Goal: Task Accomplishment & Management: Manage account settings

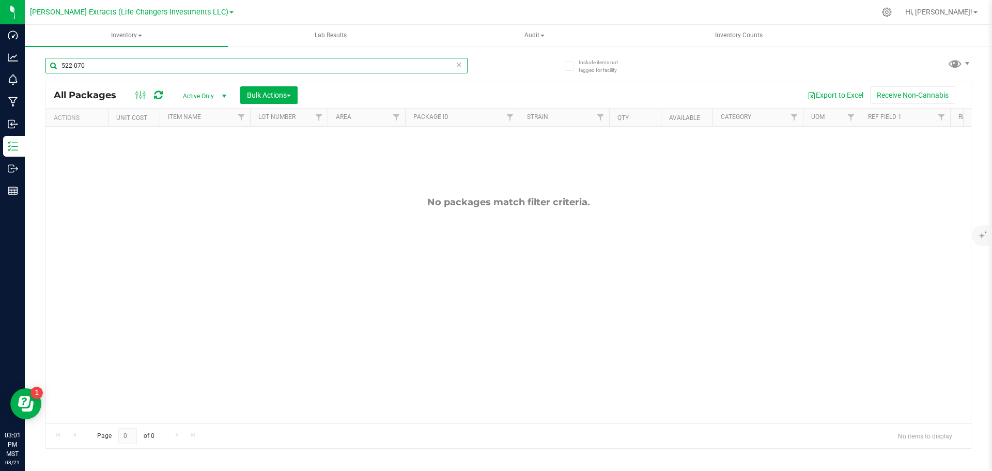
click at [177, 66] on input "522-070" at bounding box center [256, 66] width 422 height 16
click at [346, 80] on div at bounding box center [256, 70] width 422 height 24
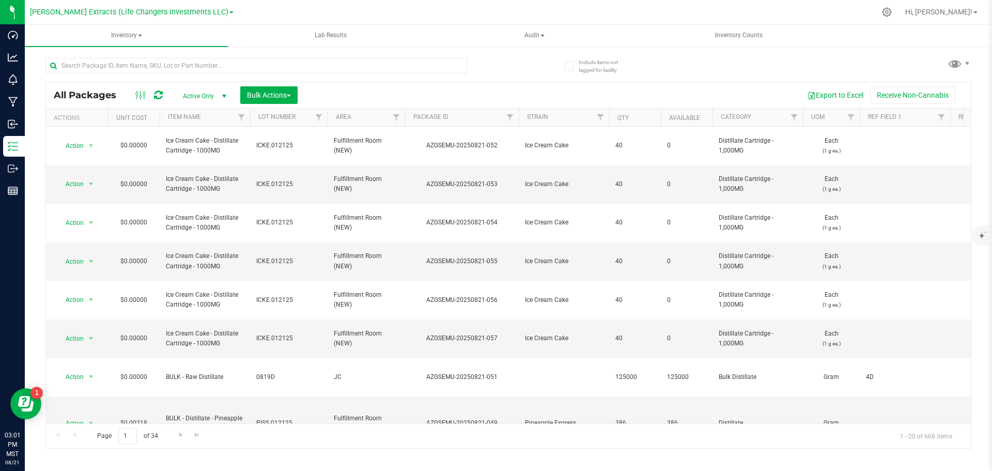
click at [432, 94] on div "Export to Excel Receive Non-Cannabis" at bounding box center [634, 95] width 658 height 18
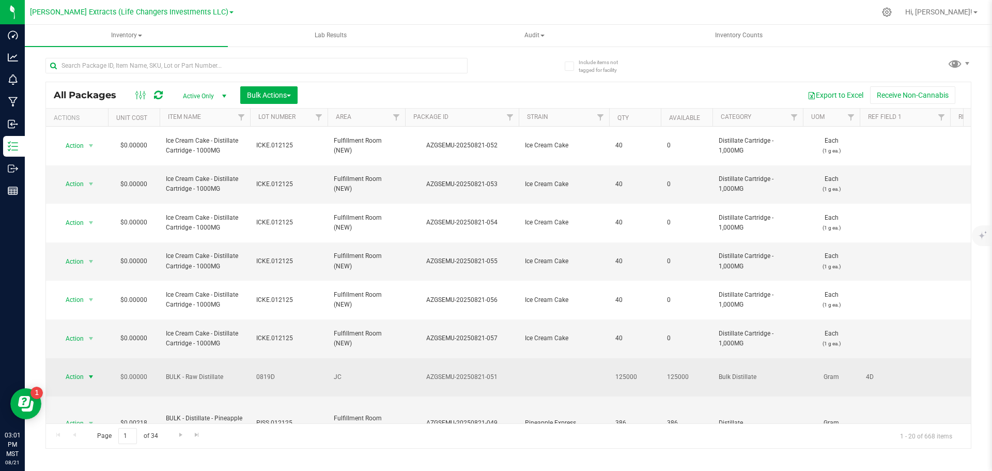
click at [89, 373] on span "select" at bounding box center [91, 377] width 8 height 8
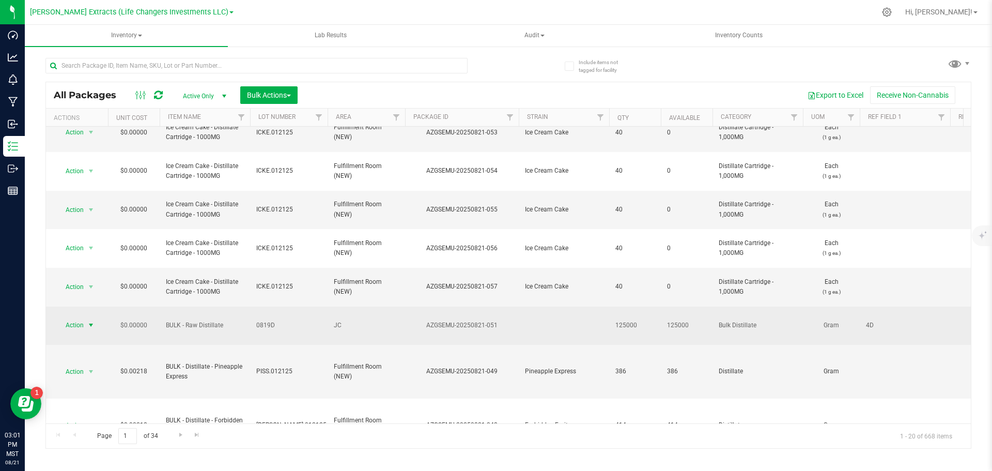
click at [80, 319] on span "Action" at bounding box center [70, 325] width 28 height 14
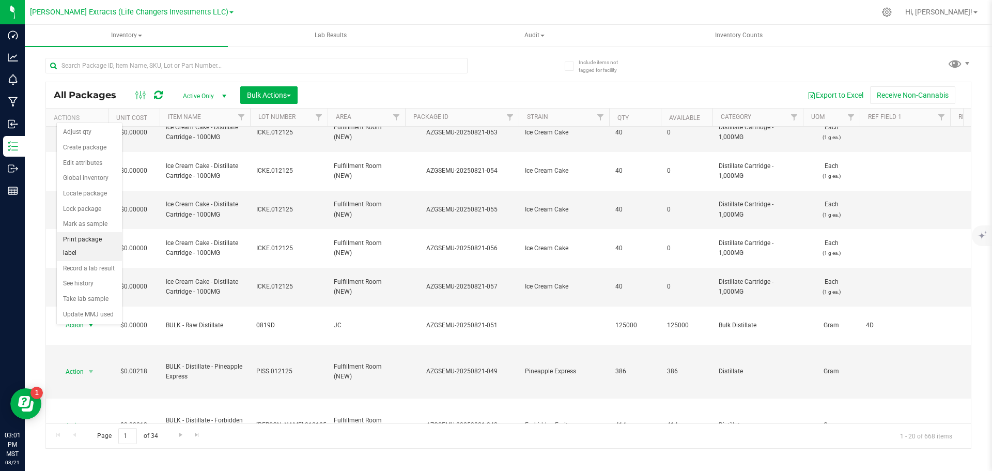
click at [95, 239] on li "Print package label" at bounding box center [89, 246] width 65 height 28
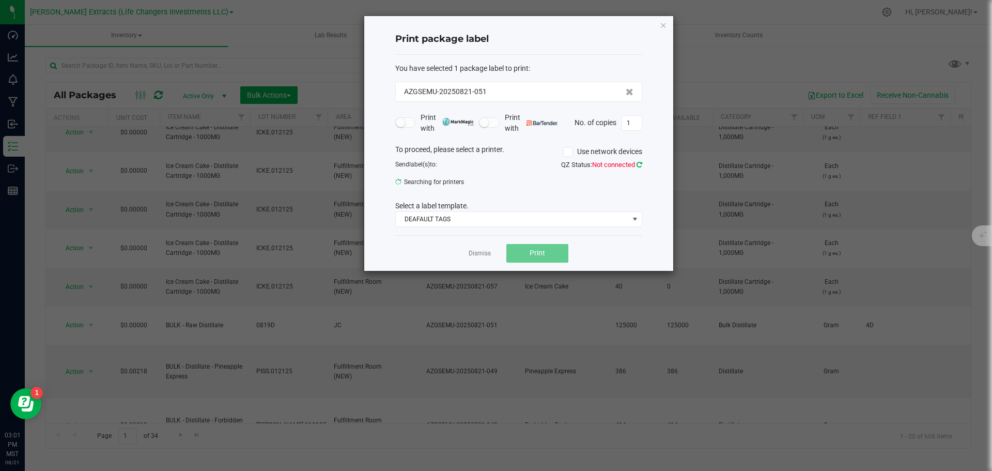
click at [637, 165] on icon at bounding box center [640, 164] width 6 height 7
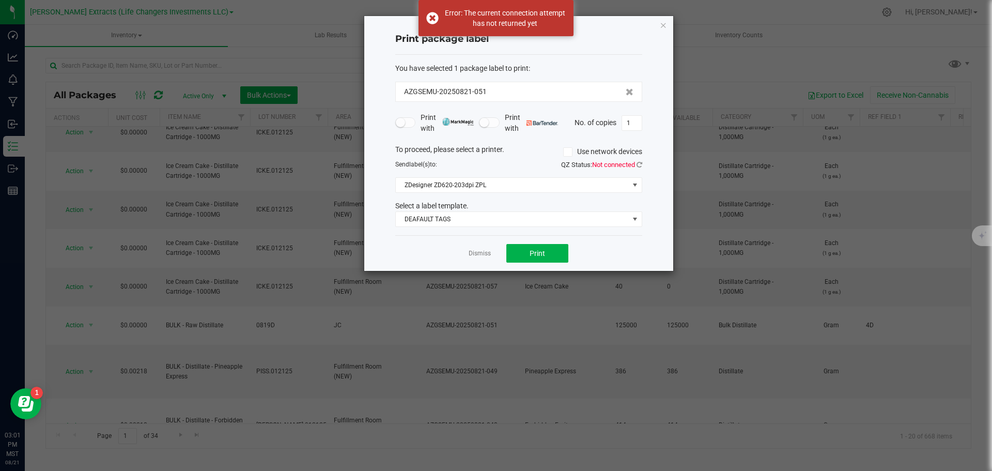
click at [598, 198] on div "To proceed, please select a printer. Use network devices Send label(s) to: QZ S…" at bounding box center [518, 185] width 247 height 83
click at [640, 162] on icon at bounding box center [640, 164] width 6 height 7
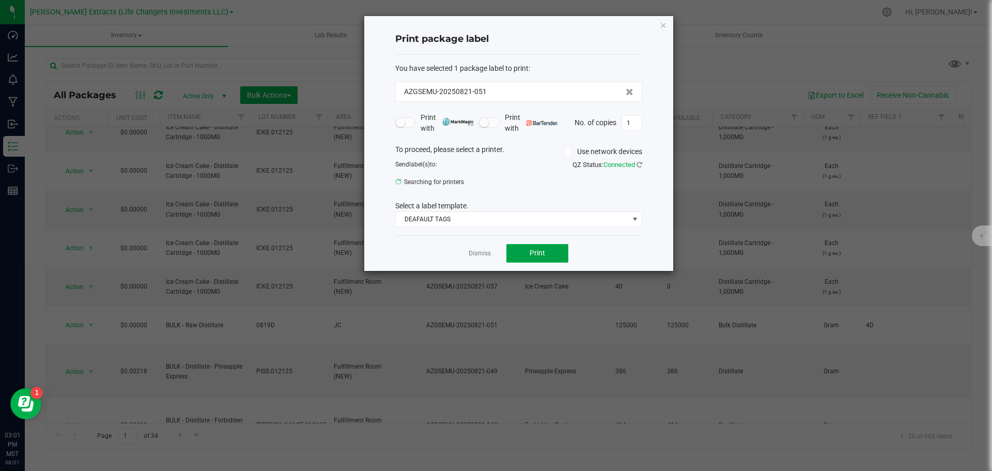
click at [522, 251] on button "Print" at bounding box center [537, 253] width 62 height 19
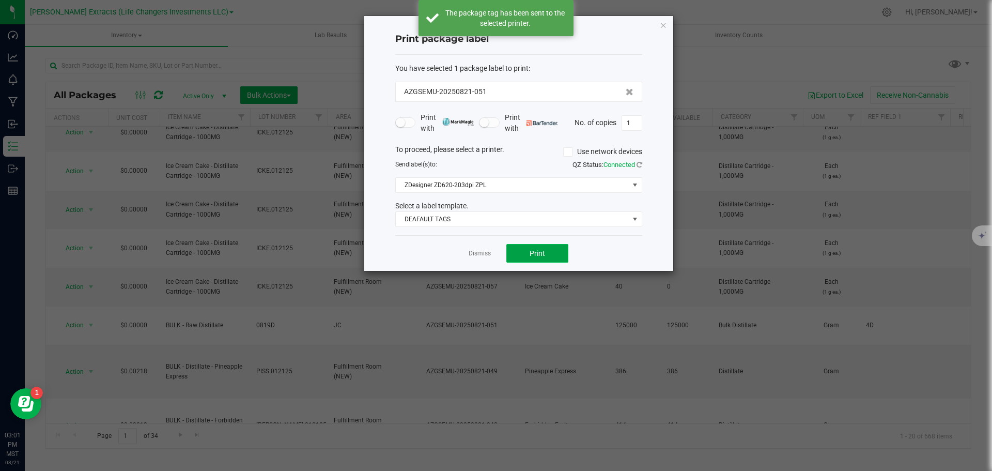
click at [517, 248] on button "Print" at bounding box center [537, 253] width 62 height 19
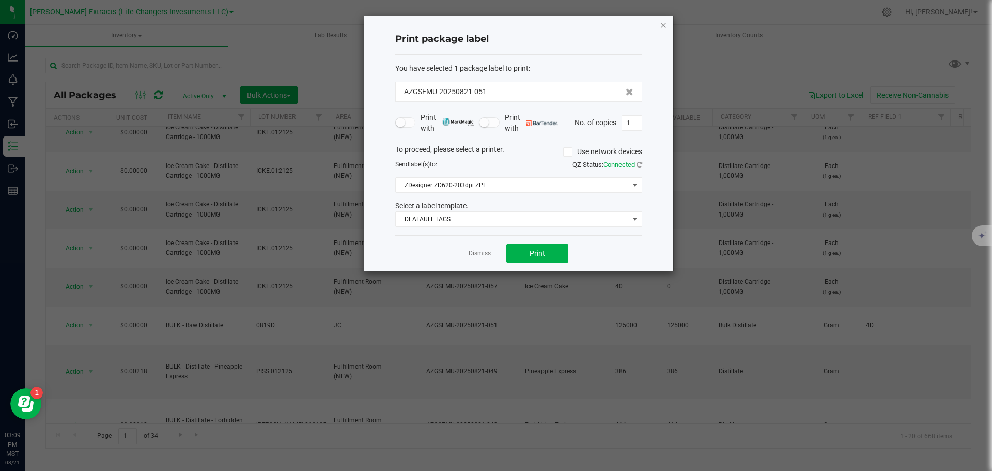
click at [661, 26] on icon "button" at bounding box center [663, 25] width 7 height 12
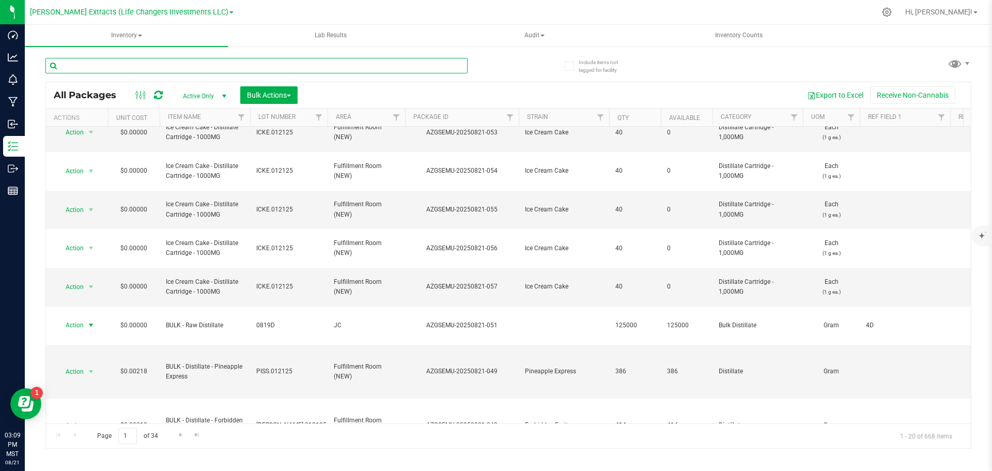
click at [117, 66] on input "text" at bounding box center [256, 66] width 422 height 16
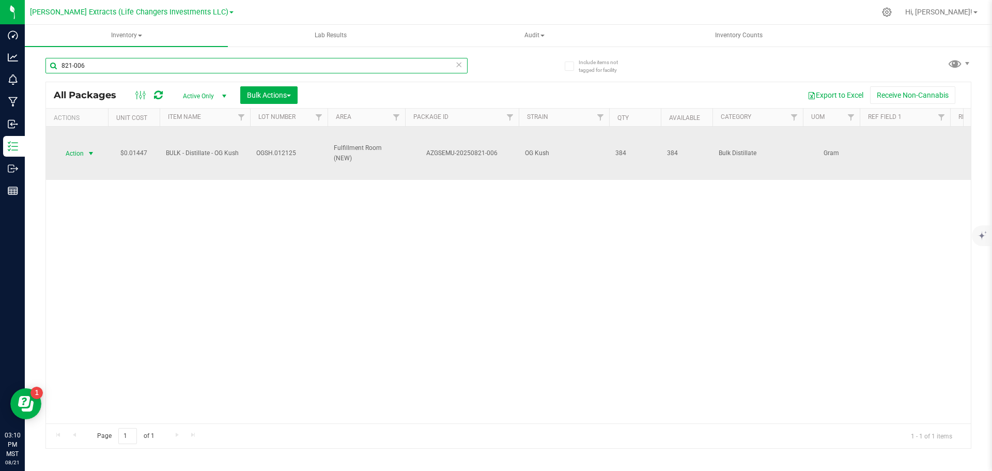
type input "821-006"
click at [75, 146] on span "Action" at bounding box center [70, 153] width 28 height 14
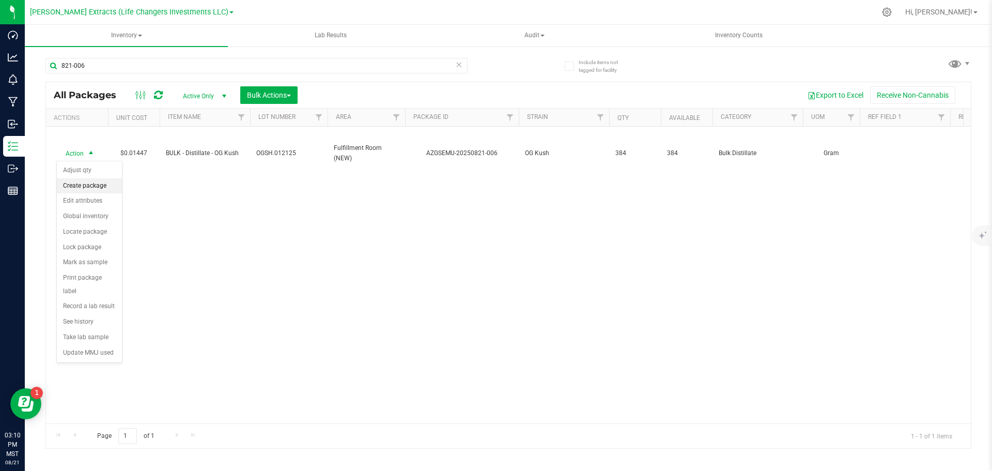
click at [88, 188] on li "Create package" at bounding box center [89, 186] width 65 height 16
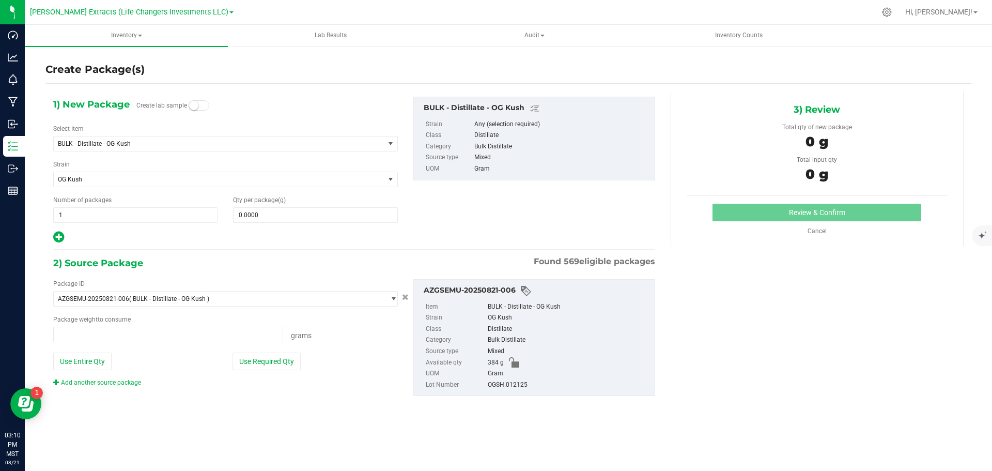
type input "0.0000 g"
drag, startPoint x: 117, startPoint y: 144, endPoint x: 126, endPoint y: 144, distance: 9.3
click at [117, 144] on span "BULK - Distillate - OG Kush" at bounding box center [213, 143] width 310 height 7
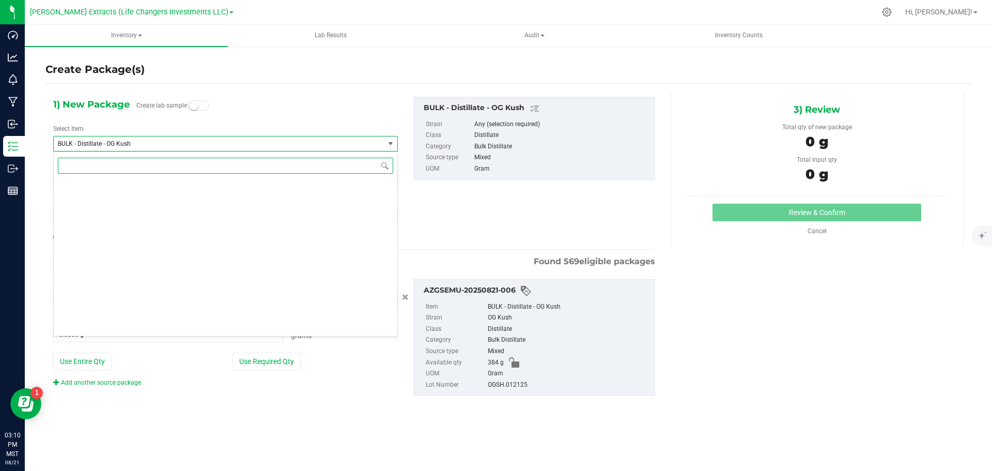
scroll to position [1100, 0]
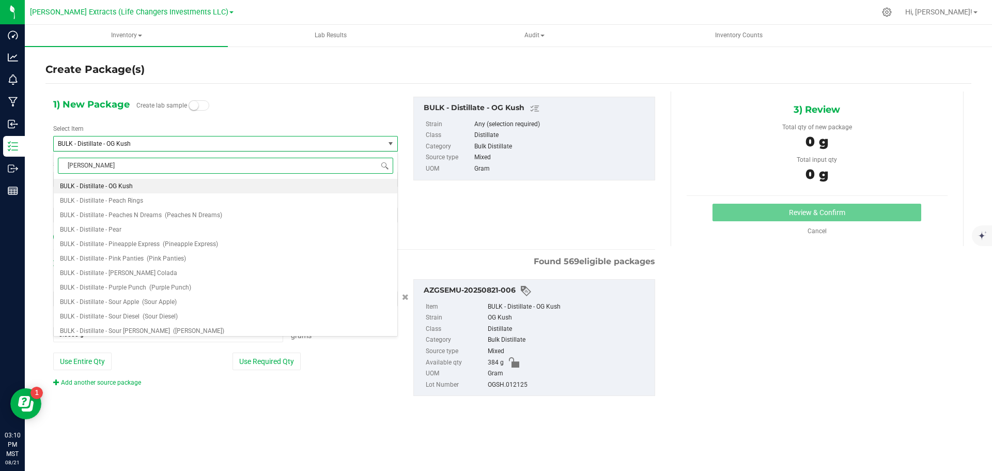
type input "og kush"
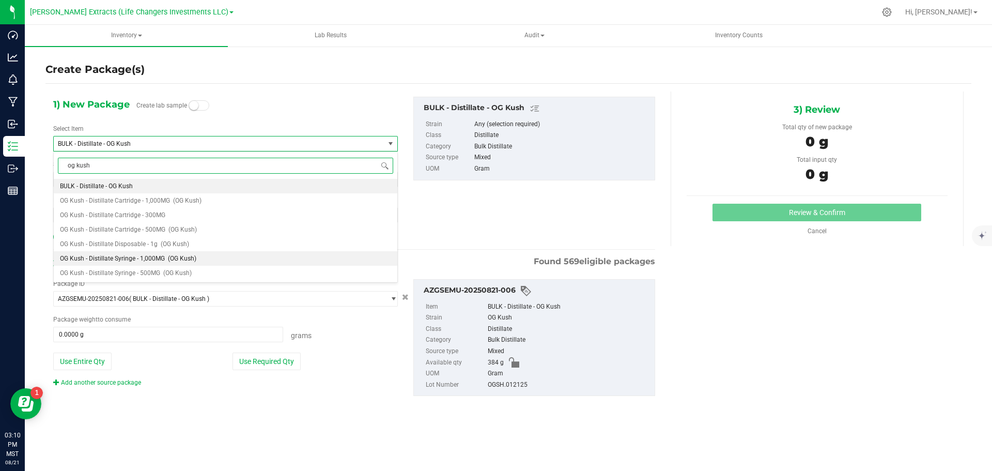
click at [141, 260] on span "OG Kush - Distillate Syringe - 1,000MG" at bounding box center [112, 258] width 105 height 7
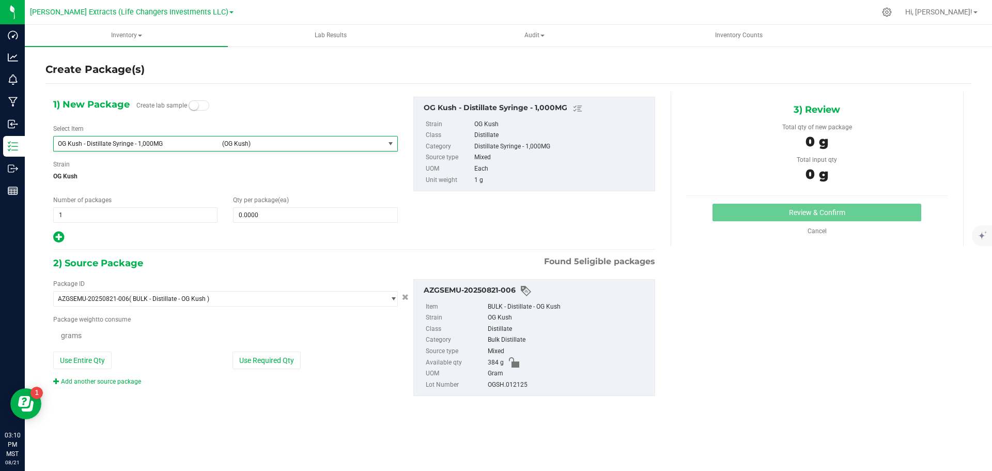
type input "0"
type input "0.0000 g"
click at [288, 218] on span "0 0" at bounding box center [315, 215] width 164 height 16
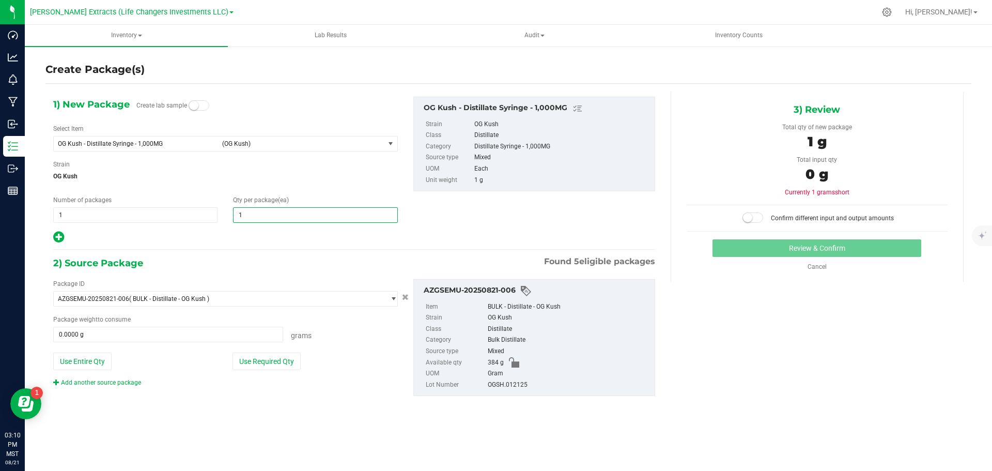
type input "10"
click at [55, 237] on icon at bounding box center [58, 236] width 11 height 13
type input "10"
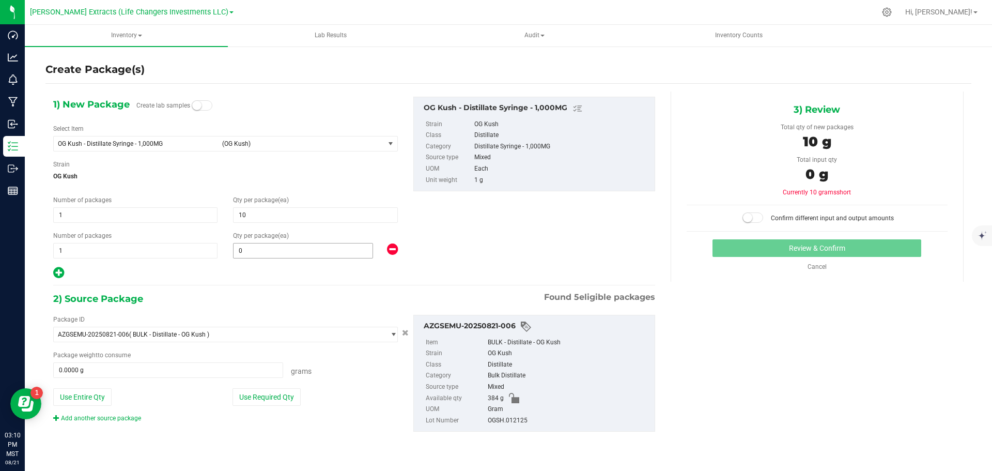
click at [270, 248] on span "0 0" at bounding box center [303, 251] width 140 height 16
type input "5"
click at [279, 400] on button "Use Required Qty" at bounding box center [267, 397] width 68 height 18
type input "15.0000 g"
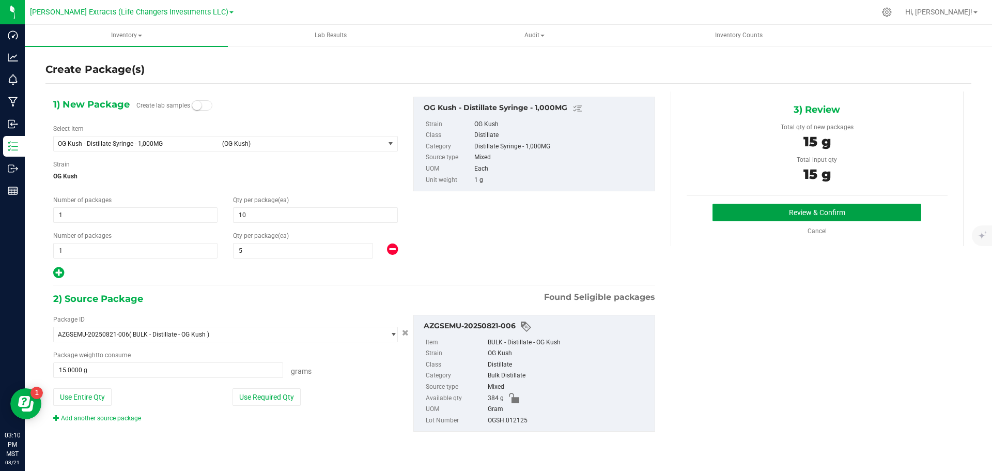
click at [829, 213] on button "Review & Confirm" at bounding box center [817, 213] width 209 height 18
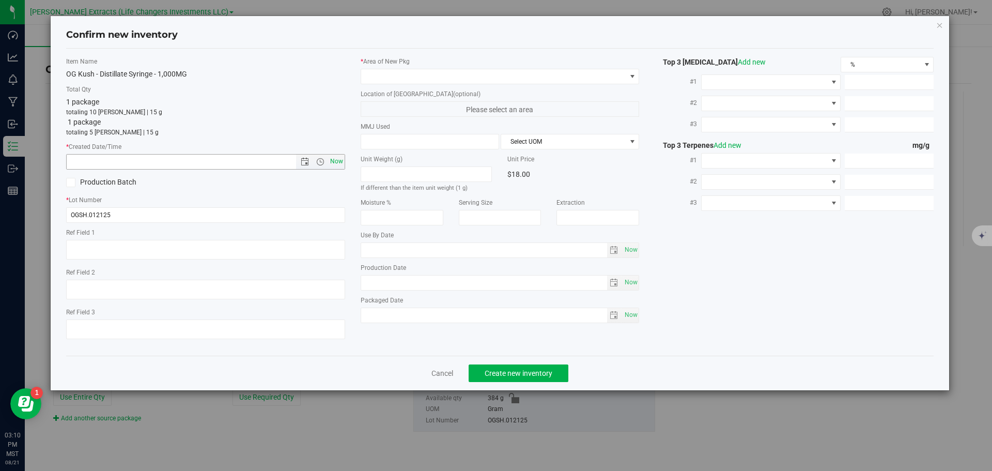
click at [335, 160] on span "Now" at bounding box center [337, 161] width 18 height 15
type input "[DATE] 3:10 PM"
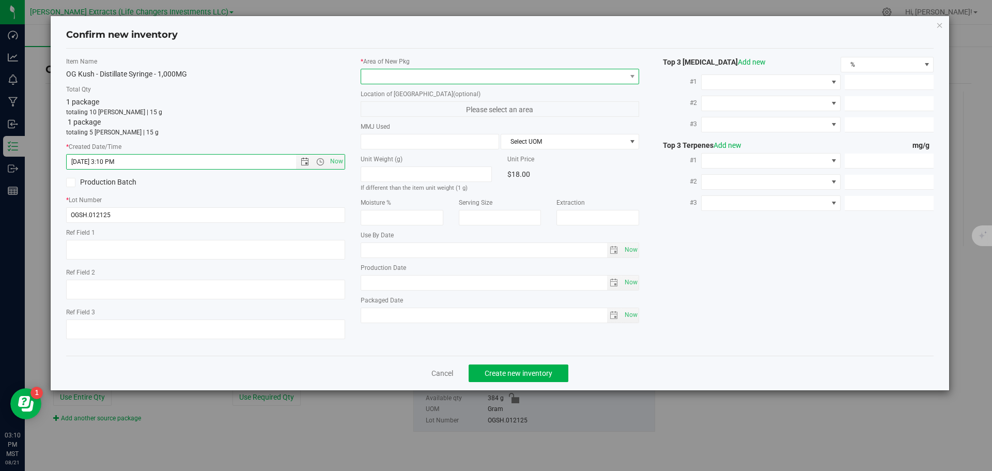
click at [385, 76] on span at bounding box center [493, 76] width 265 height 14
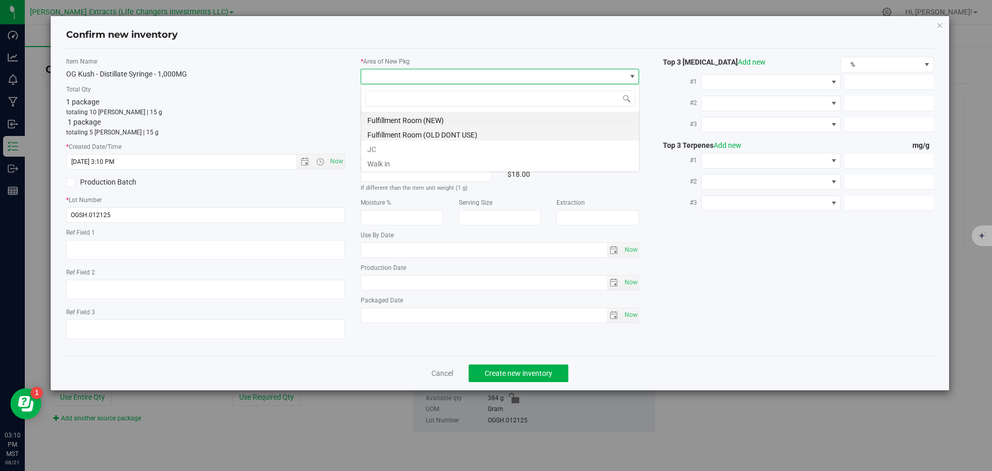
scroll to position [16, 279]
click at [390, 117] on li "Fulfillment Room (NEW)" at bounding box center [500, 119] width 278 height 14
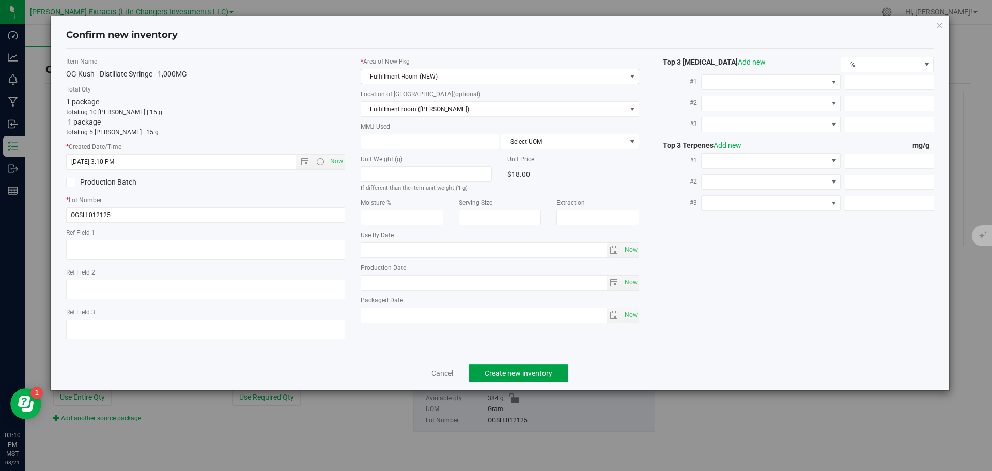
click at [489, 372] on span "Create new inventory" at bounding box center [519, 373] width 68 height 8
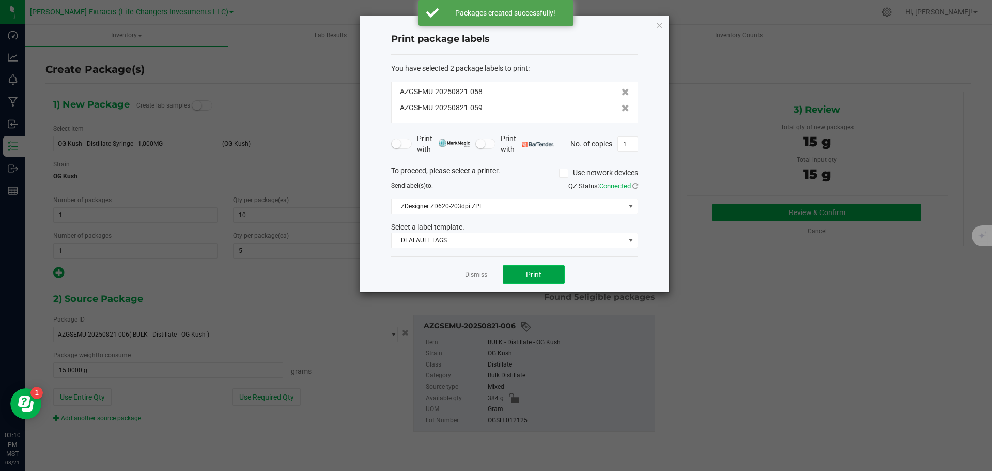
click at [537, 267] on button "Print" at bounding box center [534, 274] width 62 height 19
click at [659, 25] on icon "button" at bounding box center [659, 25] width 7 height 12
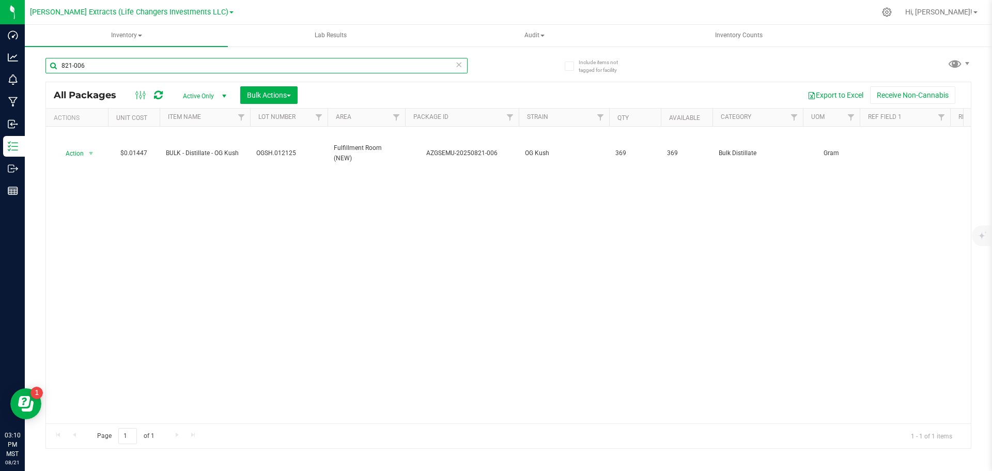
click at [119, 66] on input "821-006" at bounding box center [256, 66] width 422 height 16
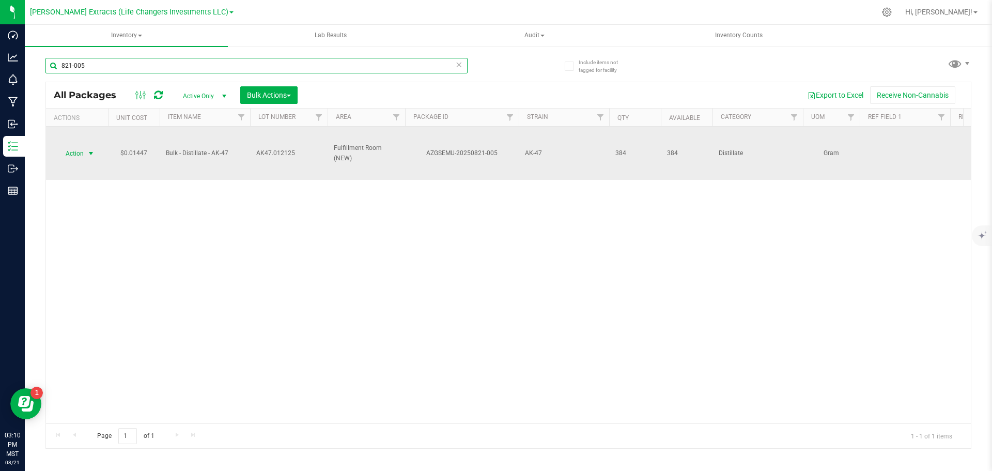
type input "821-005"
click at [81, 152] on span "Action" at bounding box center [70, 153] width 28 height 14
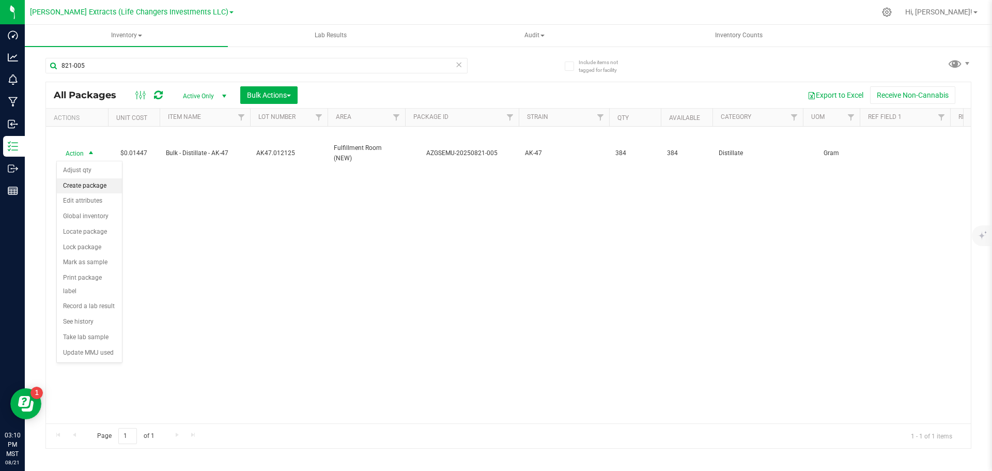
click at [83, 186] on li "Create package" at bounding box center [89, 186] width 65 height 16
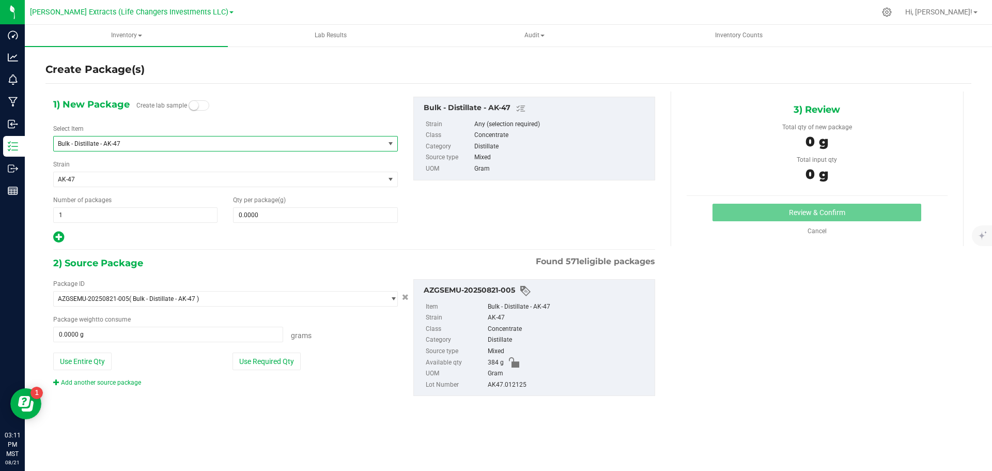
click at [151, 143] on span "Bulk - Distillate - AK-47" at bounding box center [213, 143] width 310 height 7
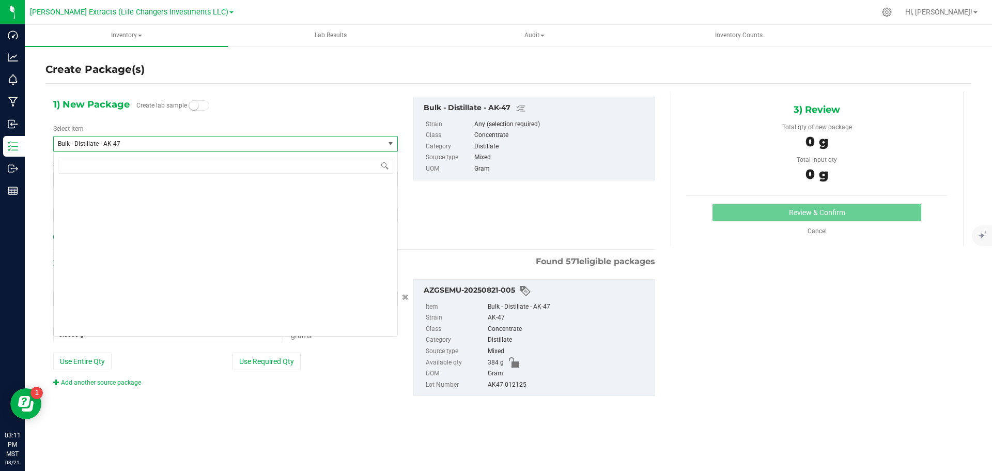
scroll to position [723, 0]
type input "ak"
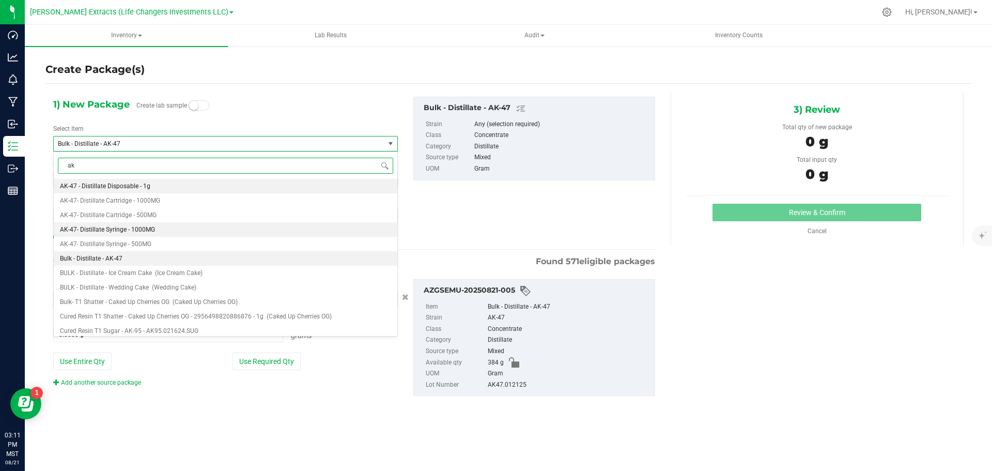
click at [129, 232] on span "AK-47- Distillate Syringe - 1000MG" at bounding box center [107, 229] width 95 height 7
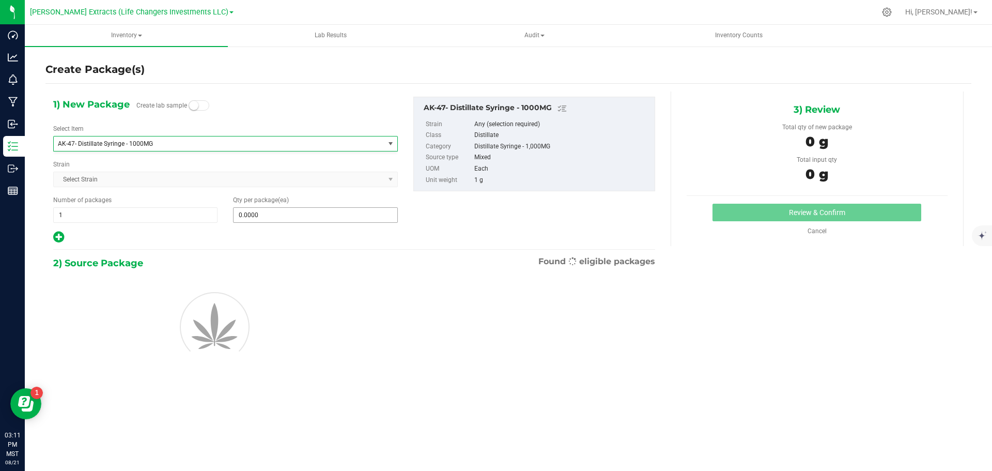
type input "0"
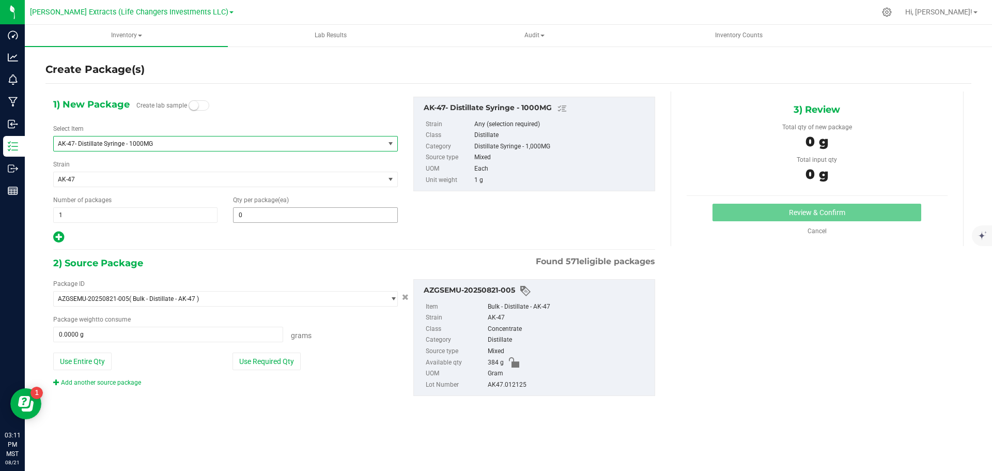
click at [268, 211] on span "0 0" at bounding box center [315, 215] width 164 height 16
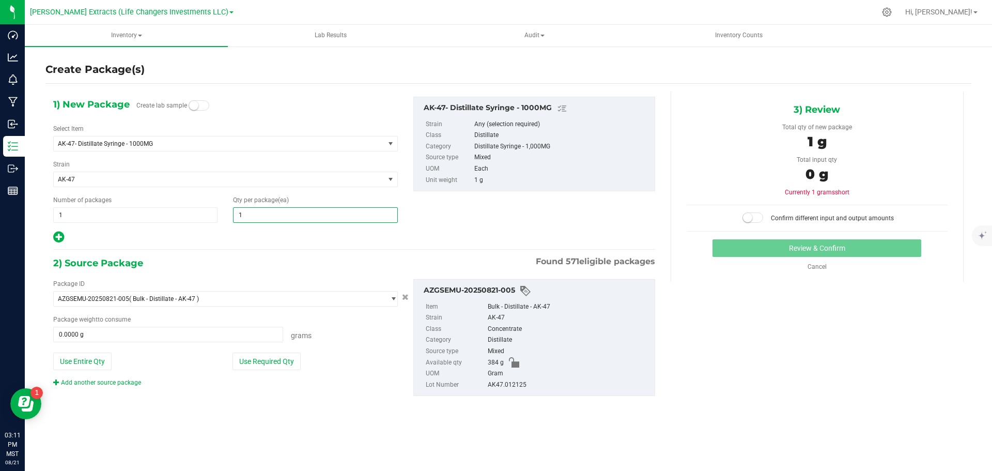
type input "10"
drag, startPoint x: 61, startPoint y: 218, endPoint x: 51, endPoint y: 217, distance: 10.9
click at [51, 217] on div "Number of packages 1 1" at bounding box center [135, 208] width 180 height 27
type input "2"
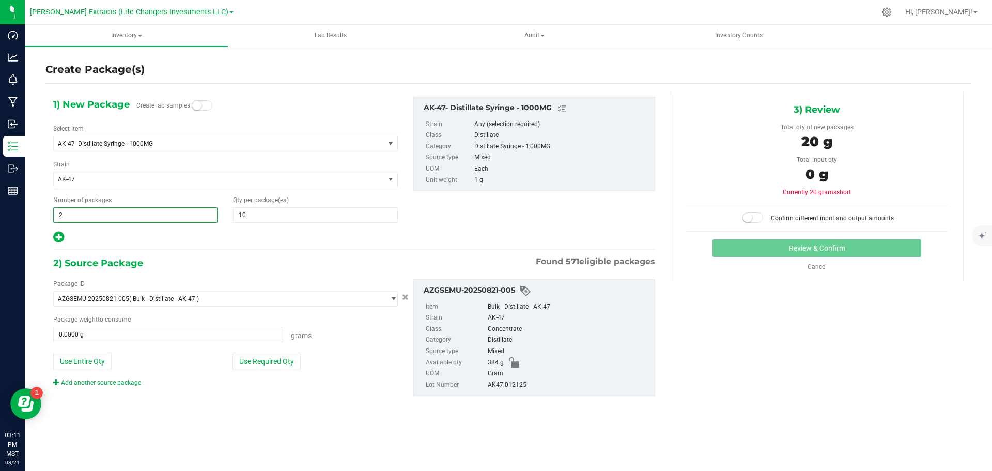
type input "2"
click at [282, 241] on div at bounding box center [225, 236] width 345 height 13
drag, startPoint x: 286, startPoint y: 364, endPoint x: 322, endPoint y: 357, distance: 36.9
click at [285, 364] on button "Use Required Qty" at bounding box center [267, 361] width 68 height 18
type input "20.0000 g"
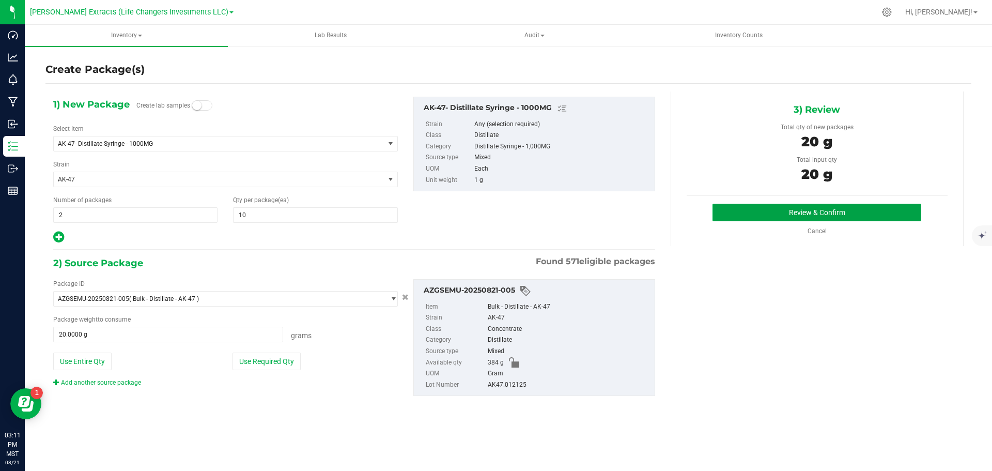
click at [861, 212] on button "Review & Confirm" at bounding box center [817, 213] width 209 height 18
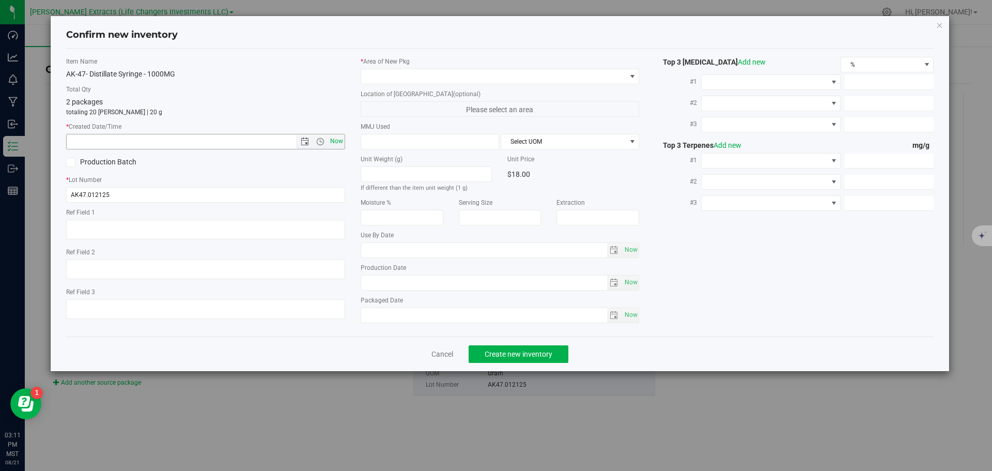
click at [334, 140] on span "Now" at bounding box center [337, 141] width 18 height 15
type input "[DATE] 3:11 PM"
click at [384, 72] on span at bounding box center [493, 76] width 265 height 14
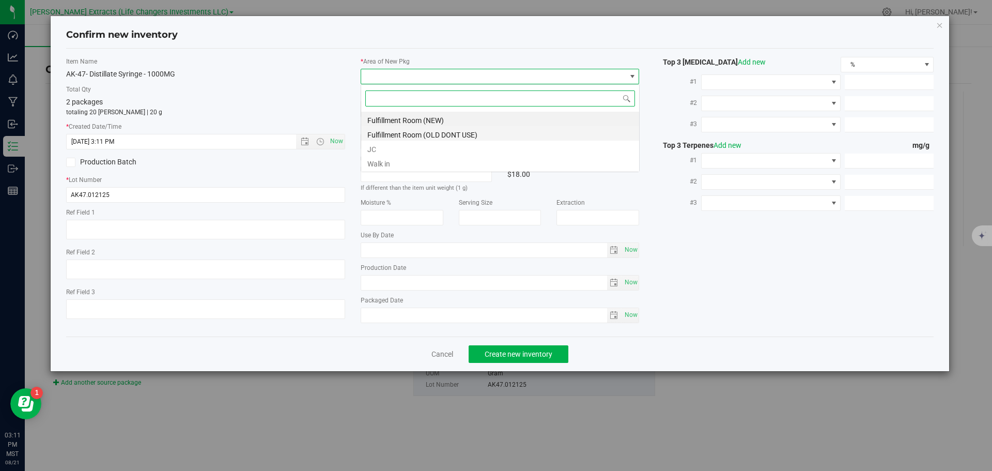
scroll to position [16, 279]
click at [389, 117] on li "Fulfillment Room (NEW)" at bounding box center [500, 119] width 278 height 14
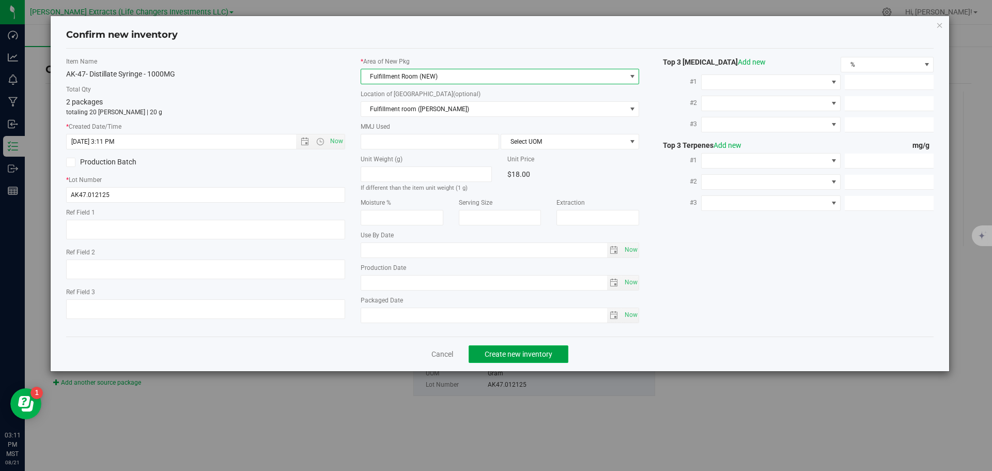
click at [508, 351] on span "Create new inventory" at bounding box center [519, 354] width 68 height 8
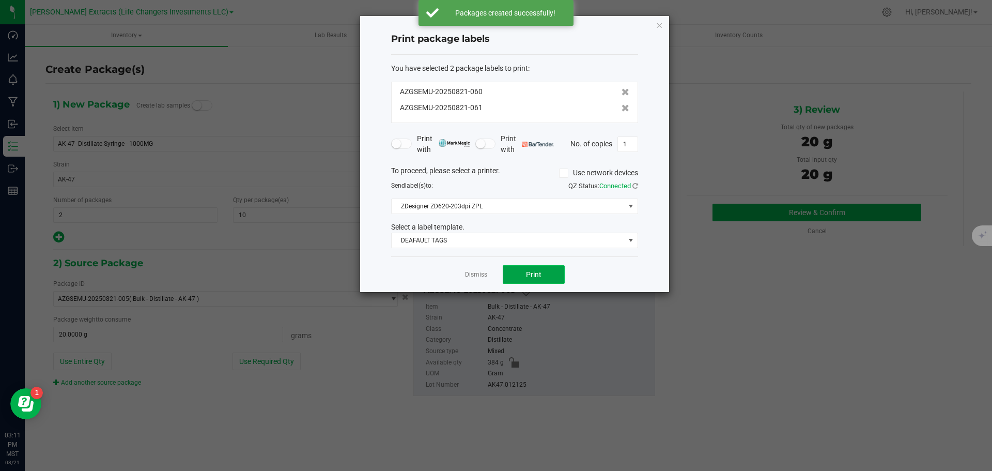
click at [529, 272] on span "Print" at bounding box center [534, 274] width 16 height 8
click at [657, 23] on icon "button" at bounding box center [659, 25] width 7 height 12
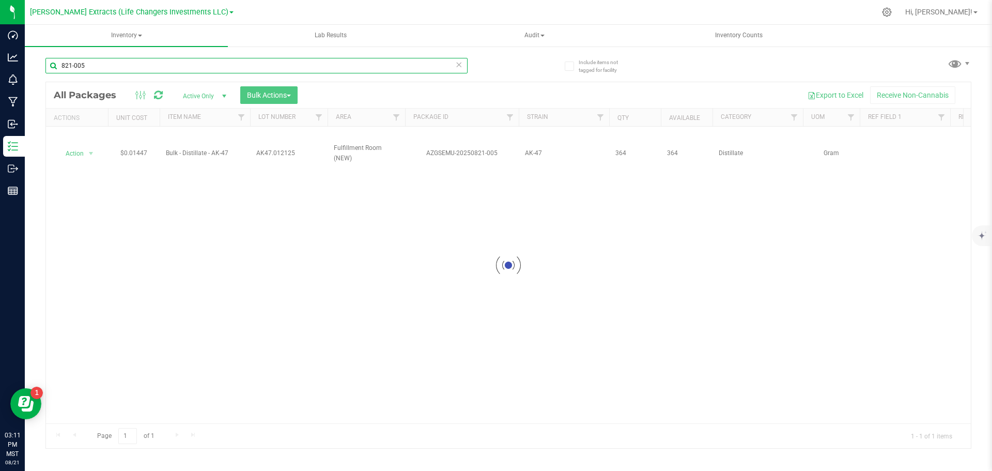
click at [93, 70] on input "821-005" at bounding box center [256, 66] width 422 height 16
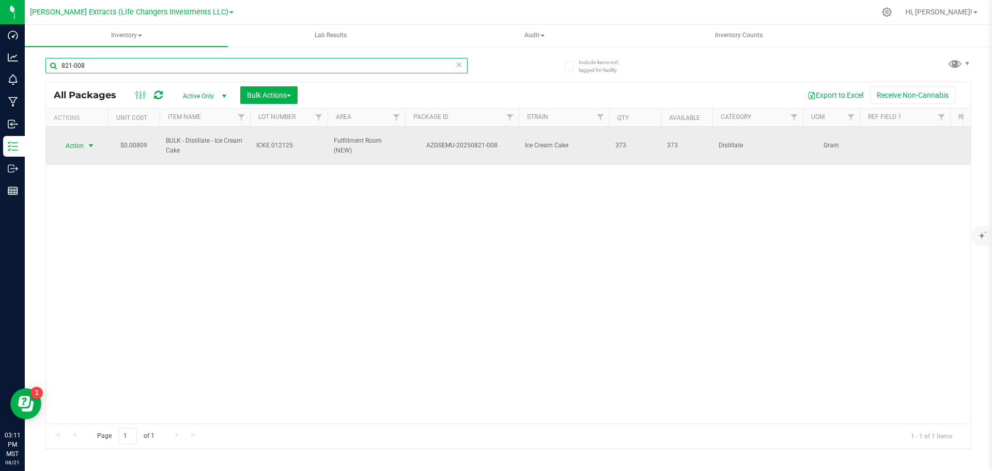
type input "821-008"
click at [73, 143] on span "Action" at bounding box center [70, 145] width 28 height 14
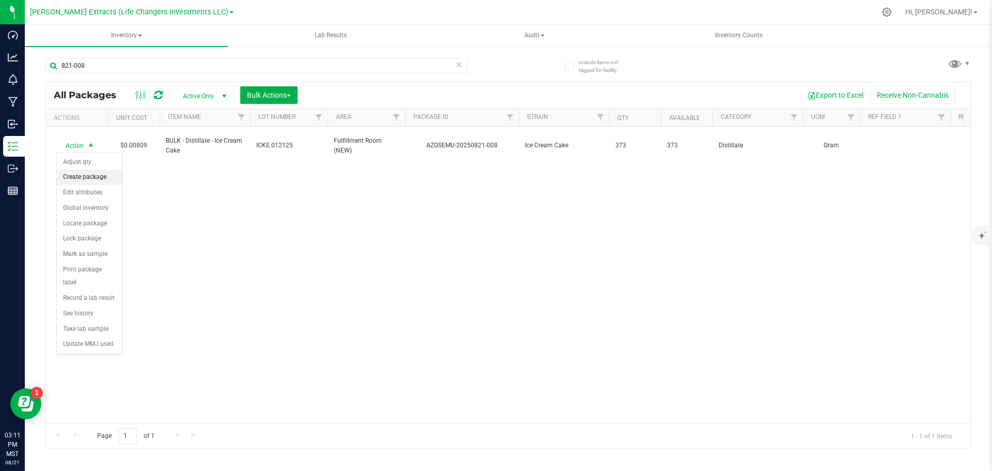
click at [77, 174] on li "Create package" at bounding box center [89, 177] width 65 height 16
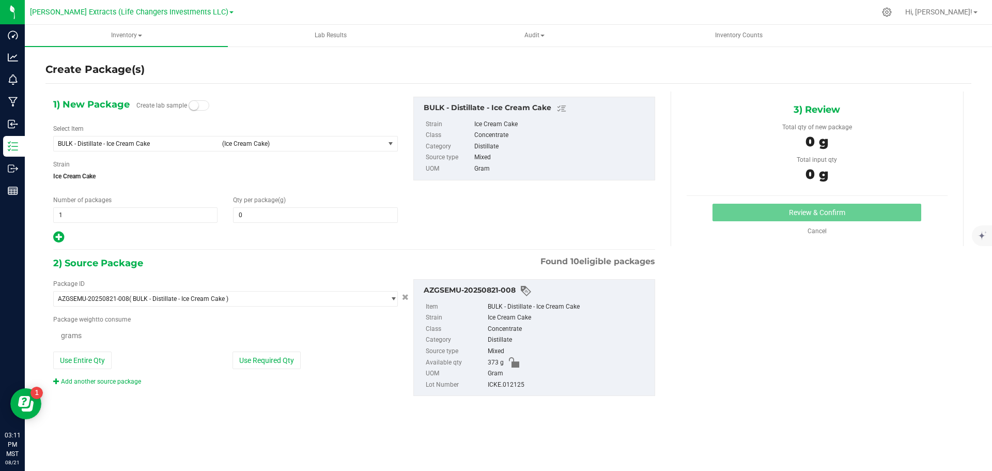
type input "0.0000"
click at [73, 142] on span "BULK - Distillate - Ice Cream Cake" at bounding box center [137, 143] width 158 height 7
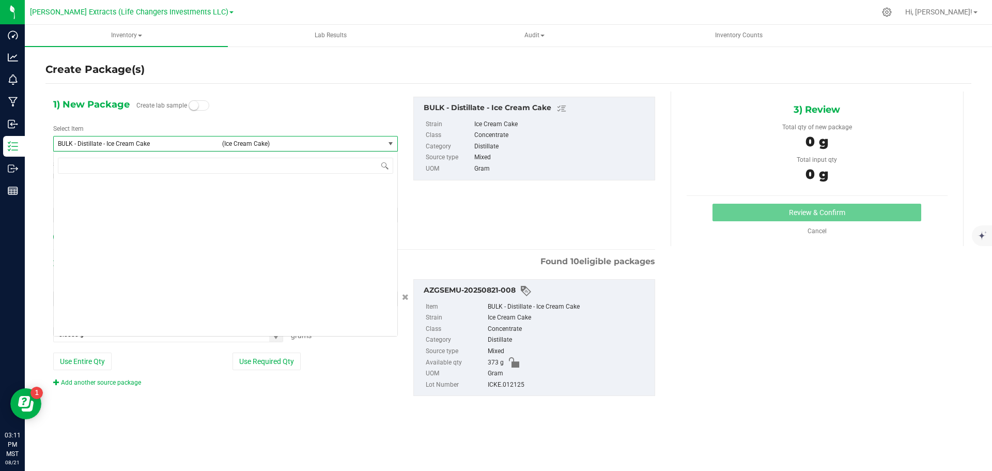
scroll to position [940, 0]
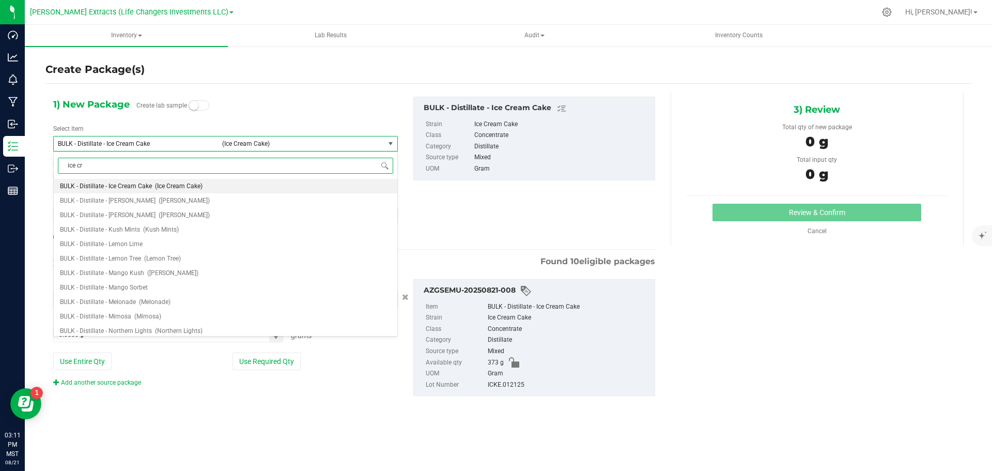
type input "ice cre"
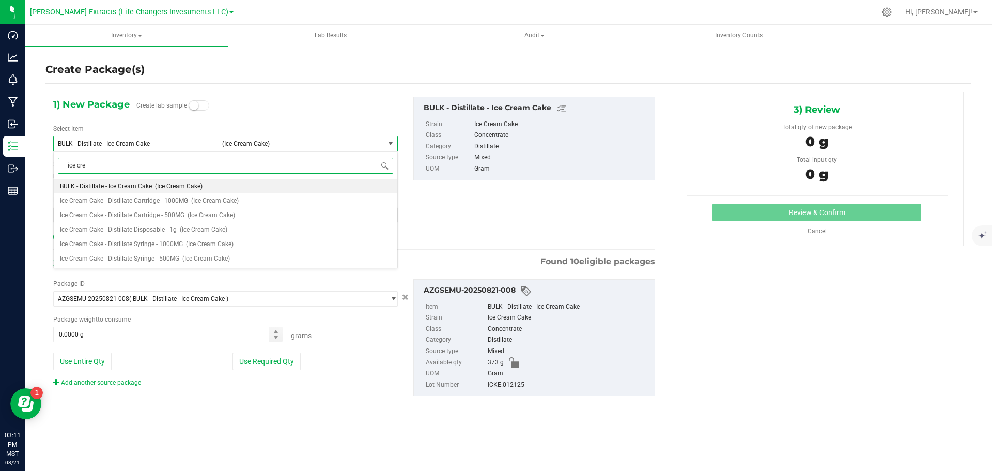
scroll to position [0, 0]
click at [171, 242] on span "Ice Cream Cake - Distillate Syringe - 1000MG" at bounding box center [121, 243] width 123 height 7
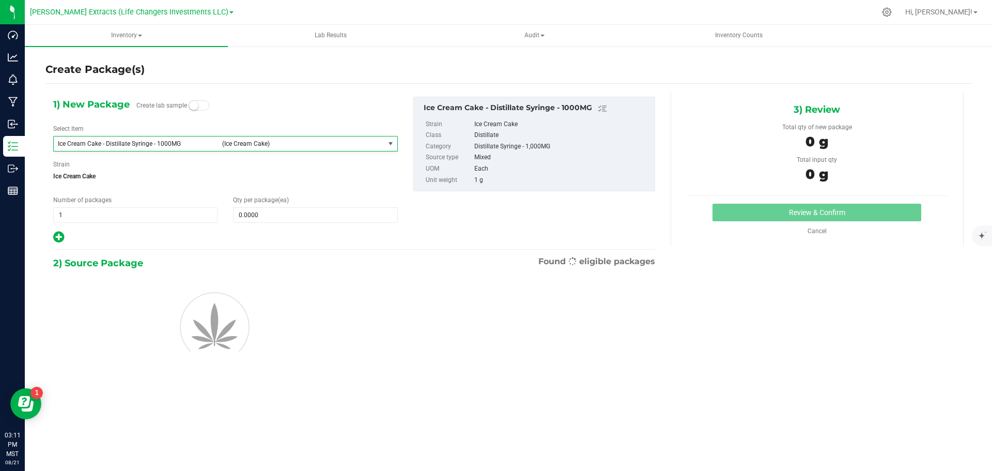
type input "0"
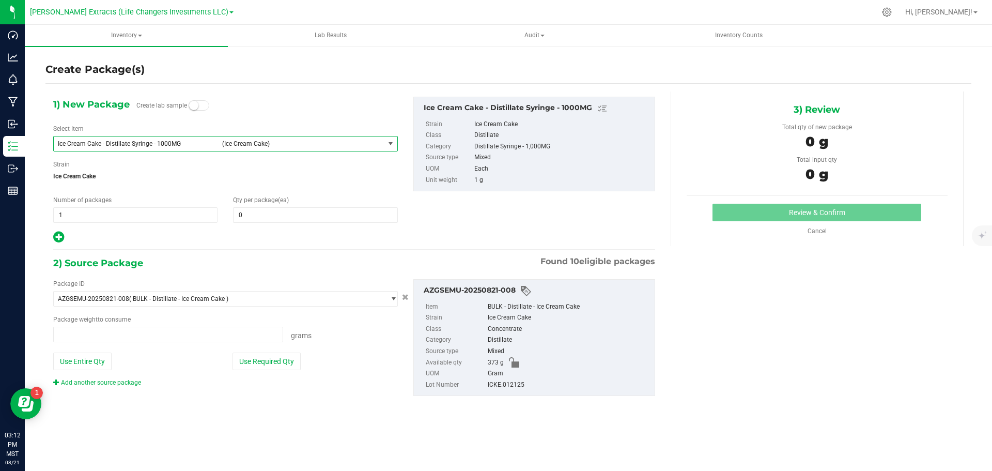
type input "0.0000 g"
click at [335, 219] on span "0 0" at bounding box center [315, 215] width 164 height 16
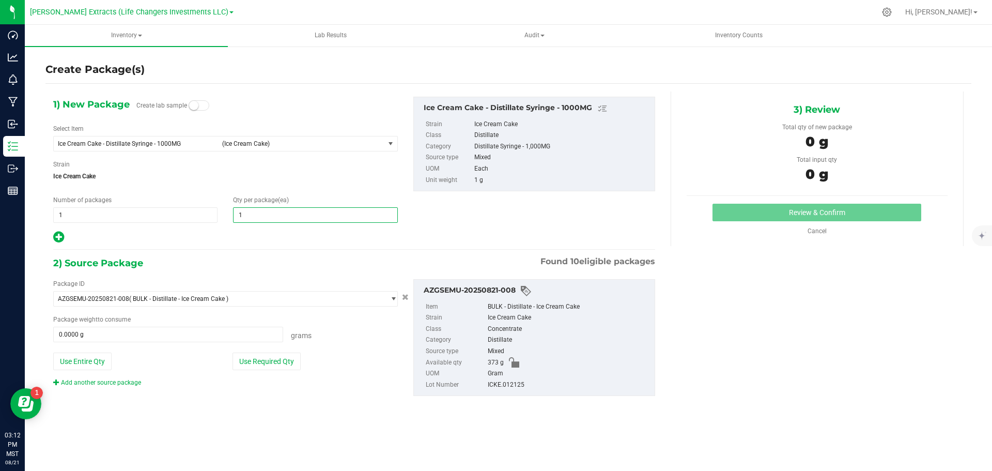
type input "10"
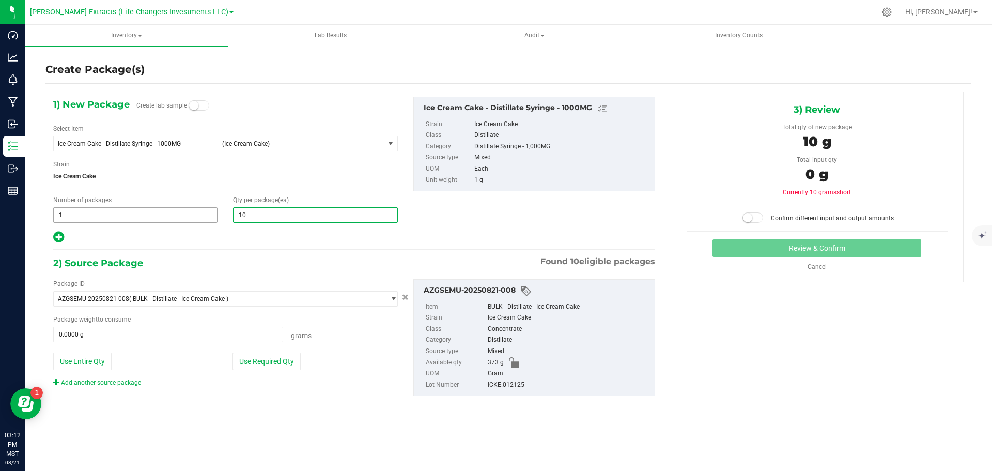
type input "10"
drag, startPoint x: 60, startPoint y: 210, endPoint x: 54, endPoint y: 209, distance: 5.7
click at [54, 209] on span "1 1" at bounding box center [135, 215] width 164 height 16
type input "2"
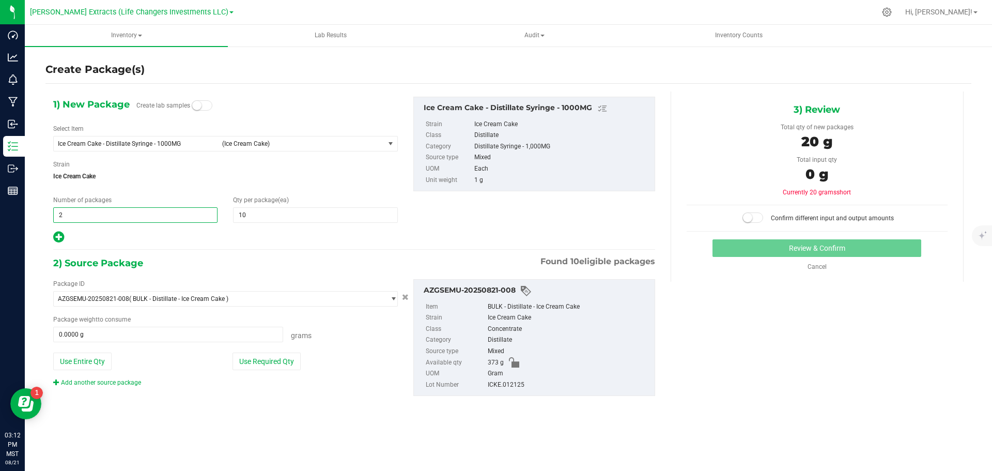
click at [254, 413] on div "1) New Package Create lab samples Select Item Ice Cream Cake - Distillate Syrin…" at bounding box center [354, 254] width 618 height 327
click at [267, 356] on button "Use Required Qty" at bounding box center [267, 361] width 68 height 18
type input "20.0000 g"
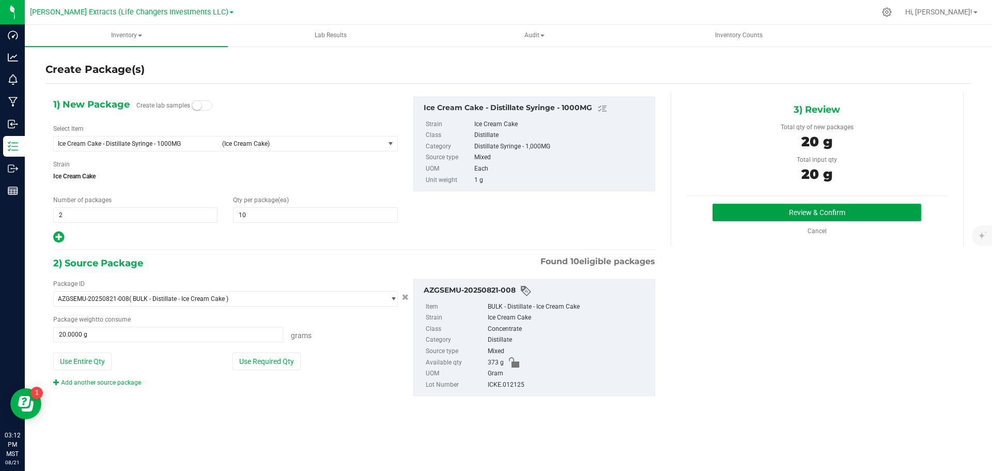
click at [843, 208] on button "Review & Confirm" at bounding box center [817, 213] width 209 height 18
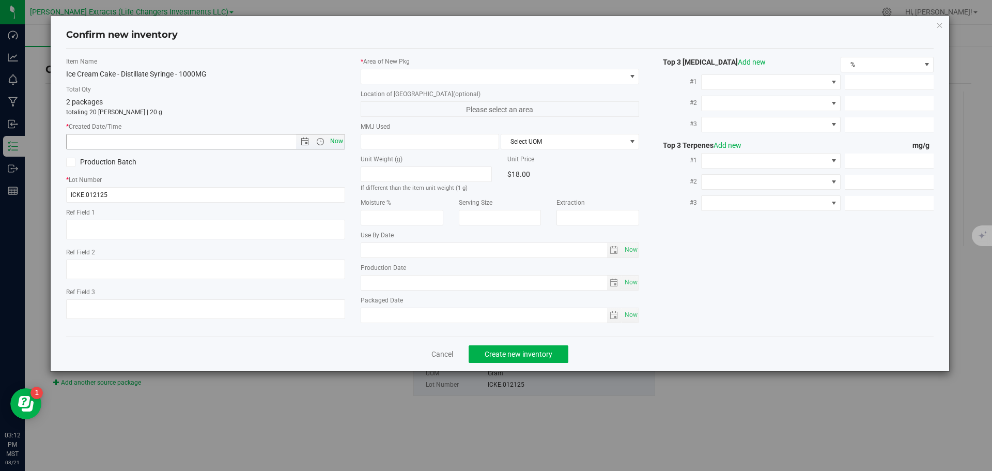
click at [335, 139] on span "Now" at bounding box center [337, 141] width 18 height 15
type input "[DATE] 3:12 PM"
click at [407, 72] on span at bounding box center [493, 76] width 265 height 14
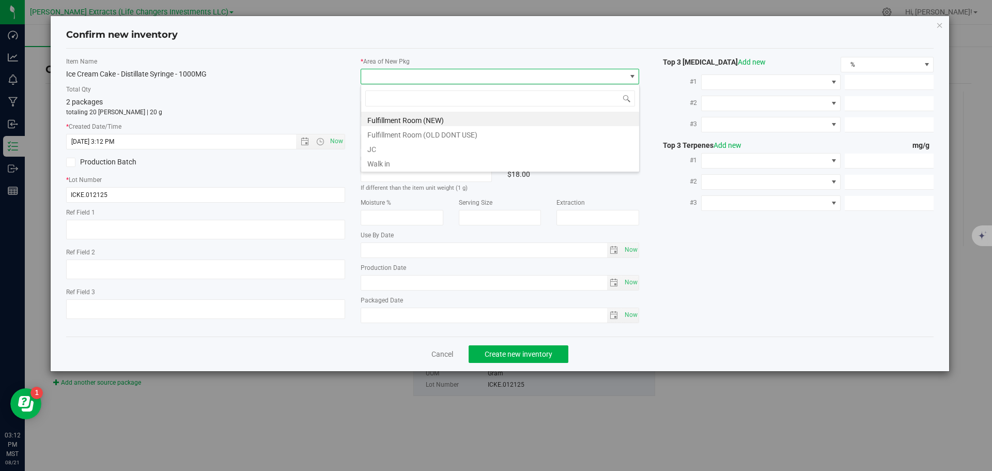
scroll to position [16, 279]
click at [388, 122] on li "Fulfillment Room (NEW)" at bounding box center [500, 119] width 278 height 14
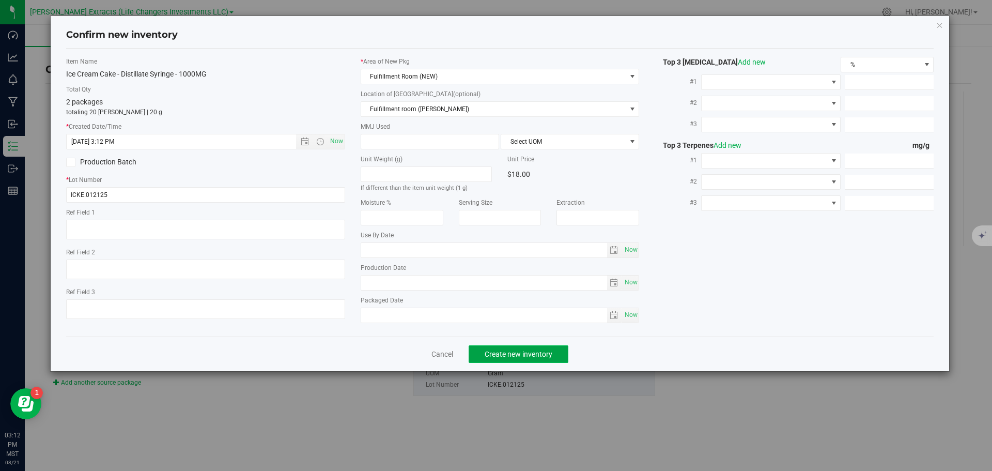
click at [483, 353] on button "Create new inventory" at bounding box center [519, 354] width 100 height 18
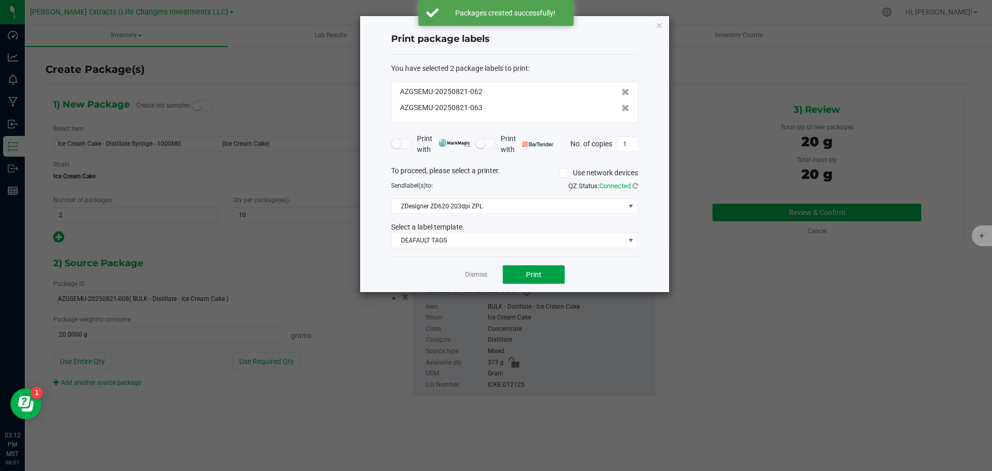
click at [518, 276] on button "Print" at bounding box center [534, 274] width 62 height 19
click at [660, 25] on icon "button" at bounding box center [659, 25] width 7 height 12
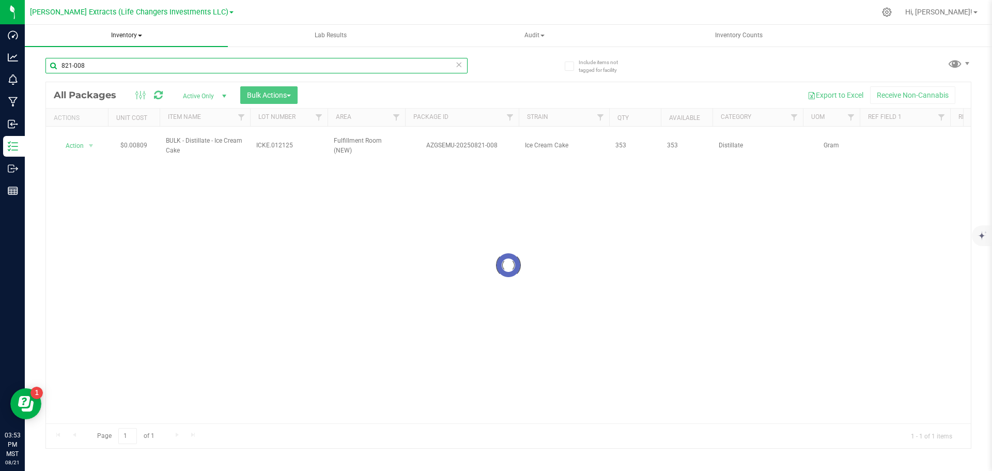
drag, startPoint x: 89, startPoint y: 67, endPoint x: 53, endPoint y: 34, distance: 48.7
click at [46, 60] on input "821-008" at bounding box center [256, 66] width 422 height 16
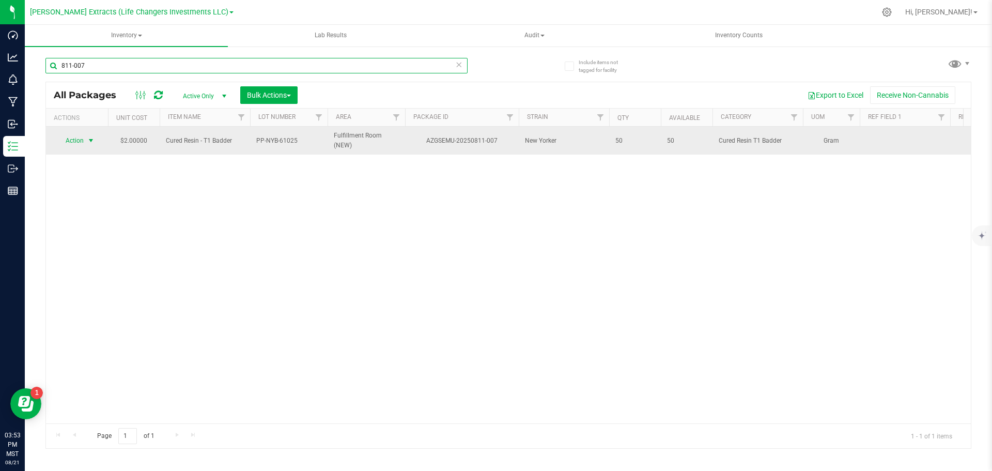
type input "811-007"
click at [73, 141] on span "Action" at bounding box center [70, 140] width 28 height 14
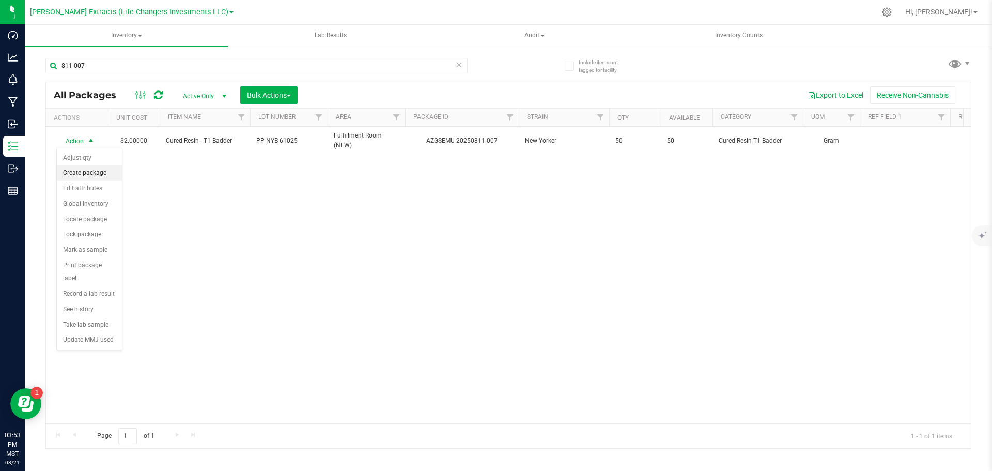
click at [85, 171] on li "Create package" at bounding box center [89, 173] width 65 height 16
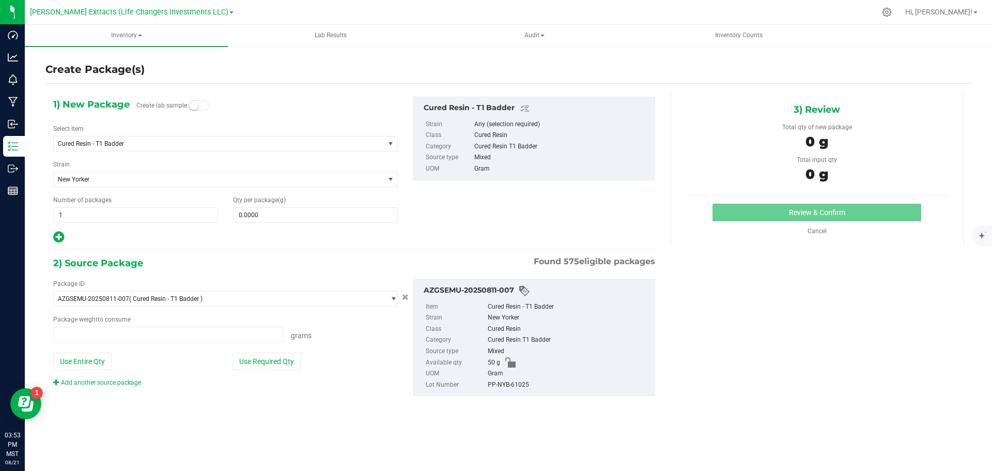
type input "0.0000 g"
click at [38, 213] on div "Create Package(s) 1) New Package Create lab sample Select Item Cured Resin - T1…" at bounding box center [508, 206] width 967 height 323
drag, startPoint x: 92, startPoint y: 208, endPoint x: 60, endPoint y: 212, distance: 32.8
click at [58, 212] on input "1" at bounding box center [135, 215] width 163 height 14
type input "5"
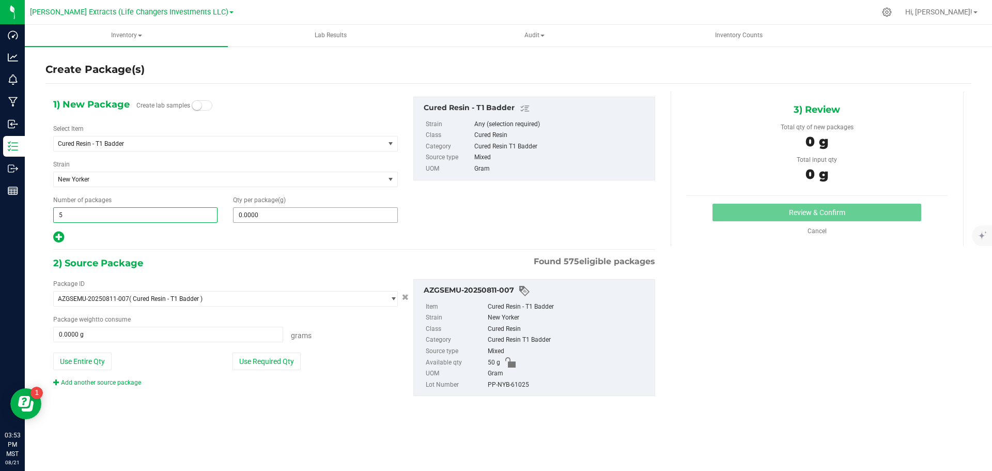
type input "5"
click at [298, 215] on span "0.0000 0" at bounding box center [315, 215] width 164 height 16
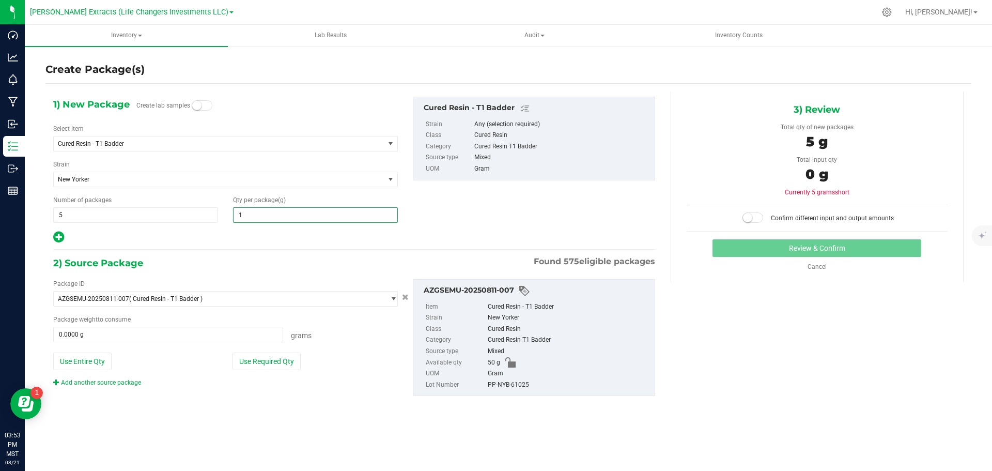
type input "10"
type input "10.0000"
click at [336, 390] on div "Package ID AZGSEMU-20250811-007 ( Cured Resin - T1 Badder ) AZGSEMU-20221107-00…" at bounding box center [354, 338] width 618 height 134
click at [273, 360] on button "Use Required Qty" at bounding box center [267, 361] width 68 height 18
type input "50.0000 g"
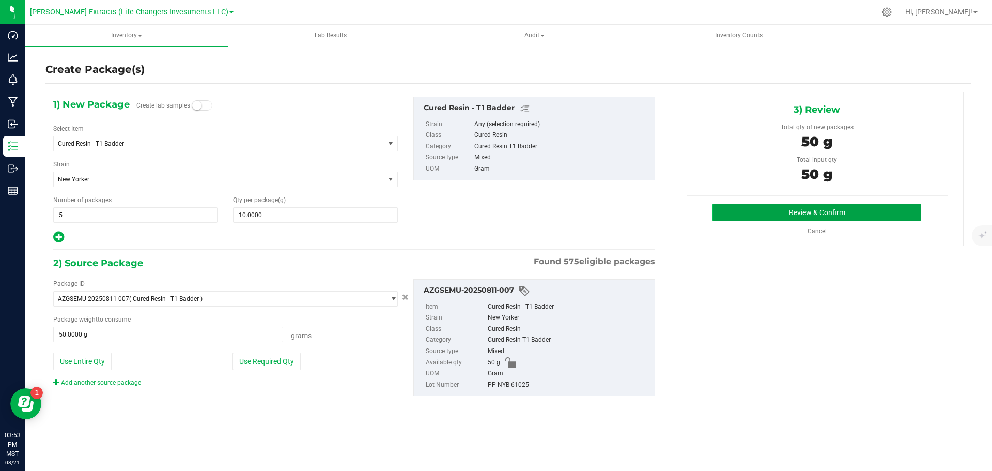
click at [845, 211] on button "Review & Confirm" at bounding box center [817, 213] width 209 height 18
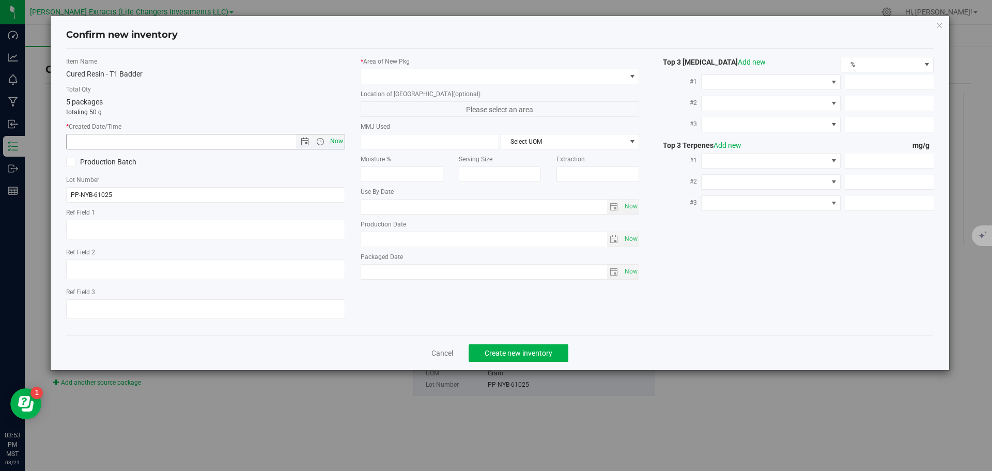
click at [338, 140] on span "Now" at bounding box center [337, 141] width 18 height 15
type input "[DATE] 3:53 PM"
click at [371, 75] on span at bounding box center [493, 76] width 265 height 14
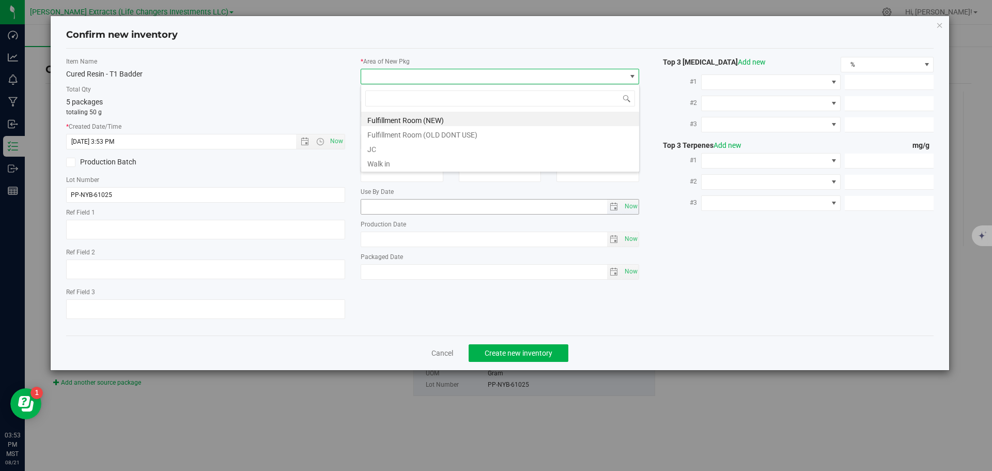
scroll to position [16, 279]
click at [409, 118] on li "Fulfillment Room (NEW)" at bounding box center [500, 119] width 278 height 14
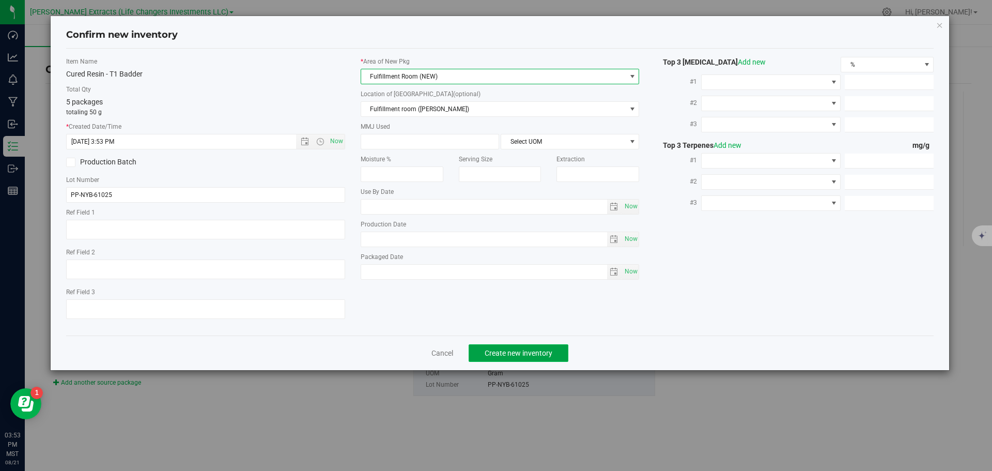
click at [515, 352] on span "Create new inventory" at bounding box center [519, 353] width 68 height 8
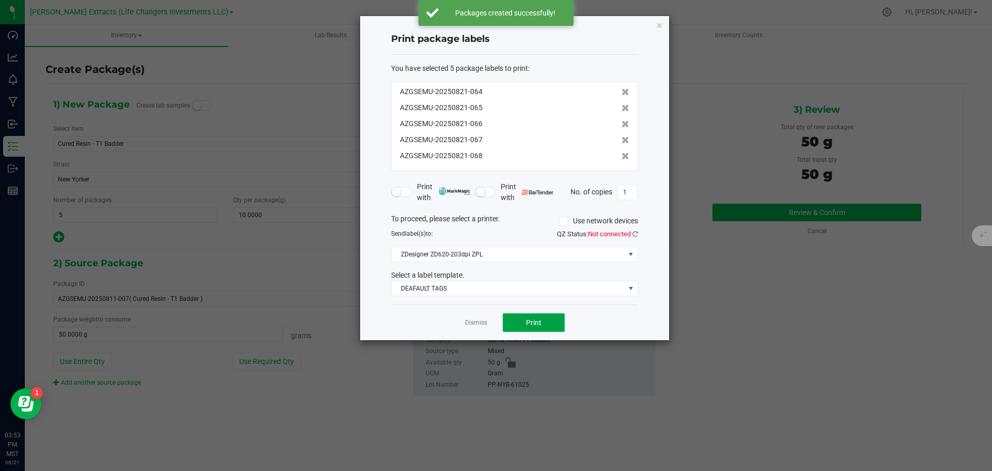
click at [529, 325] on span "Print" at bounding box center [534, 322] width 16 height 8
click at [659, 23] on icon "button" at bounding box center [659, 25] width 7 height 12
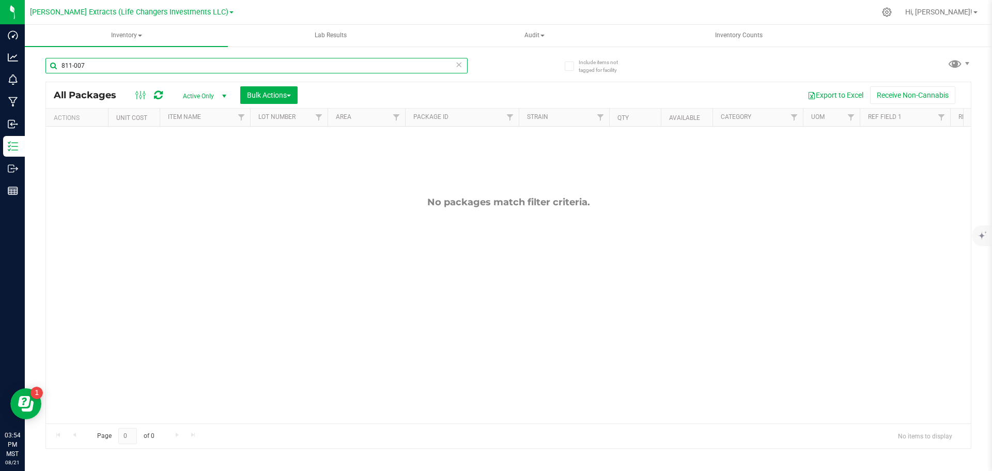
click at [103, 64] on input "811-007" at bounding box center [256, 66] width 422 height 16
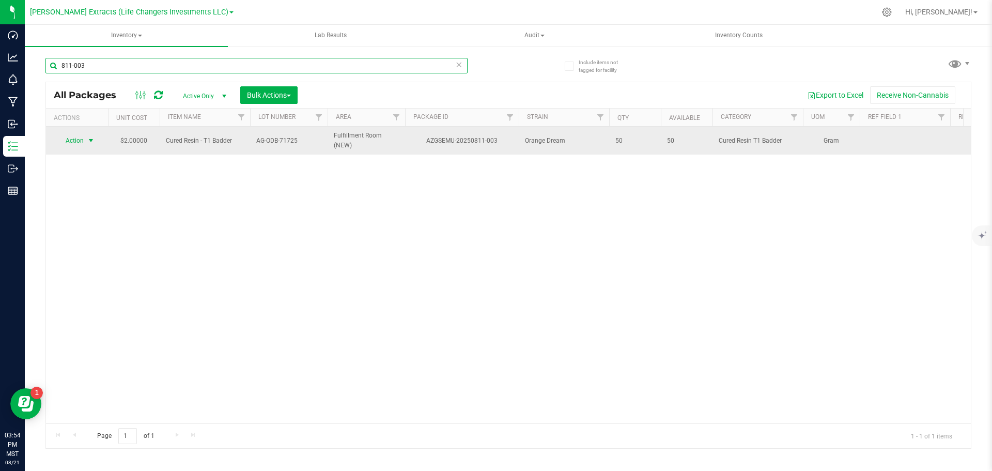
type input "811-003"
click at [82, 141] on span "Action" at bounding box center [70, 140] width 28 height 14
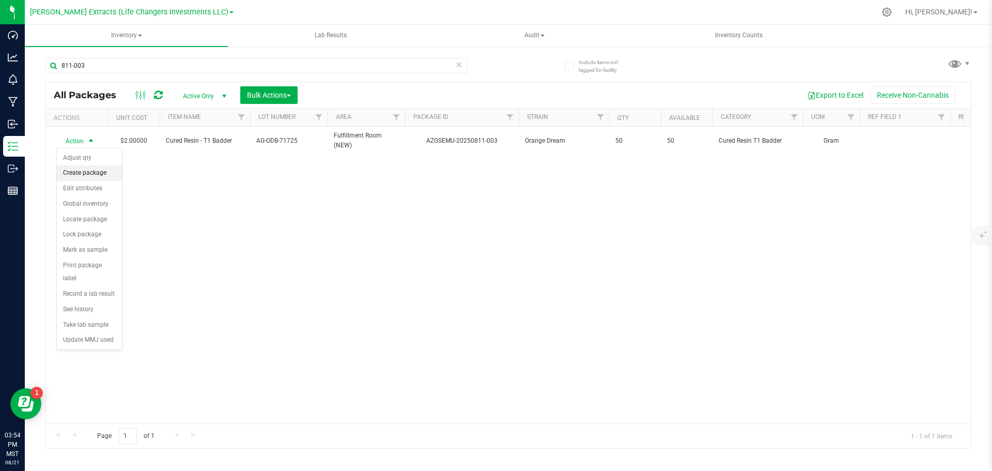
click at [97, 174] on li "Create package" at bounding box center [89, 173] width 65 height 16
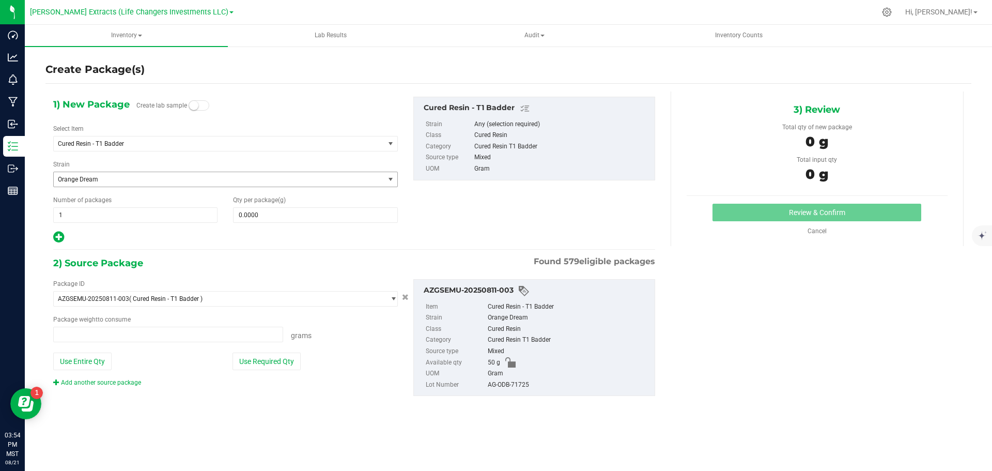
type input "0.0000 g"
drag, startPoint x: 62, startPoint y: 213, endPoint x: 51, endPoint y: 213, distance: 10.9
click at [51, 213] on div "Number of packages 1 1" at bounding box center [135, 208] width 180 height 27
type input "5"
click at [288, 217] on input "0.0000" at bounding box center [315, 215] width 163 height 14
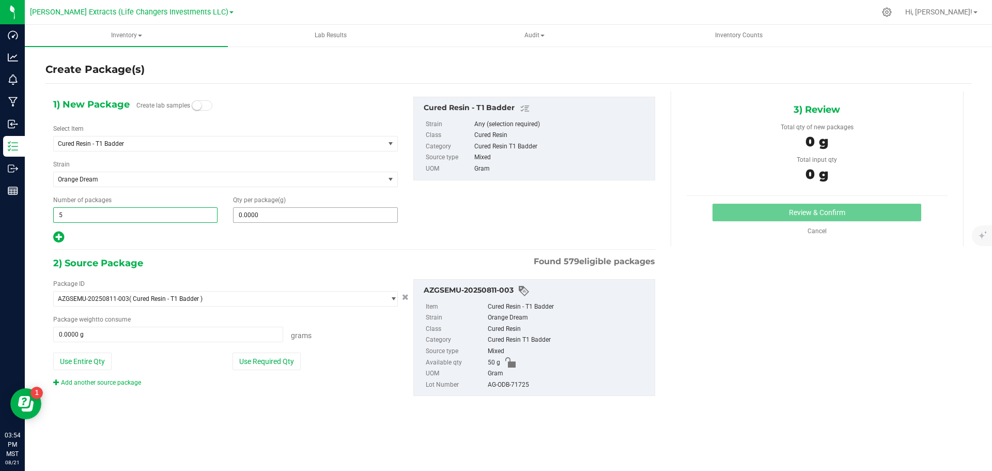
type input "5"
type input "10"
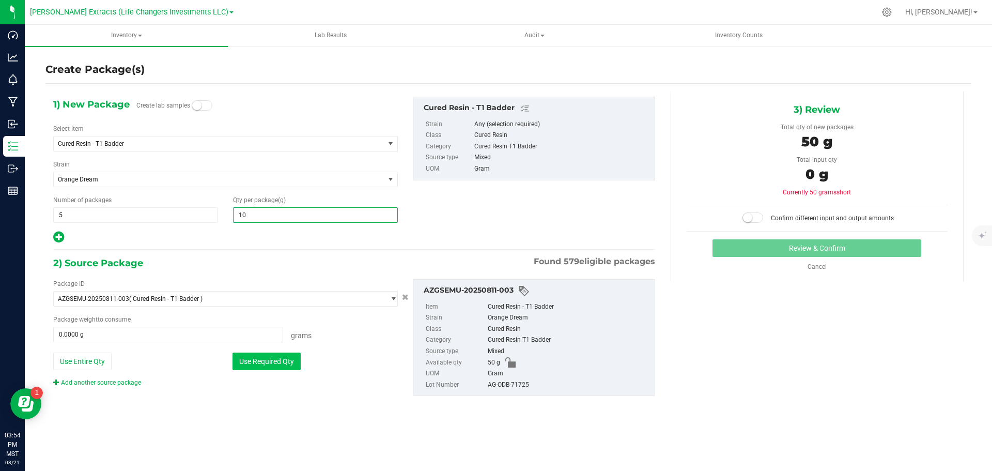
drag, startPoint x: 263, startPoint y: 358, endPoint x: 288, endPoint y: 356, distance: 25.5
click at [263, 358] on button "Use Required Qty" at bounding box center [267, 361] width 68 height 18
type input "10.0000"
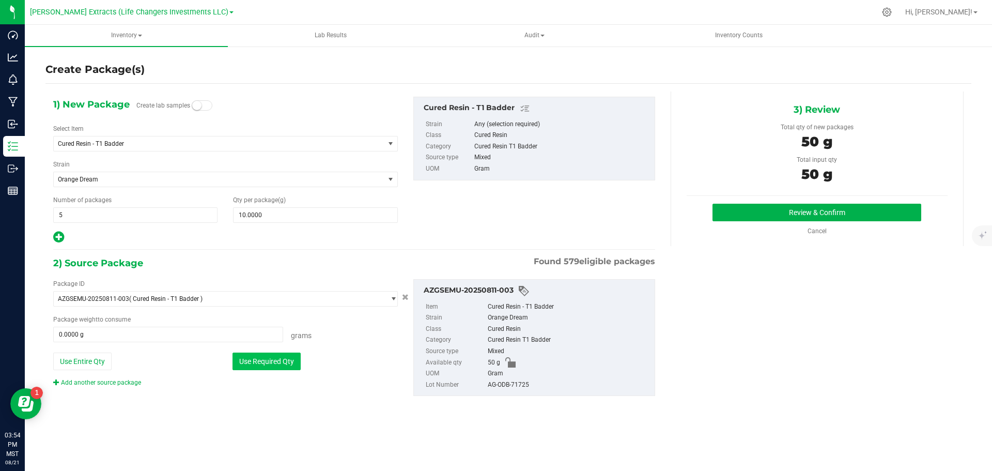
type input "50.0000 g"
click at [768, 211] on button "Review & Confirm" at bounding box center [817, 213] width 209 height 18
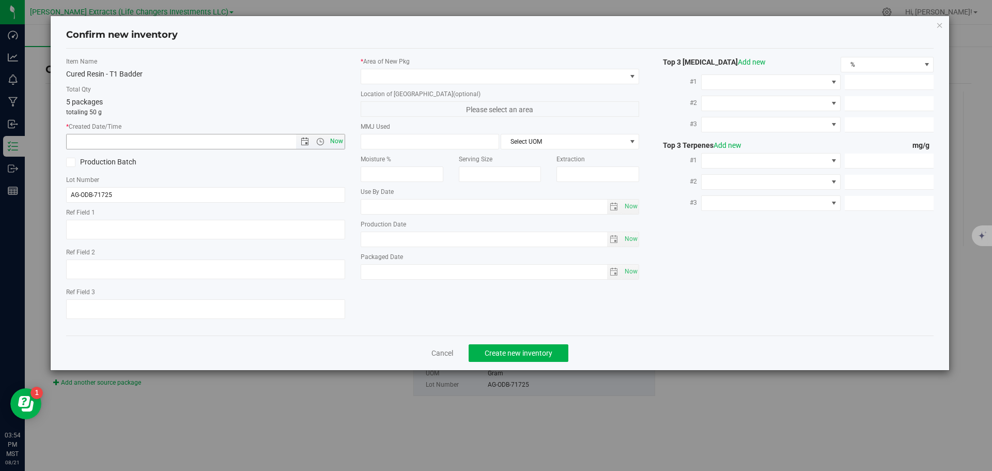
click at [340, 141] on span "Now" at bounding box center [337, 141] width 18 height 15
type input "[DATE] 3:54 PM"
click at [382, 78] on span at bounding box center [493, 76] width 265 height 14
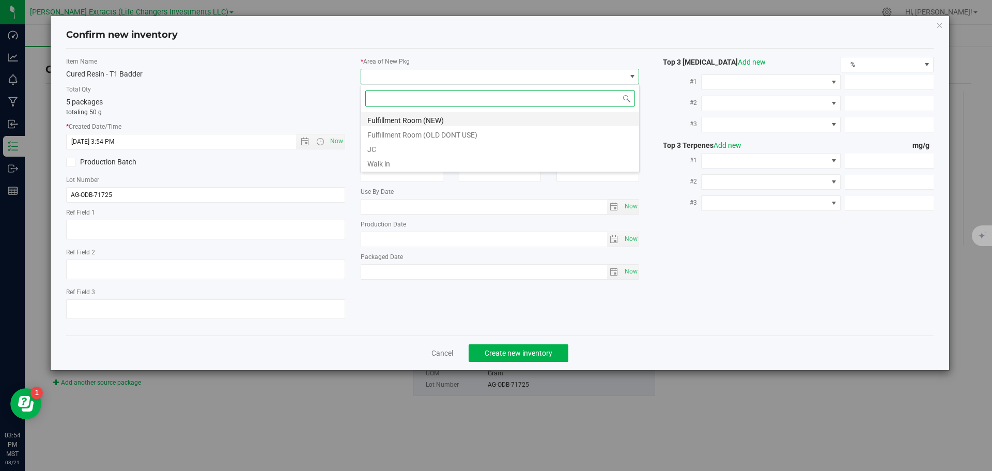
scroll to position [16, 279]
click at [389, 119] on li "Fulfillment Room (NEW)" at bounding box center [500, 119] width 278 height 14
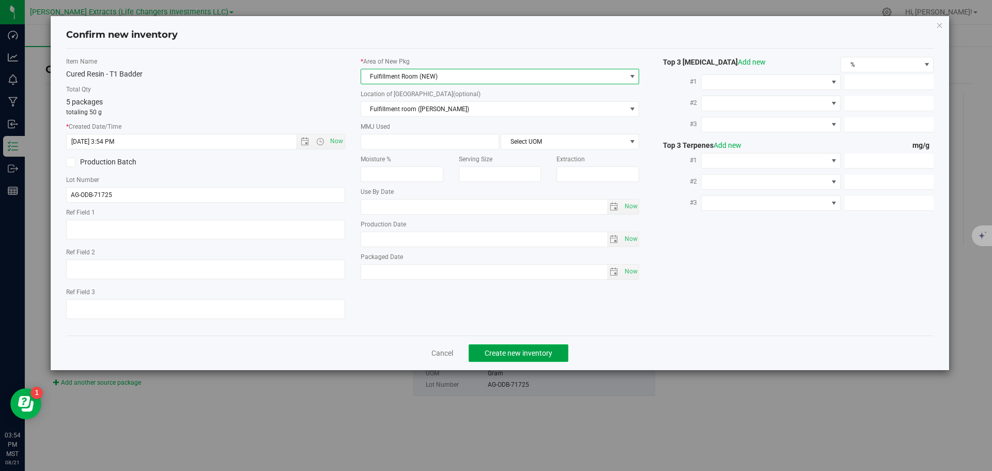
click at [534, 349] on span "Create new inventory" at bounding box center [519, 353] width 68 height 8
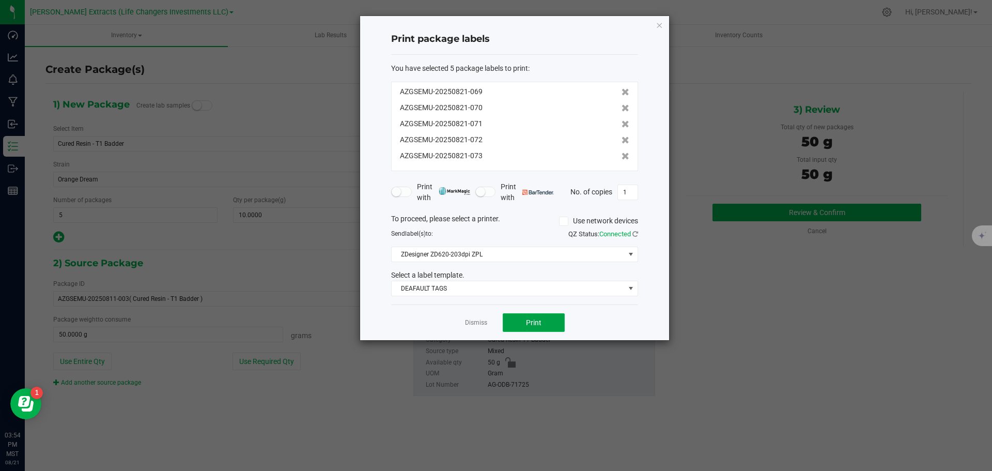
click at [528, 320] on span "Print" at bounding box center [534, 322] width 16 height 8
click at [658, 23] on icon "button" at bounding box center [659, 25] width 7 height 12
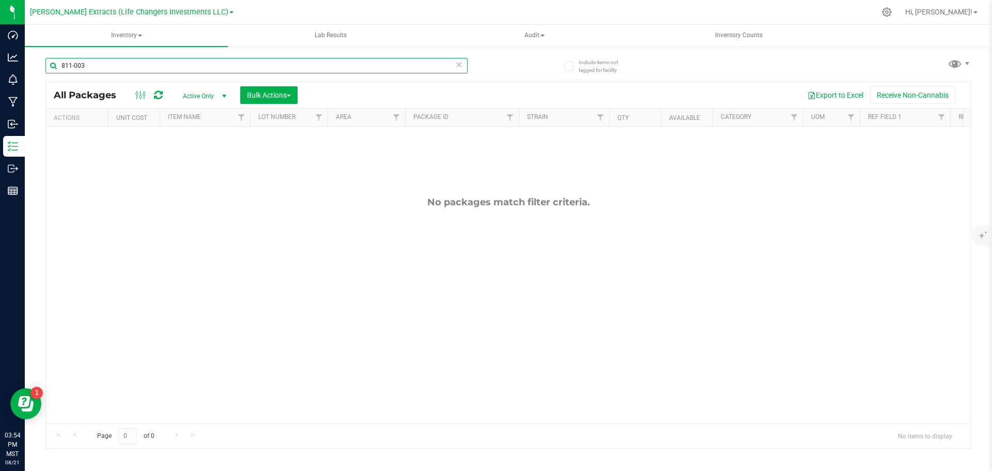
click at [99, 63] on input "811-003" at bounding box center [256, 66] width 422 height 16
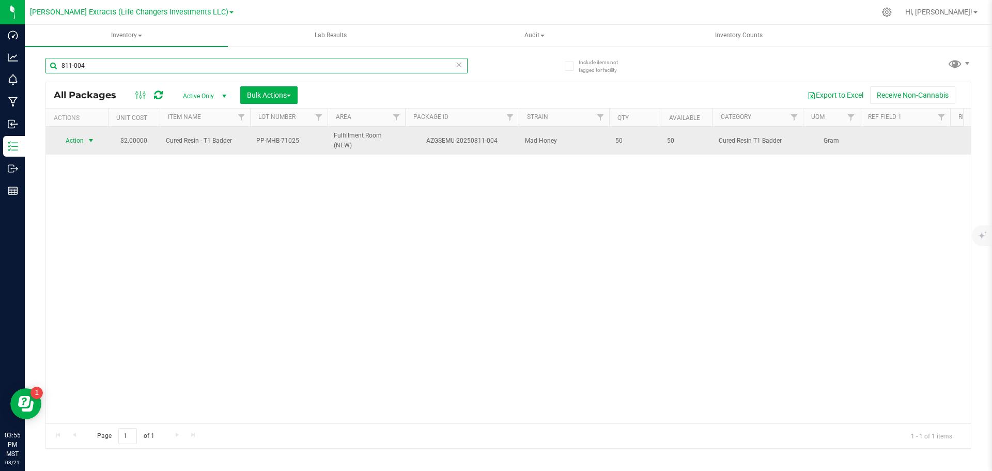
type input "811-004"
click at [89, 141] on span "select" at bounding box center [91, 140] width 8 height 8
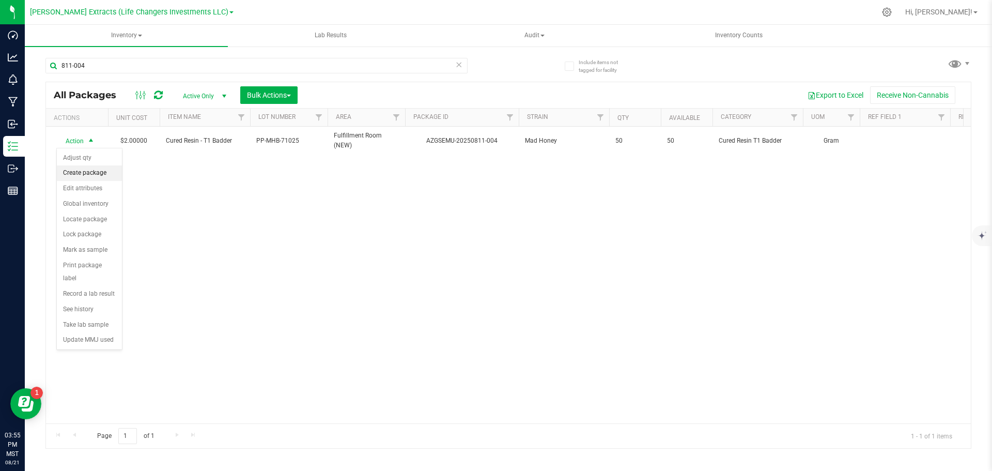
click at [88, 168] on li "Create package" at bounding box center [89, 173] width 65 height 16
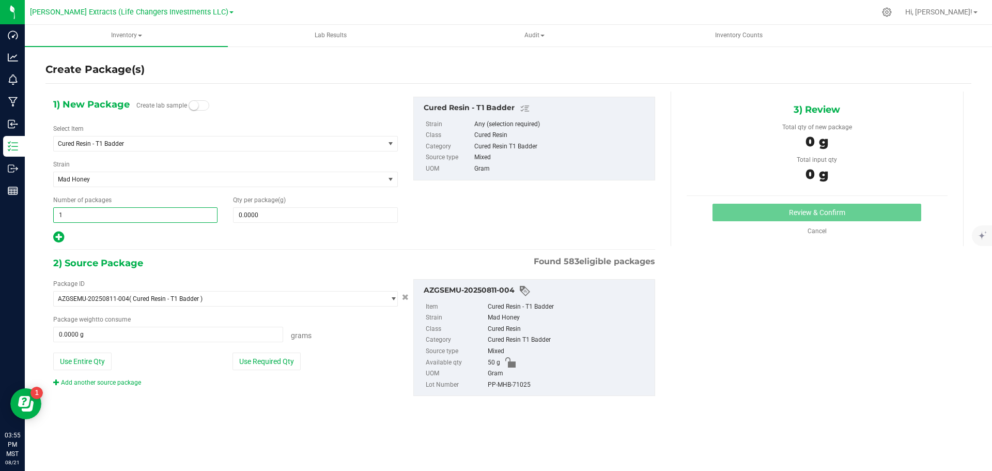
drag, startPoint x: 83, startPoint y: 214, endPoint x: 51, endPoint y: 211, distance: 32.1
click at [51, 211] on div "Number of packages 1 1" at bounding box center [135, 208] width 180 height 27
type input "5"
click at [345, 219] on input "0.0000" at bounding box center [315, 215] width 163 height 14
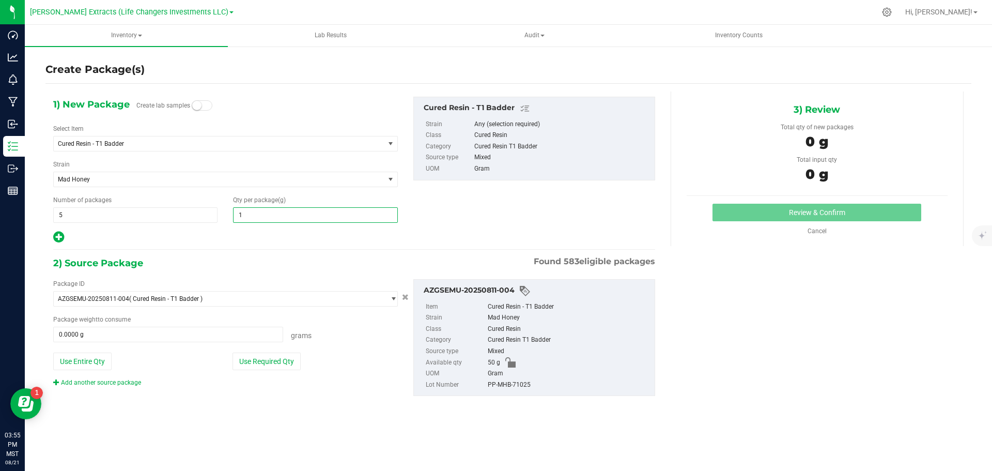
type input "10"
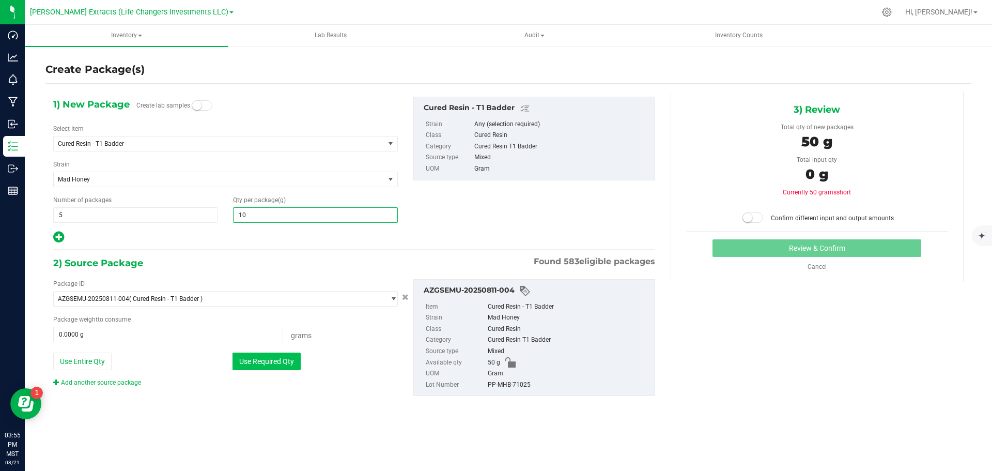
type input "10.0000"
click at [255, 359] on button "Use Required Qty" at bounding box center [267, 361] width 68 height 18
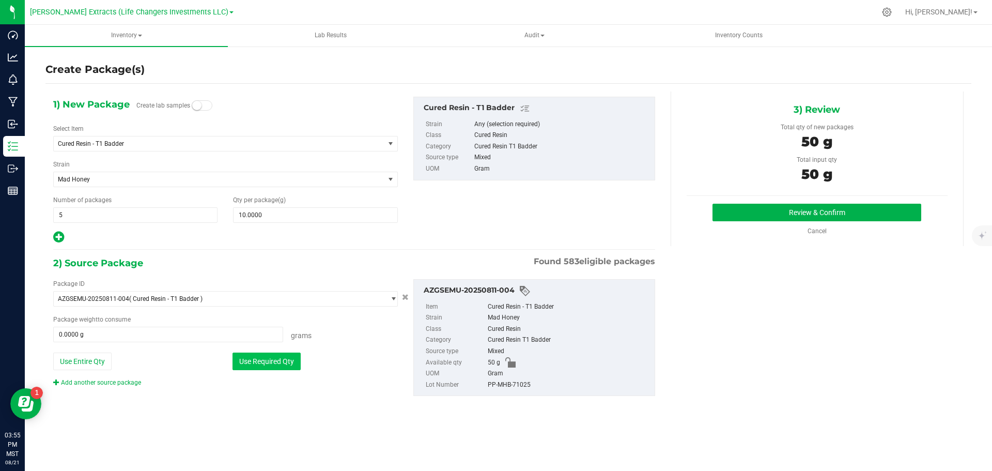
type input "50.0000 g"
click at [831, 208] on button "Review & Confirm" at bounding box center [817, 213] width 209 height 18
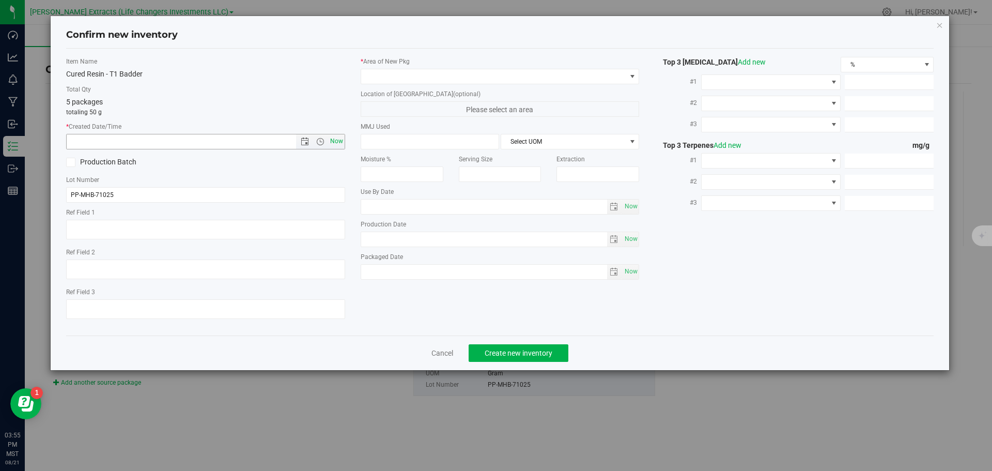
click at [339, 141] on span "Now" at bounding box center [337, 141] width 18 height 15
type input "[DATE] 3:55 PM"
click at [399, 78] on span at bounding box center [493, 76] width 265 height 14
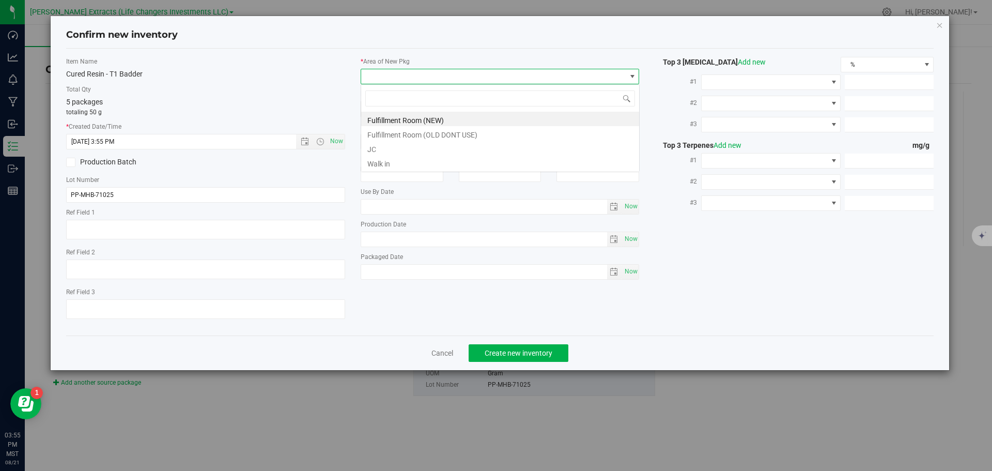
scroll to position [16, 279]
click at [409, 116] on li "Fulfillment Room (NEW)" at bounding box center [500, 119] width 278 height 14
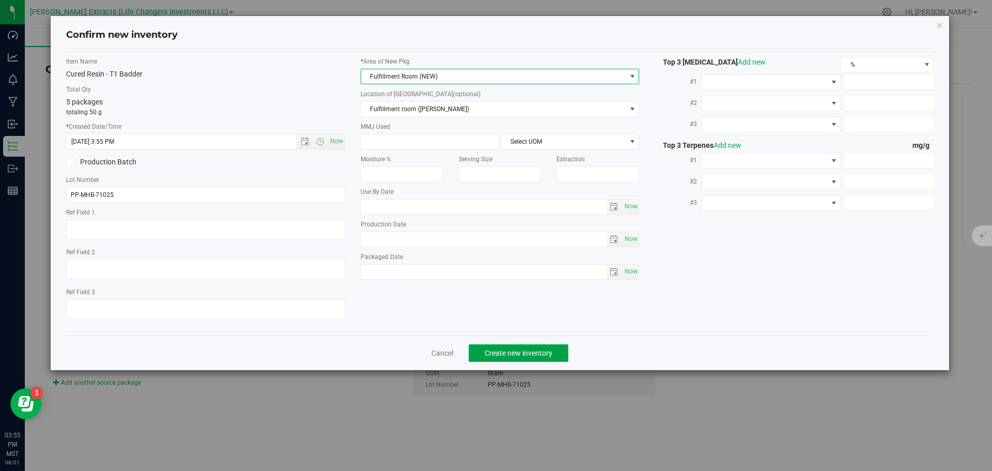
click at [526, 352] on span "Create new inventory" at bounding box center [519, 353] width 68 height 8
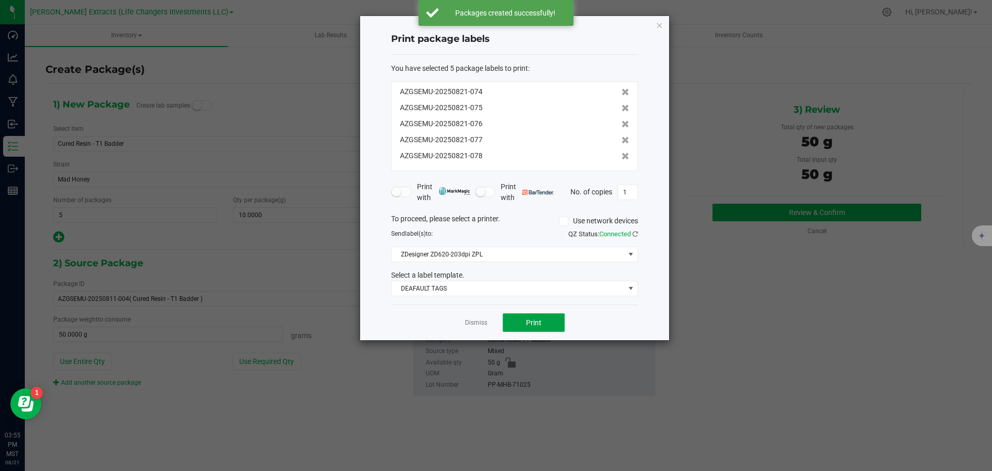
click at [535, 320] on span "Print" at bounding box center [534, 322] width 16 height 8
click at [660, 24] on icon "button" at bounding box center [659, 25] width 7 height 12
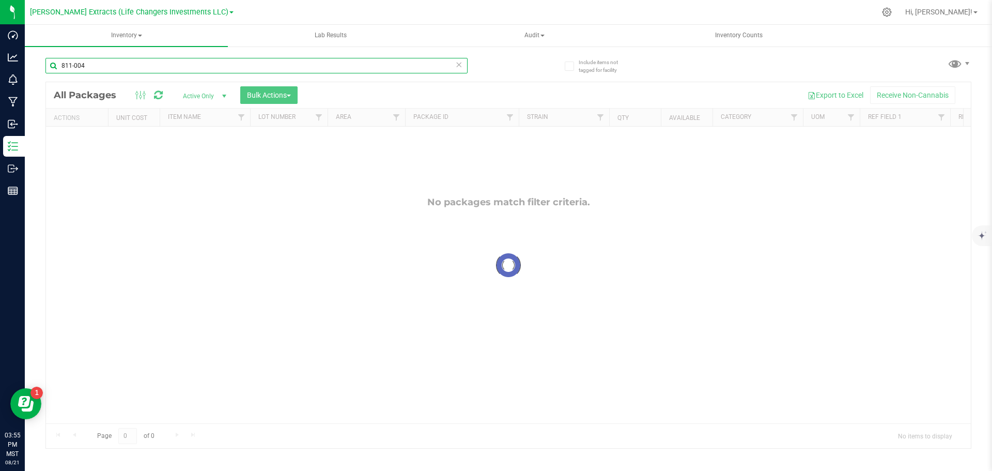
click at [116, 61] on input "811-004" at bounding box center [256, 66] width 422 height 16
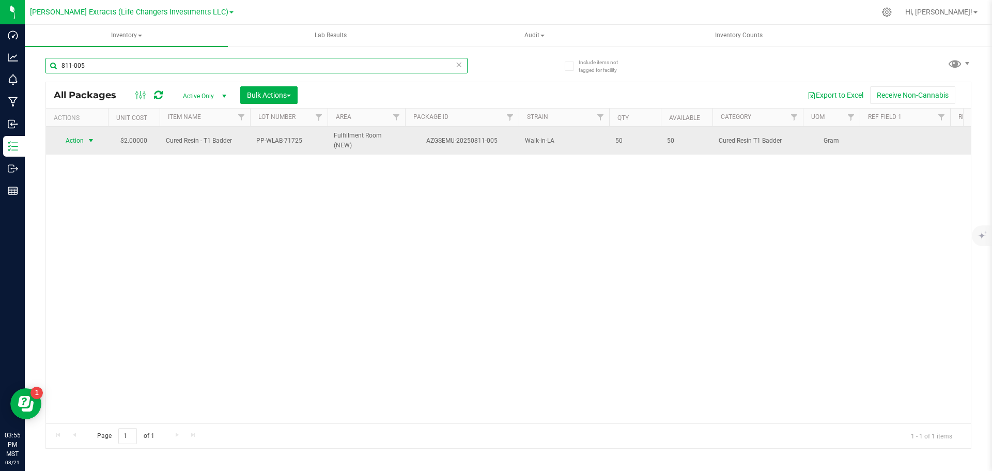
type input "811-005"
click at [73, 141] on span "Action" at bounding box center [70, 140] width 28 height 14
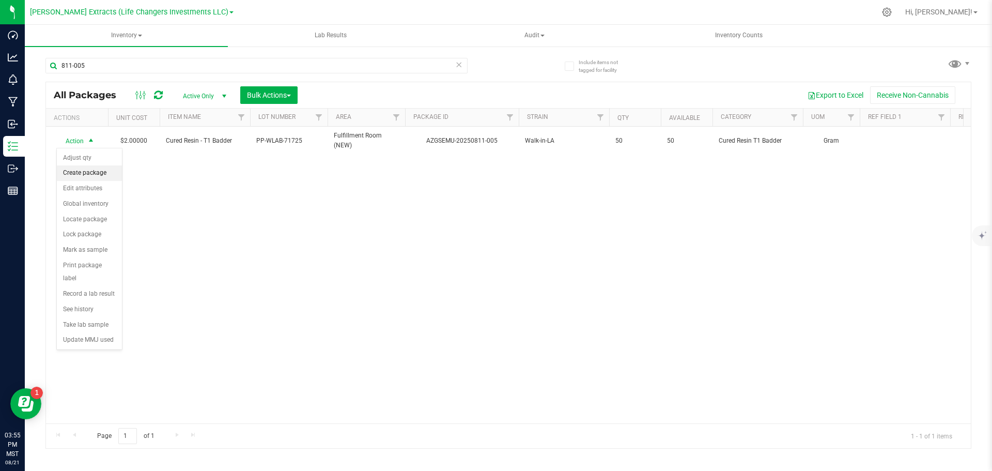
click at [89, 172] on li "Create package" at bounding box center [89, 173] width 65 height 16
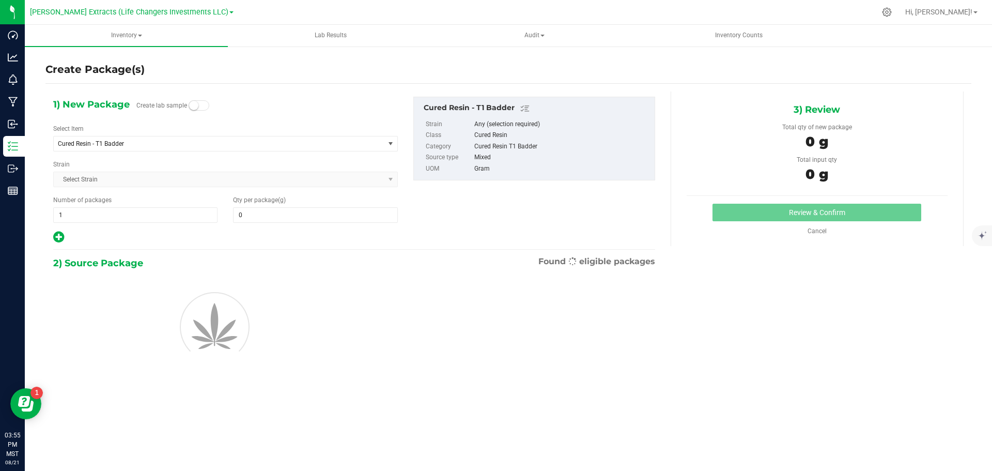
type input "0.0000"
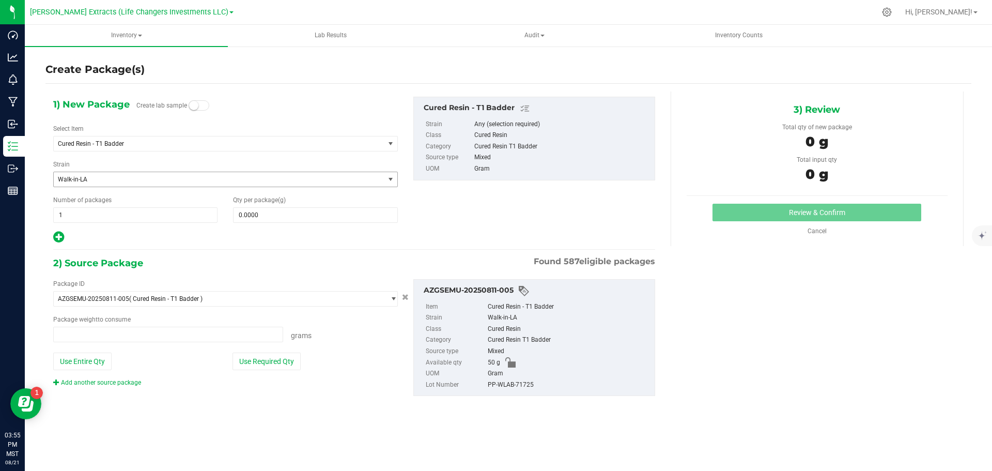
type input "0.0000 g"
drag, startPoint x: 66, startPoint y: 213, endPoint x: 53, endPoint y: 213, distance: 12.9
click at [53, 213] on span "1 1" at bounding box center [135, 215] width 164 height 16
type input "5"
click at [321, 213] on input "0.0000" at bounding box center [315, 215] width 163 height 14
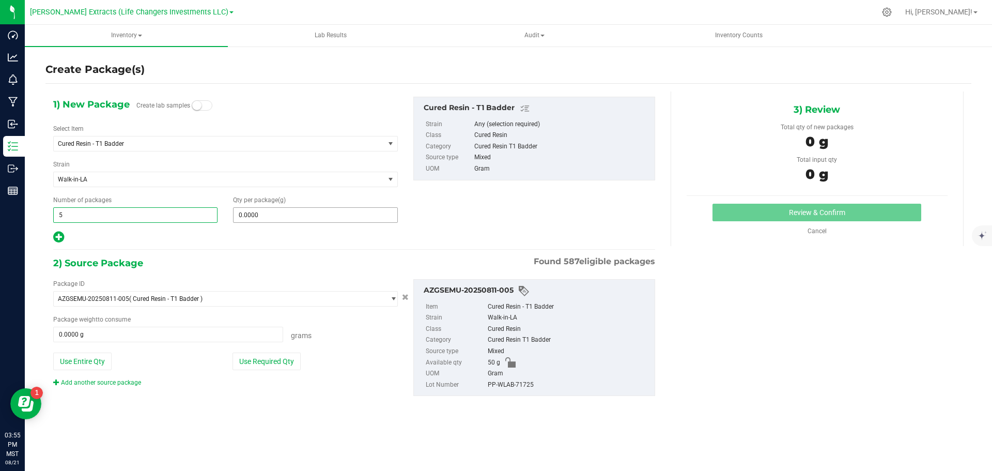
type input "5"
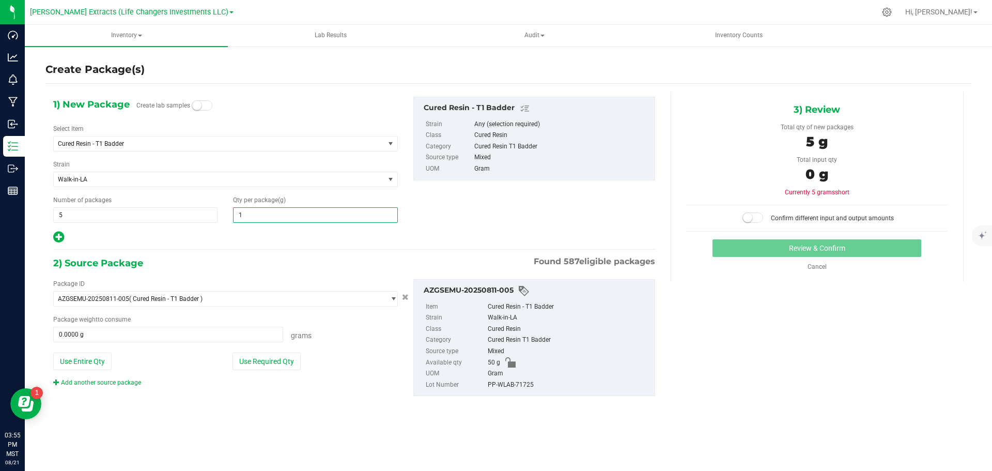
type input "10"
click at [274, 355] on button "Use Required Qty" at bounding box center [267, 361] width 68 height 18
type input "10.0000"
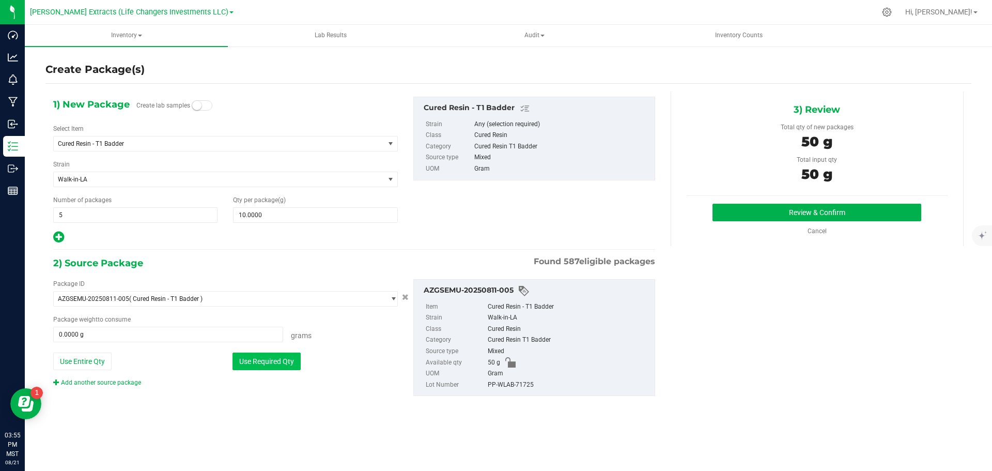
type input "50.0000 g"
click at [829, 210] on button "Review & Confirm" at bounding box center [817, 213] width 209 height 18
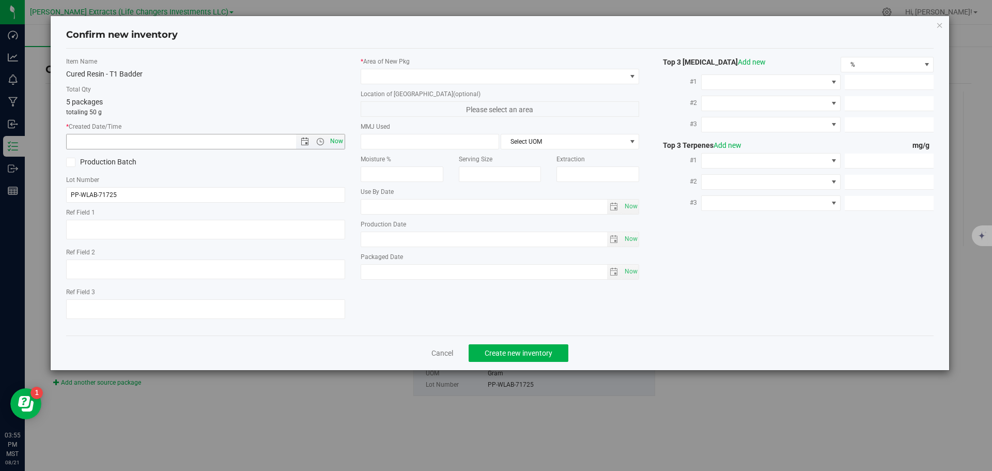
click at [338, 142] on span "Now" at bounding box center [337, 141] width 18 height 15
type input "[DATE] 3:55 PM"
click at [381, 75] on span at bounding box center [493, 76] width 265 height 14
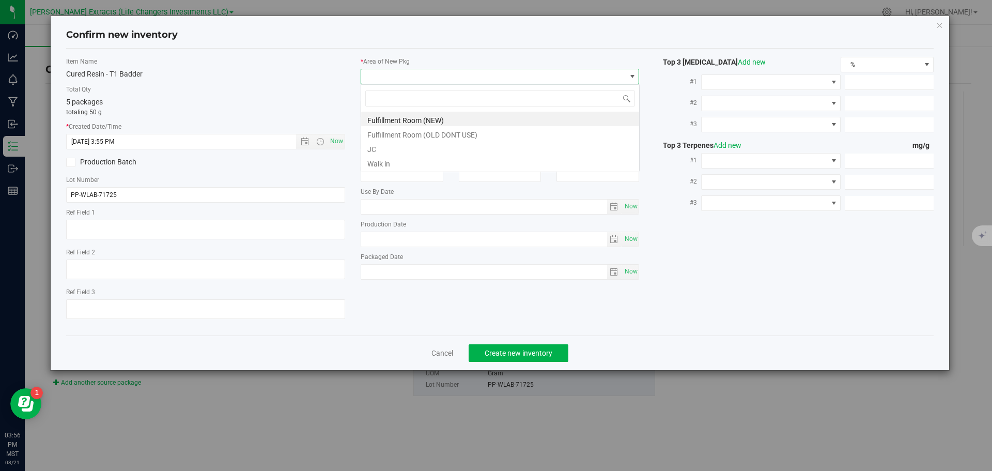
scroll to position [16, 279]
click at [387, 120] on li "Fulfillment Room (NEW)" at bounding box center [500, 119] width 278 height 14
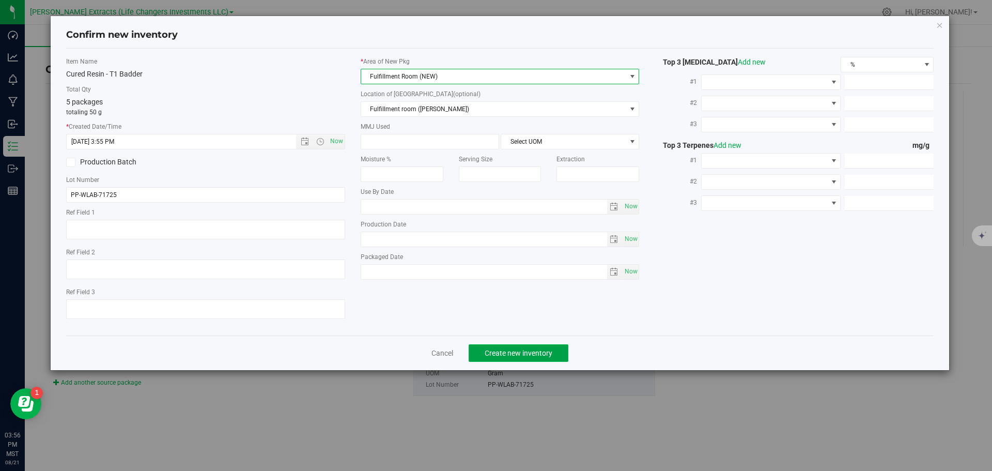
click at [527, 350] on span "Create new inventory" at bounding box center [519, 353] width 68 height 8
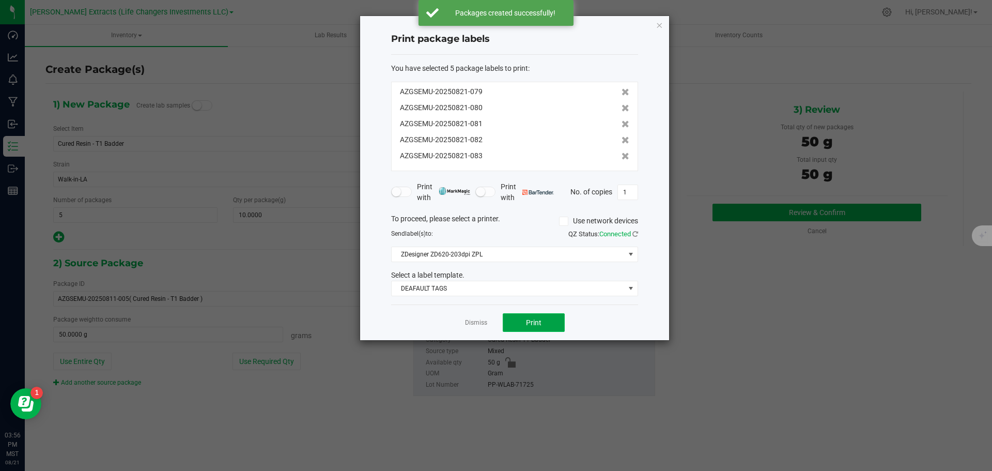
click at [524, 315] on button "Print" at bounding box center [534, 322] width 62 height 19
click at [661, 23] on icon "button" at bounding box center [659, 25] width 7 height 12
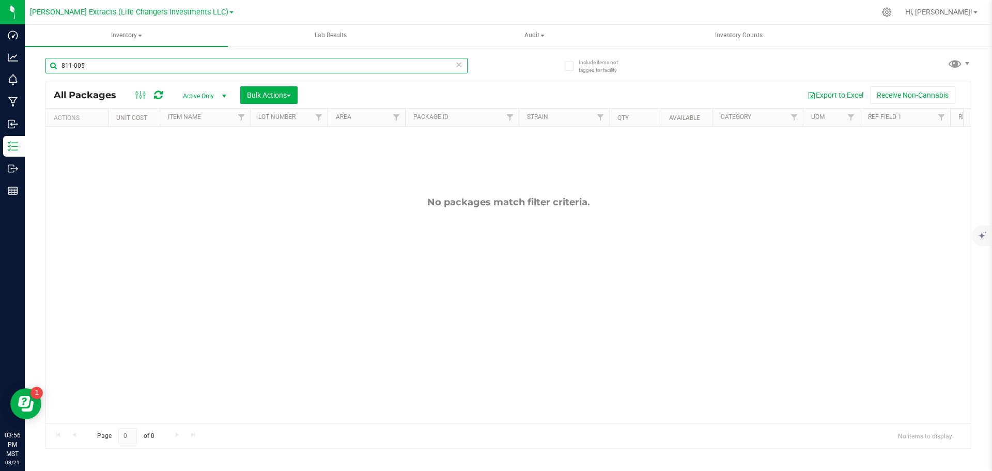
click at [114, 68] on input "811-005" at bounding box center [256, 66] width 422 height 16
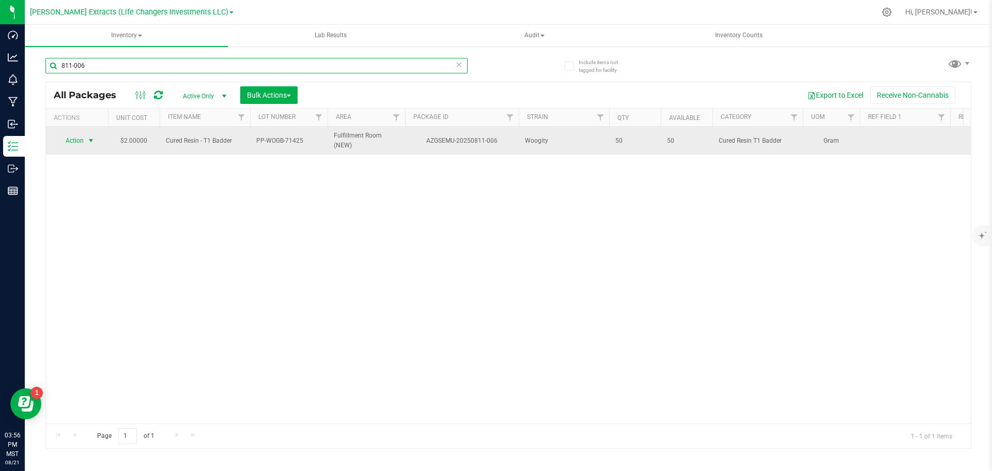
type input "811-006"
click at [80, 140] on span "Action" at bounding box center [70, 140] width 28 height 14
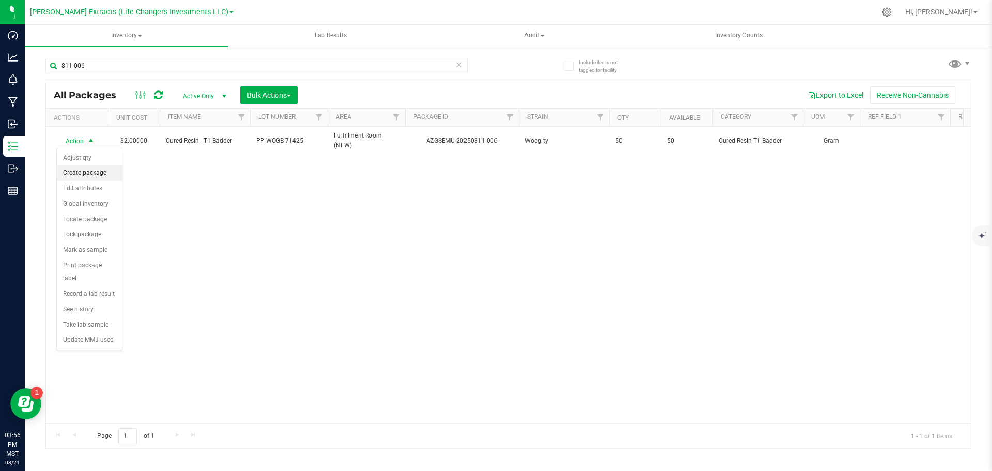
click at [98, 171] on li "Create package" at bounding box center [89, 173] width 65 height 16
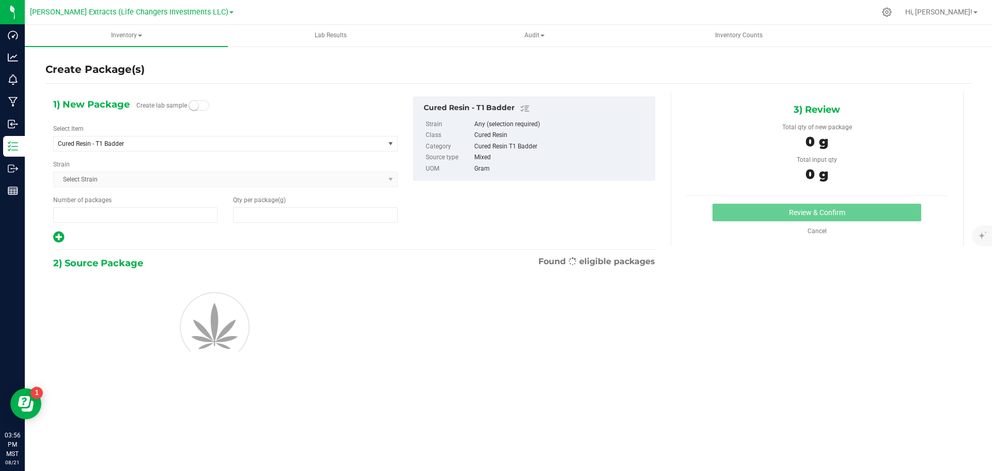
type input "1"
type input "0.0000"
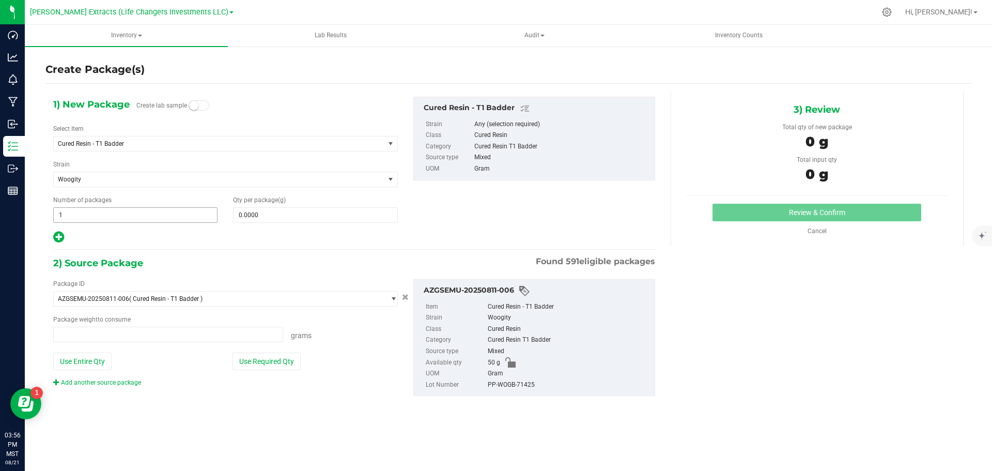
type input "0.0000 g"
drag, startPoint x: 62, startPoint y: 215, endPoint x: 52, endPoint y: 214, distance: 9.9
click at [51, 214] on div "Number of packages 1 1" at bounding box center [135, 208] width 180 height 27
drag, startPoint x: 80, startPoint y: 211, endPoint x: 47, endPoint y: 210, distance: 32.6
click at [47, 210] on div "Number of packages 1 51" at bounding box center [135, 208] width 180 height 27
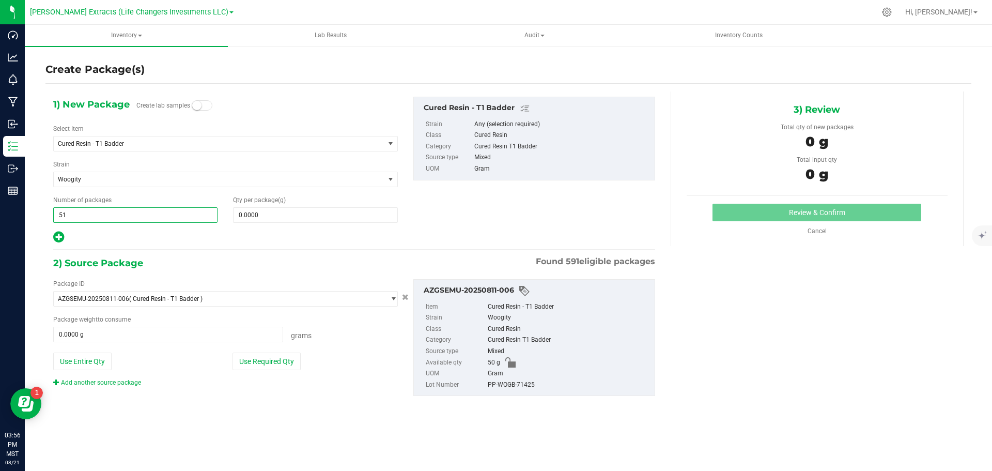
type input "5"
click at [298, 217] on input "0.0000" at bounding box center [315, 215] width 163 height 14
type input "5"
type input "10"
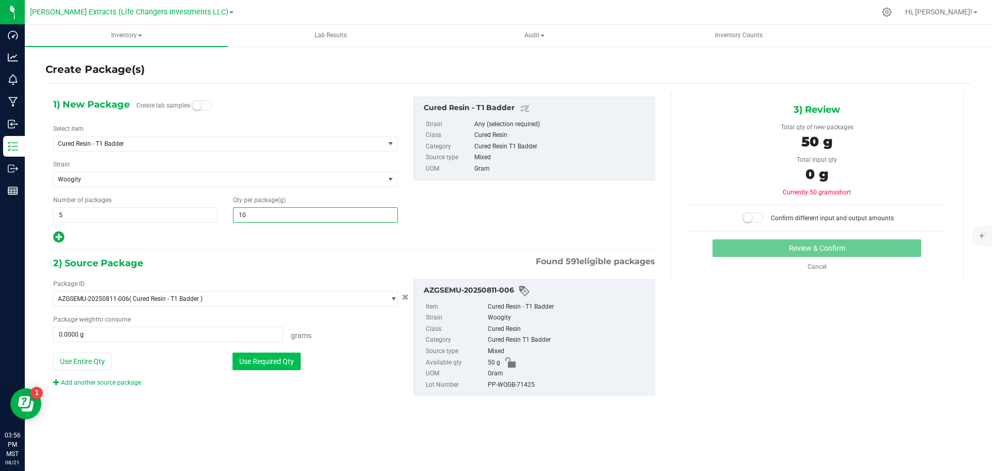
click at [265, 363] on button "Use Required Qty" at bounding box center [267, 361] width 68 height 18
type input "10.0000"
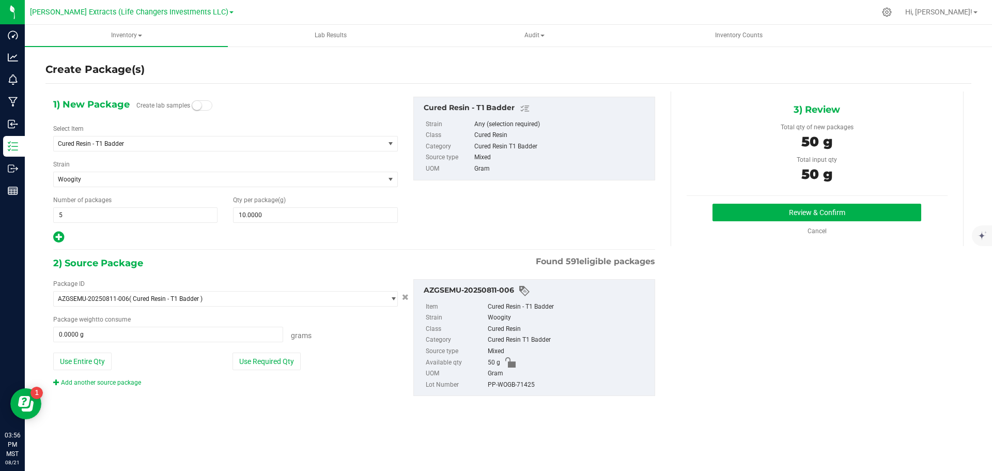
type input "50.0000 g"
click at [855, 209] on button "Review & Confirm" at bounding box center [817, 213] width 209 height 18
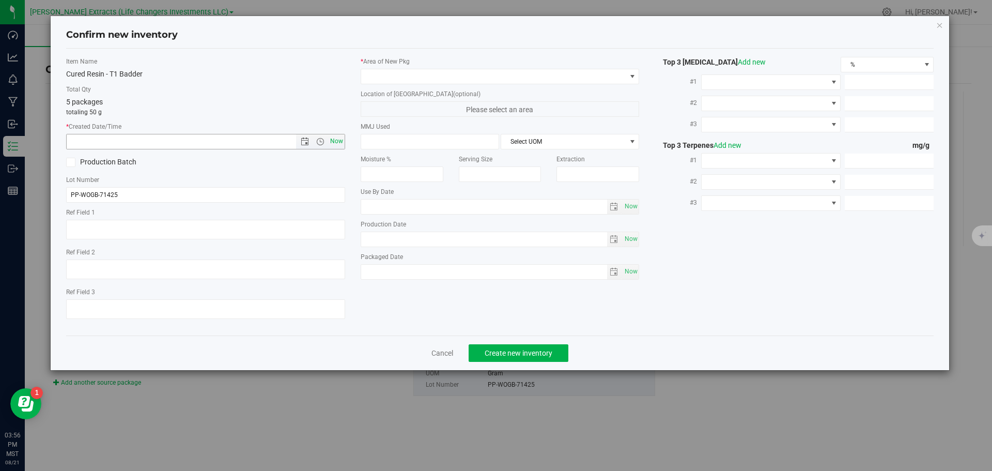
click at [337, 143] on span "Now" at bounding box center [337, 141] width 18 height 15
type input "[DATE] 3:56 PM"
click at [377, 74] on span at bounding box center [493, 76] width 265 height 14
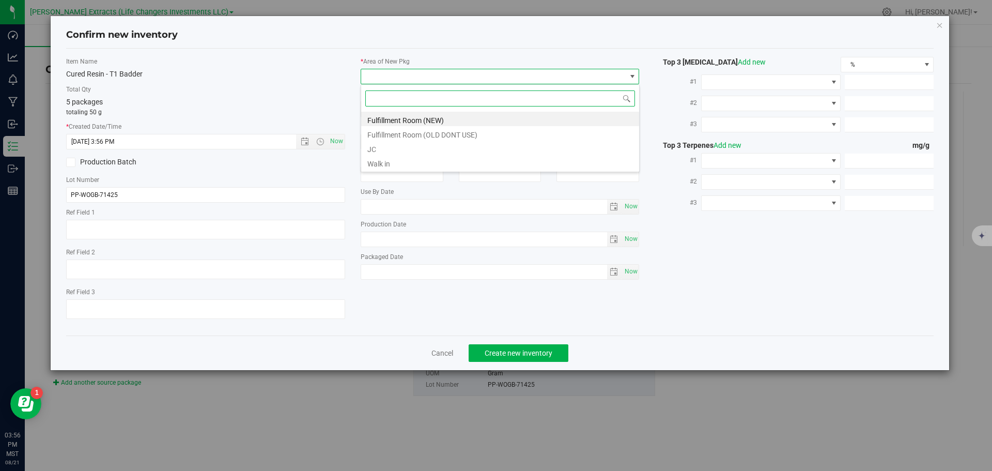
scroll to position [16, 279]
click at [384, 118] on li "Fulfillment Room (NEW)" at bounding box center [500, 119] width 278 height 14
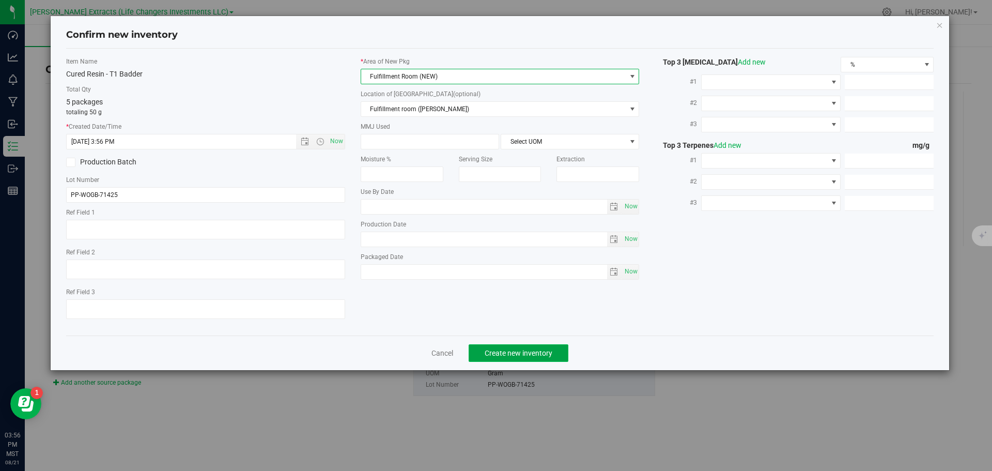
click at [489, 351] on span "Create new inventory" at bounding box center [519, 353] width 68 height 8
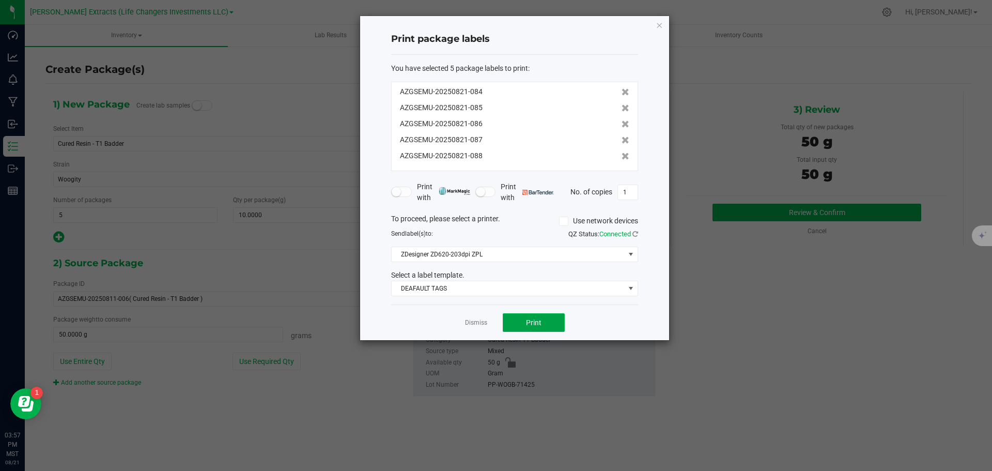
click at [541, 320] on span "Print" at bounding box center [534, 322] width 16 height 8
click at [660, 23] on icon "button" at bounding box center [659, 25] width 7 height 12
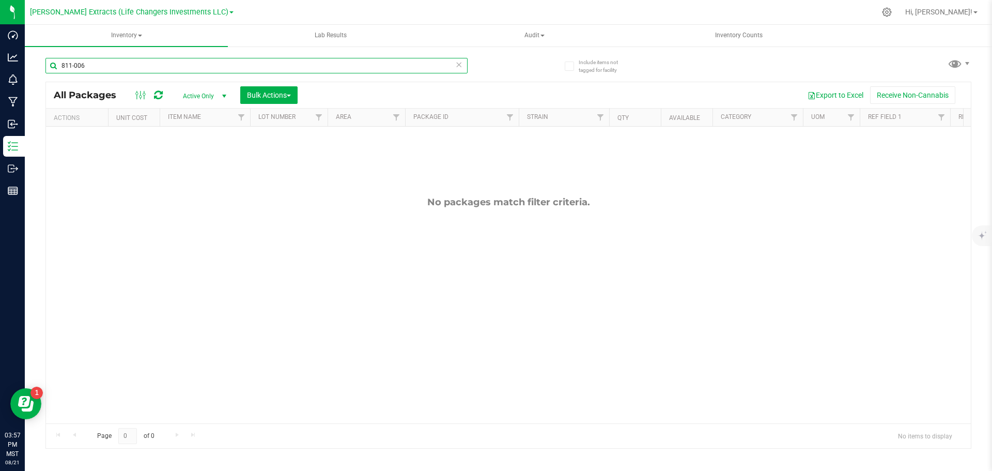
click at [124, 69] on input "811-006" at bounding box center [256, 66] width 422 height 16
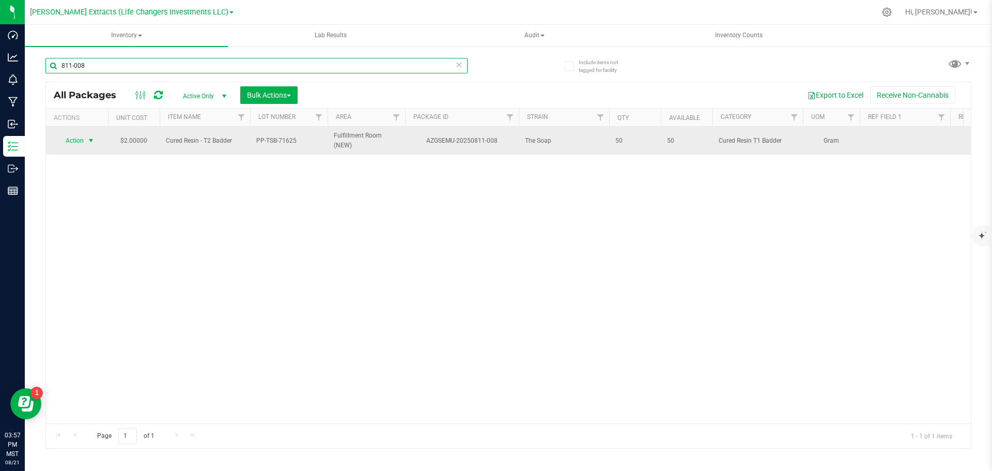
type input "811-008"
click at [70, 141] on span "Action" at bounding box center [70, 140] width 28 height 14
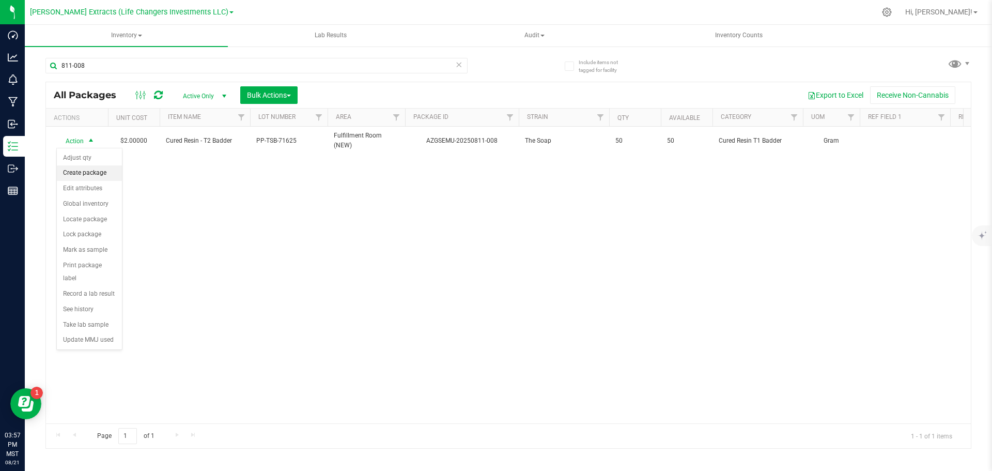
click at [94, 173] on li "Create package" at bounding box center [89, 173] width 65 height 16
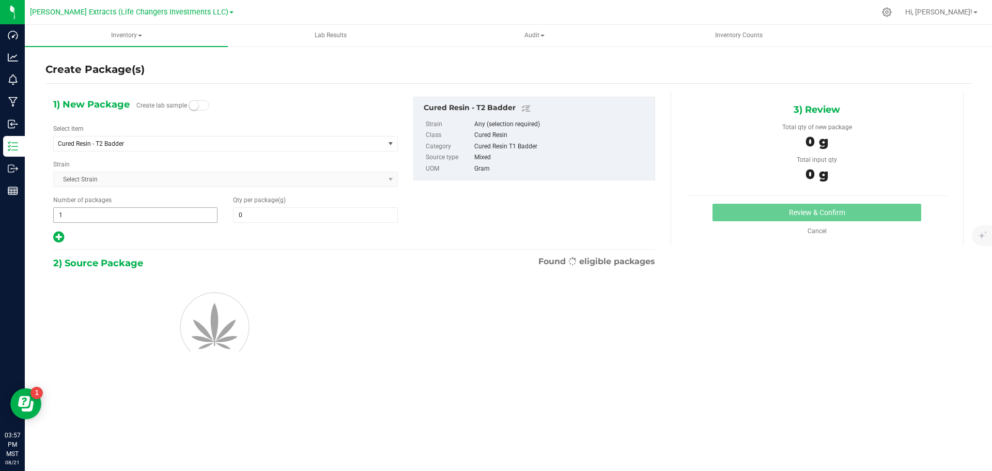
type input "0.0000"
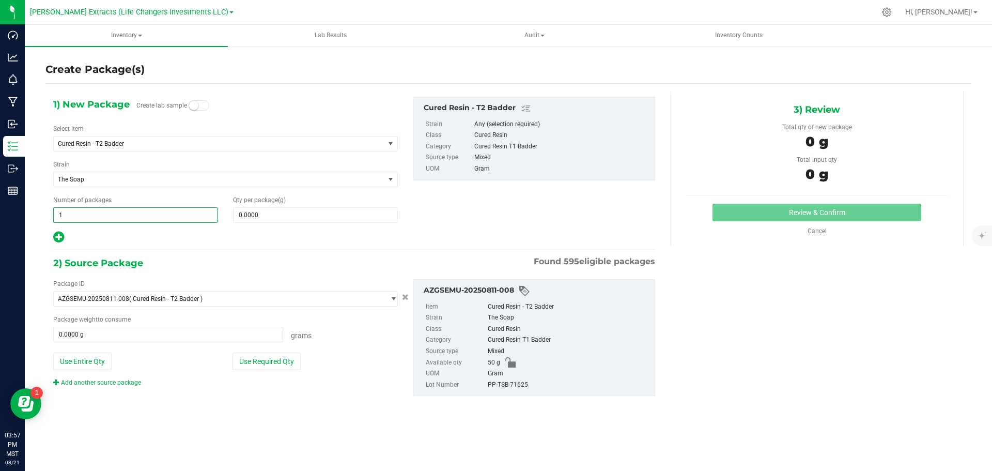
click at [43, 214] on div "Create Package(s) 1) New Package Create lab sample Select Item Cured Resin - T2…" at bounding box center [508, 206] width 967 height 323
drag, startPoint x: 60, startPoint y: 215, endPoint x: 55, endPoint y: 213, distance: 6.0
click at [55, 213] on input "1" at bounding box center [135, 215] width 163 height 14
type input "5"
click at [321, 220] on input "0.0000" at bounding box center [315, 215] width 163 height 14
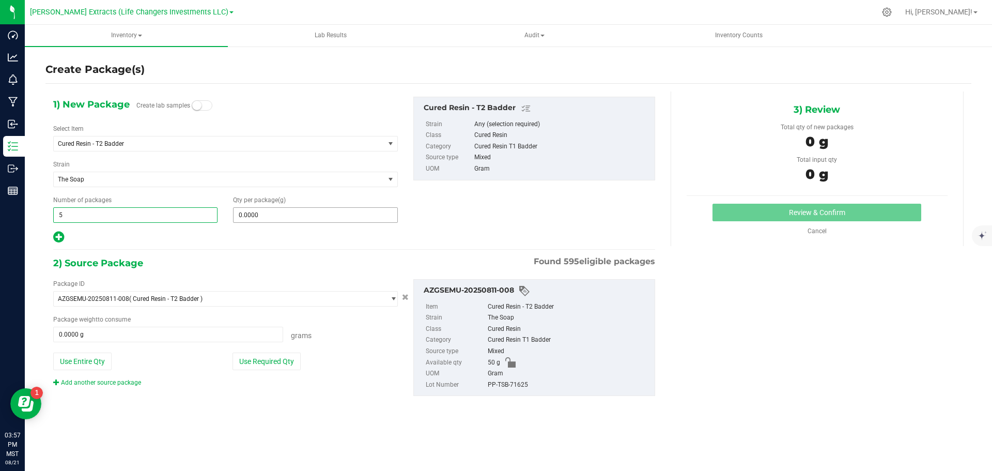
type input "5"
type input "10"
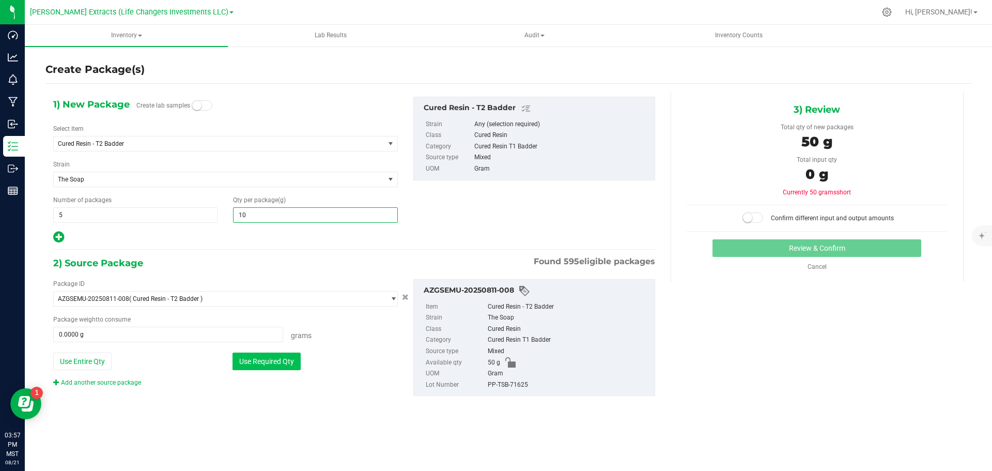
click at [261, 364] on button "Use Required Qty" at bounding box center [267, 361] width 68 height 18
type input "10.0000"
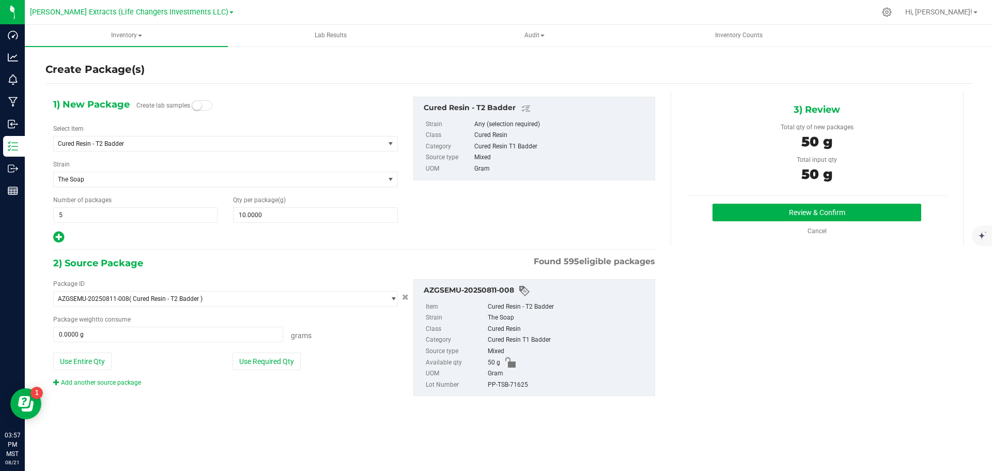
type input "50.0000 g"
click at [834, 205] on button "Review & Confirm" at bounding box center [817, 213] width 209 height 18
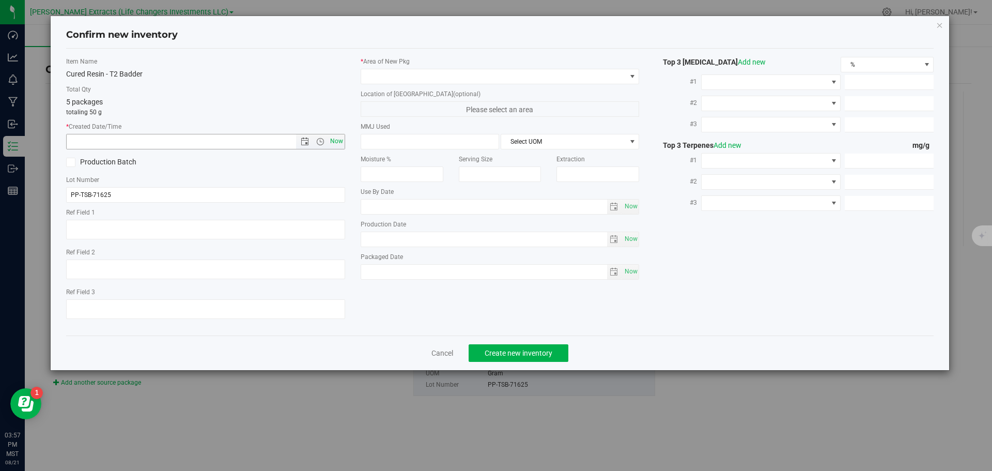
click at [333, 142] on span "Now" at bounding box center [337, 141] width 18 height 15
type input "[DATE] 3:57 PM"
click at [377, 74] on span at bounding box center [493, 76] width 265 height 14
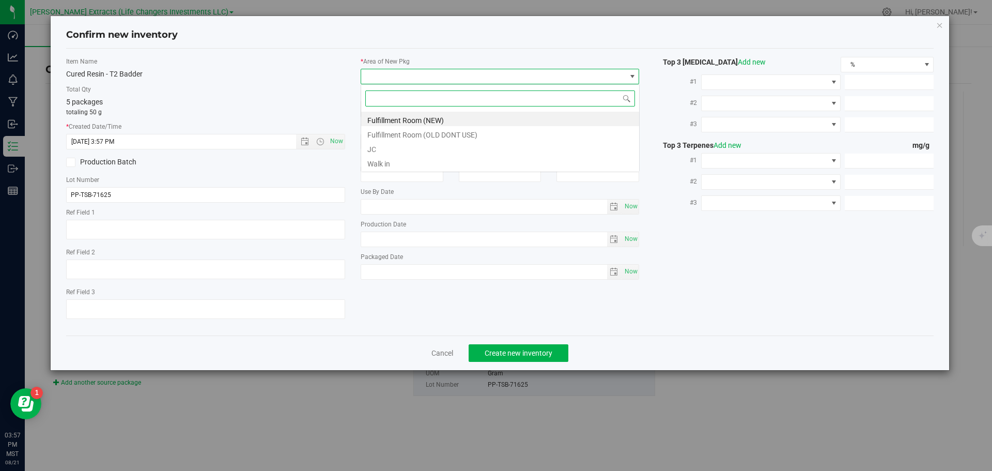
scroll to position [16, 279]
click at [390, 116] on li "Fulfillment Room (NEW)" at bounding box center [500, 119] width 278 height 14
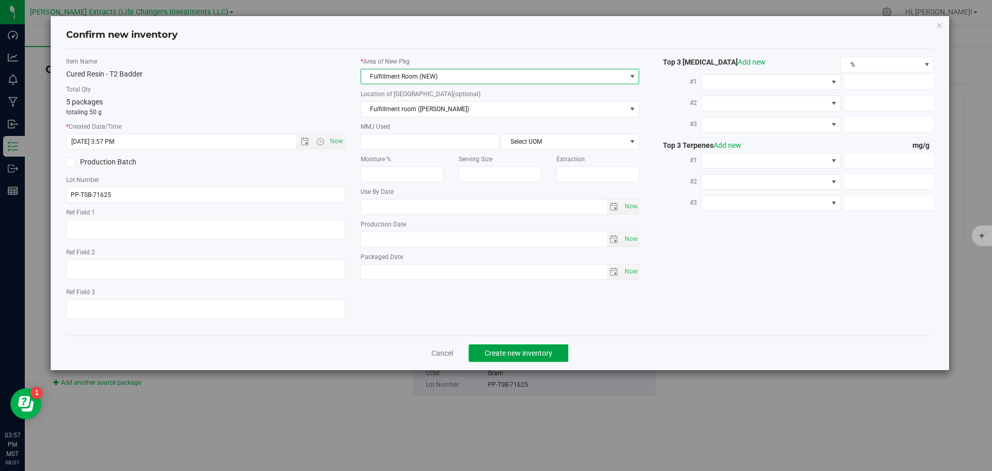
click at [535, 349] on span "Create new inventory" at bounding box center [519, 353] width 68 height 8
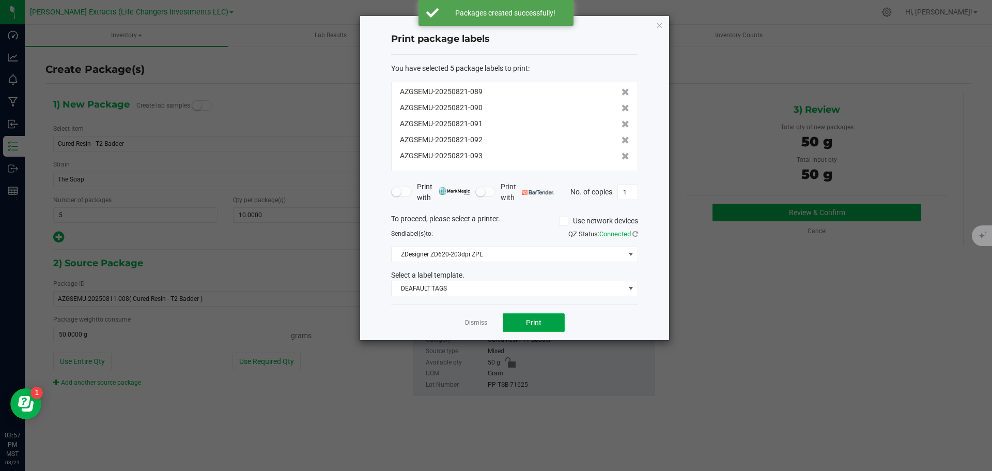
click at [540, 322] on span "Print" at bounding box center [534, 322] width 16 height 8
click at [477, 325] on link "Dismiss" at bounding box center [476, 322] width 22 height 9
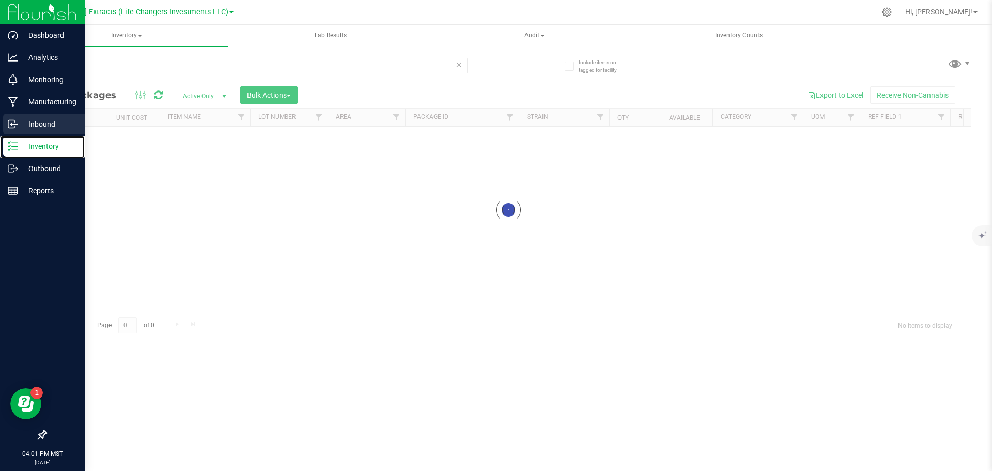
drag, startPoint x: 20, startPoint y: 147, endPoint x: 41, endPoint y: 132, distance: 25.7
click at [20, 147] on p "Inventory" at bounding box center [49, 146] width 62 height 12
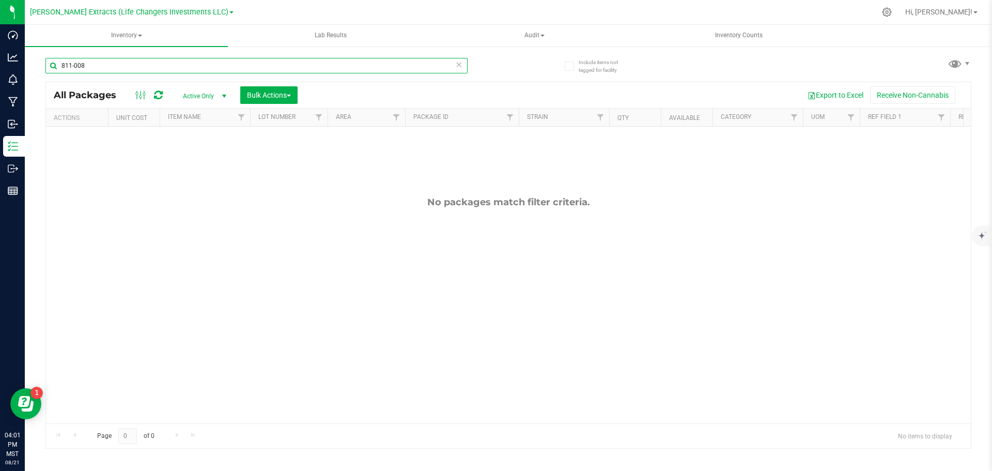
click at [219, 60] on input "811-008" at bounding box center [256, 66] width 422 height 16
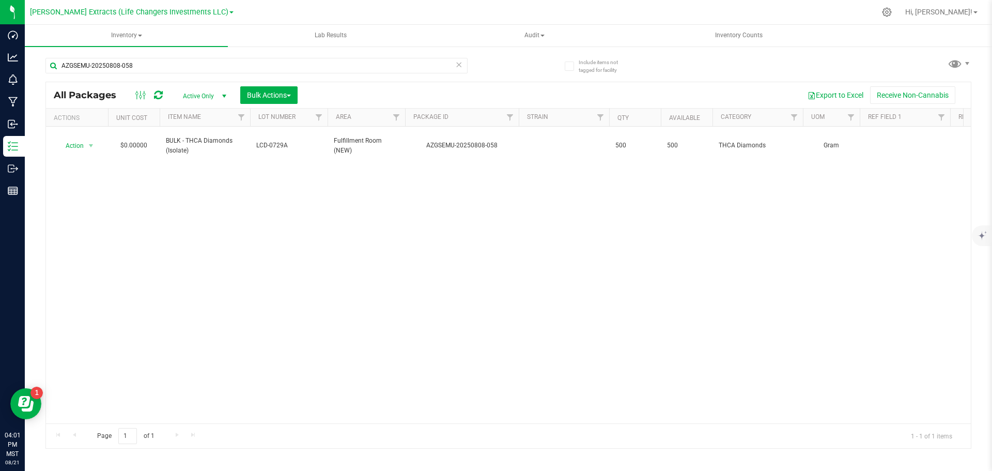
click at [397, 83] on div "All Packages Active Only Active Only Lab Samples Locked All Bulk Actions Add to…" at bounding box center [508, 95] width 925 height 26
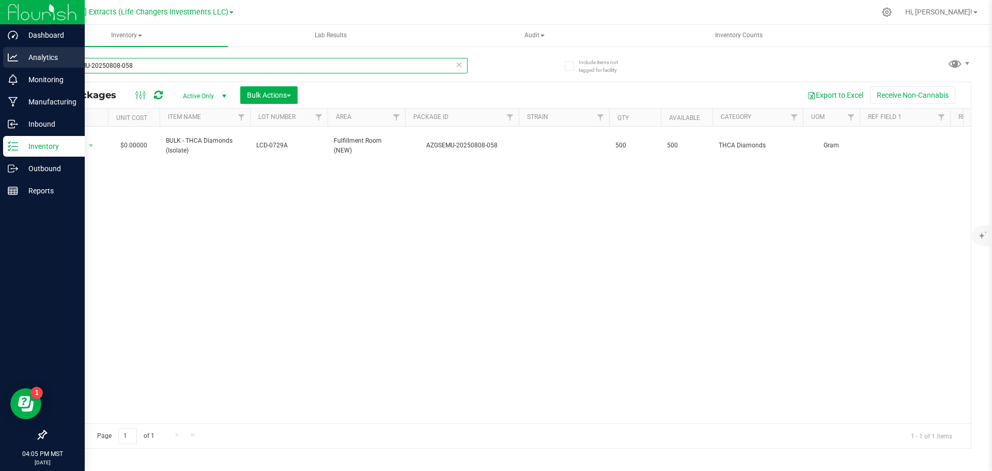
drag, startPoint x: 134, startPoint y: 66, endPoint x: 0, endPoint y: 64, distance: 133.9
click at [0, 64] on div "Dashboard Analytics Monitoring Manufacturing Inbound Inventory Outbound Reports…" at bounding box center [496, 235] width 992 height 471
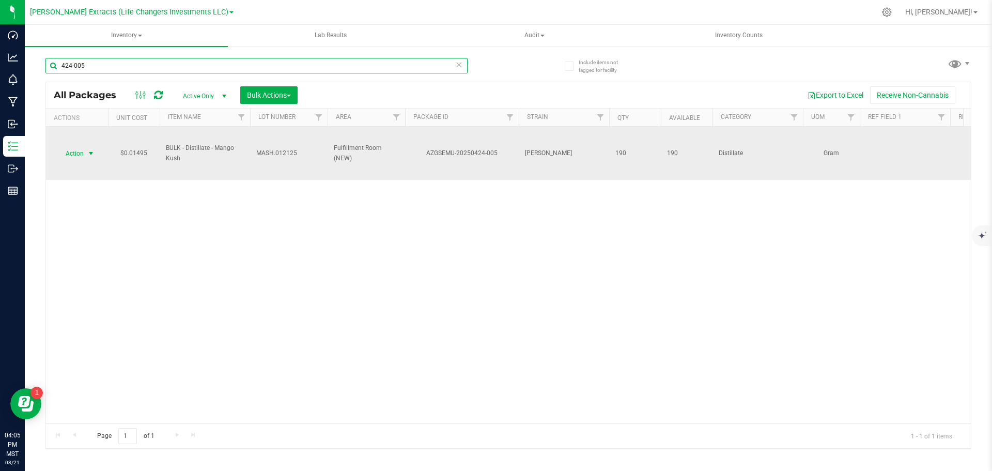
type input "424-005"
click at [87, 150] on span "select" at bounding box center [91, 153] width 8 height 8
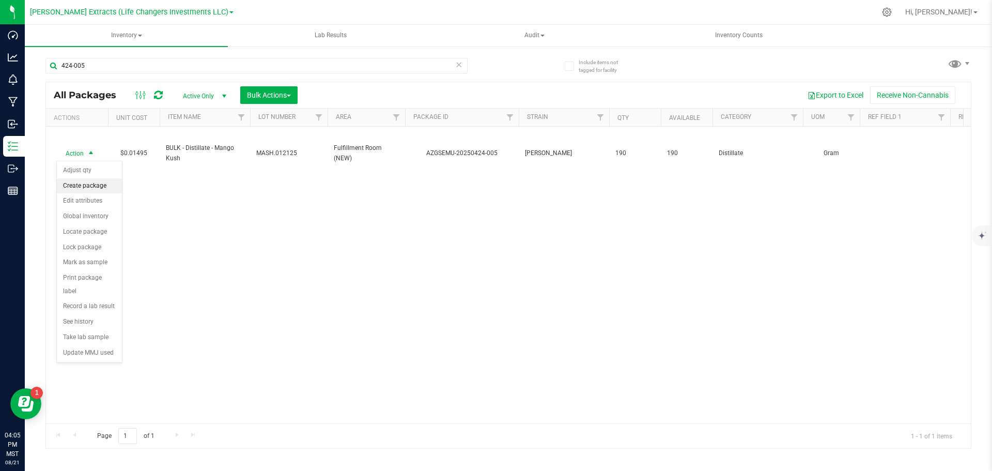
click at [89, 187] on li "Create package" at bounding box center [89, 186] width 65 height 16
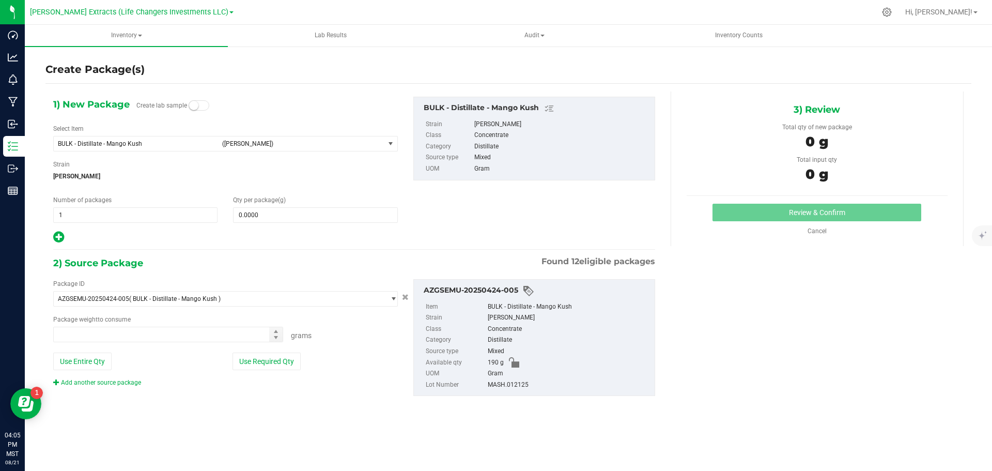
type input "0.0000 g"
click at [101, 143] on span "BULK - Distillate - Mango Kush" at bounding box center [137, 143] width 158 height 7
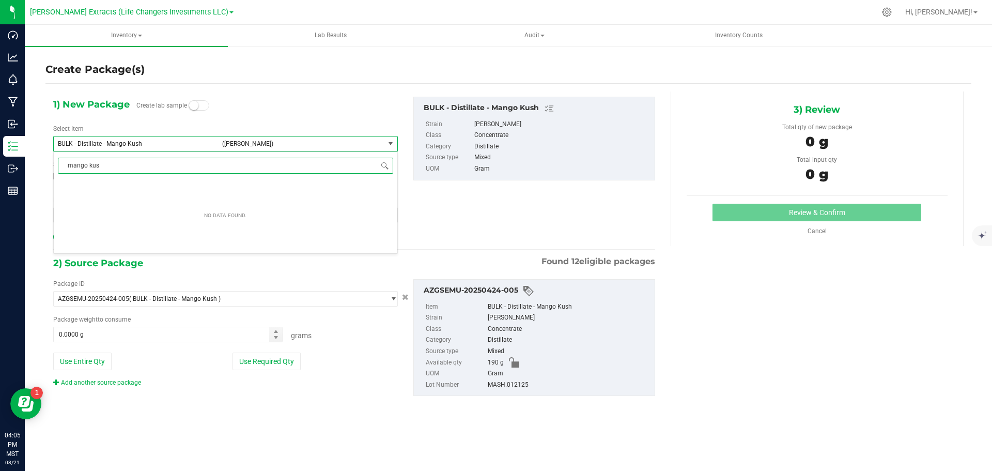
type input "mango kush"
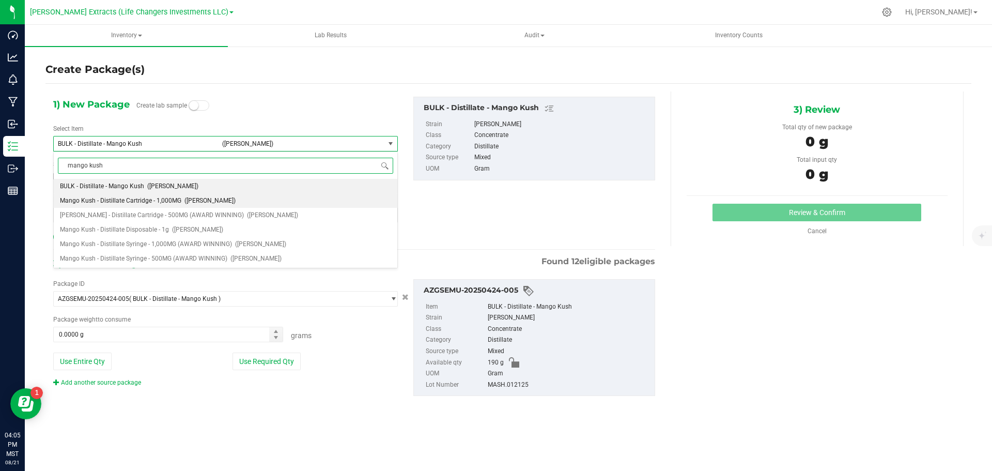
click at [161, 197] on span "Mango Kush - Distillate Cartridge - 1,000MG" at bounding box center [120, 200] width 121 height 7
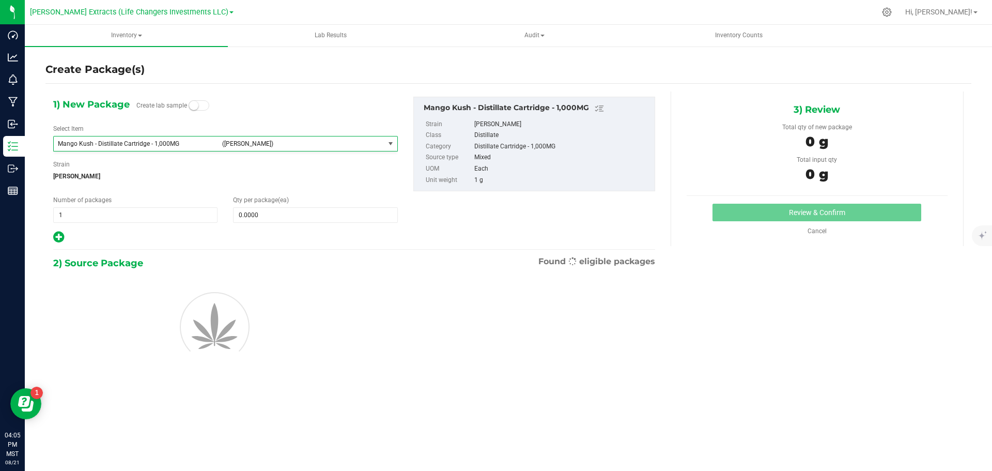
type input "0"
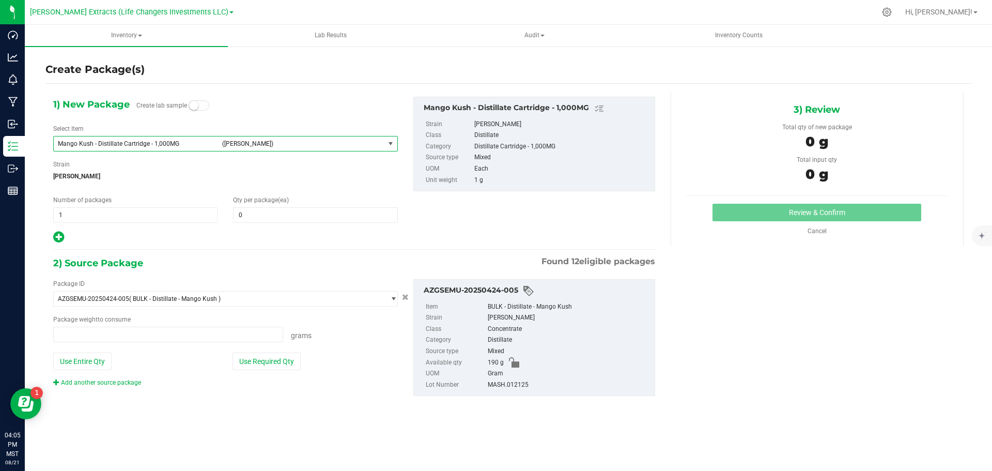
type input "0.0000 g"
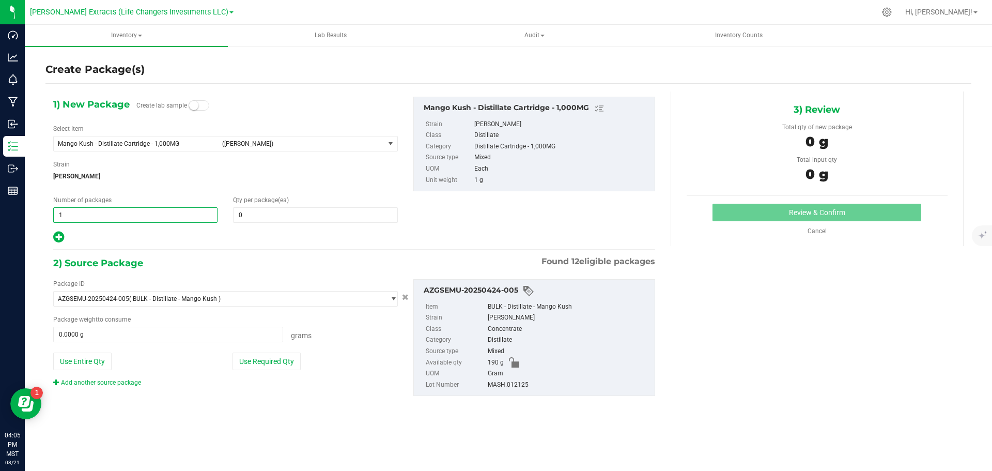
drag, startPoint x: 66, startPoint y: 214, endPoint x: 57, endPoint y: 213, distance: 8.8
click at [57, 213] on span "1 1" at bounding box center [135, 215] width 164 height 16
type input "4"
click at [263, 214] on span "0 0" at bounding box center [315, 215] width 164 height 16
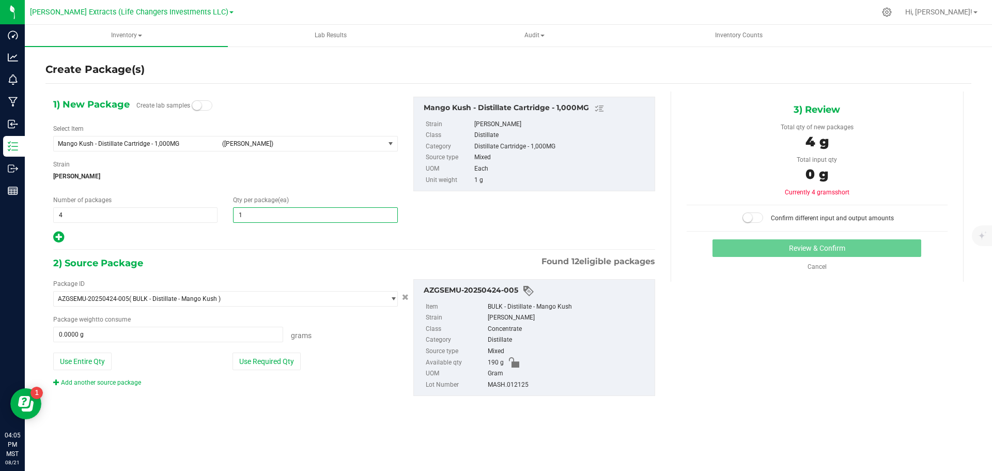
type input "15"
click at [60, 238] on icon at bounding box center [58, 236] width 11 height 13
type input "15"
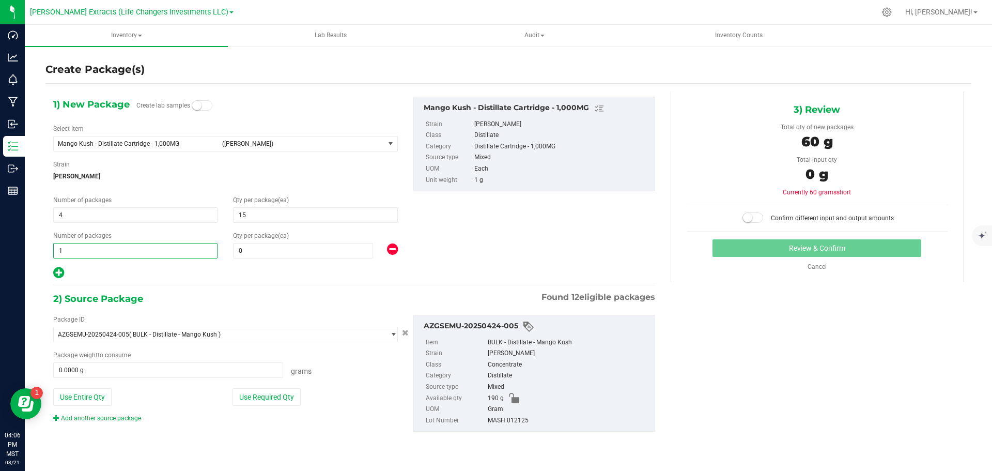
drag, startPoint x: 66, startPoint y: 245, endPoint x: 51, endPoint y: 246, distance: 14.5
click at [51, 246] on div "Number of packages 1 1" at bounding box center [135, 244] width 180 height 27
type input "2"
click at [275, 251] on span "0 0" at bounding box center [303, 251] width 140 height 16
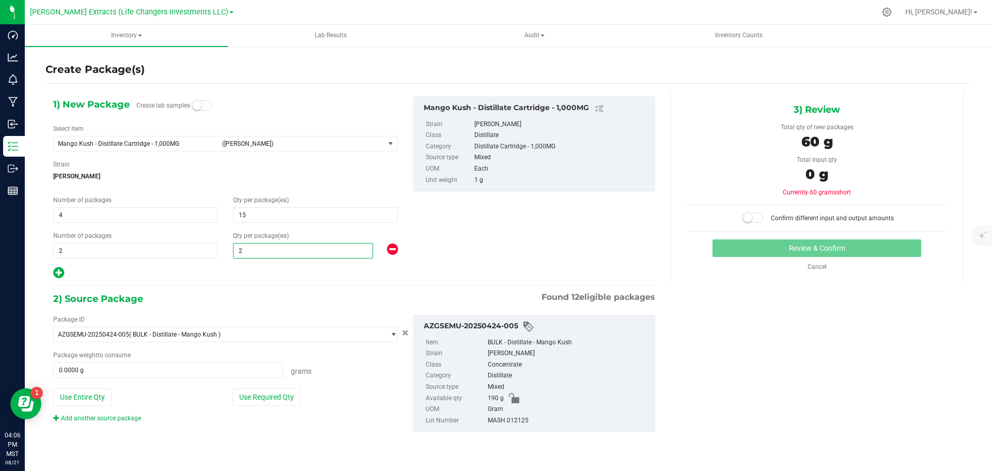
type input "20"
click at [249, 399] on button "Use Required Qty" at bounding box center [267, 397] width 68 height 18
type input "100.0000 g"
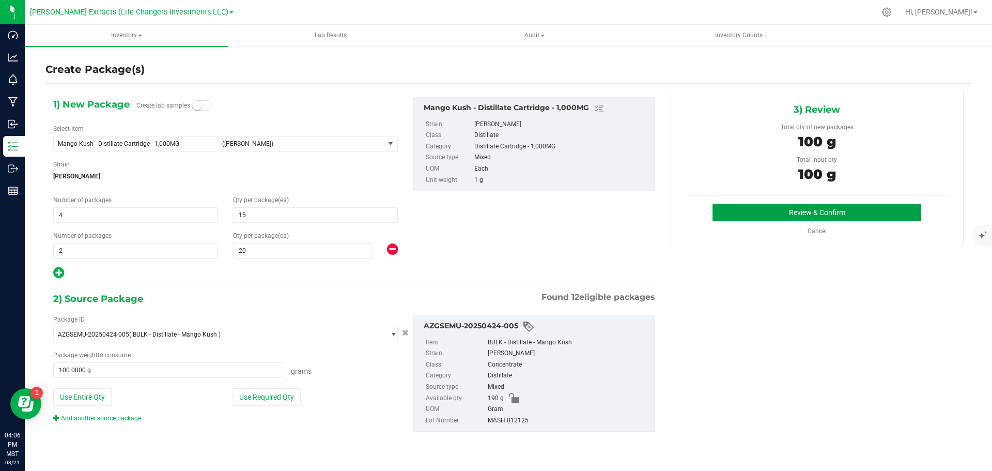
click at [744, 210] on button "Review & Confirm" at bounding box center [817, 213] width 209 height 18
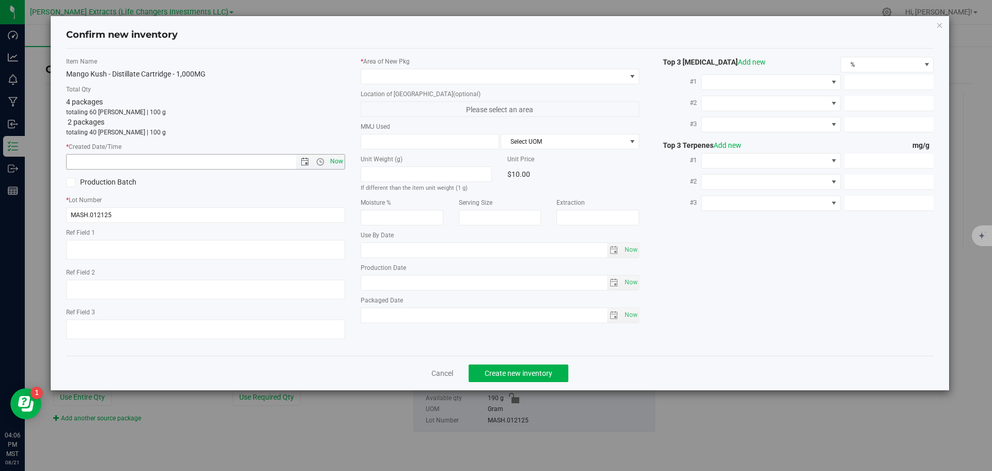
click at [334, 161] on span "Now" at bounding box center [337, 161] width 18 height 15
type input "[DATE] 4:06 PM"
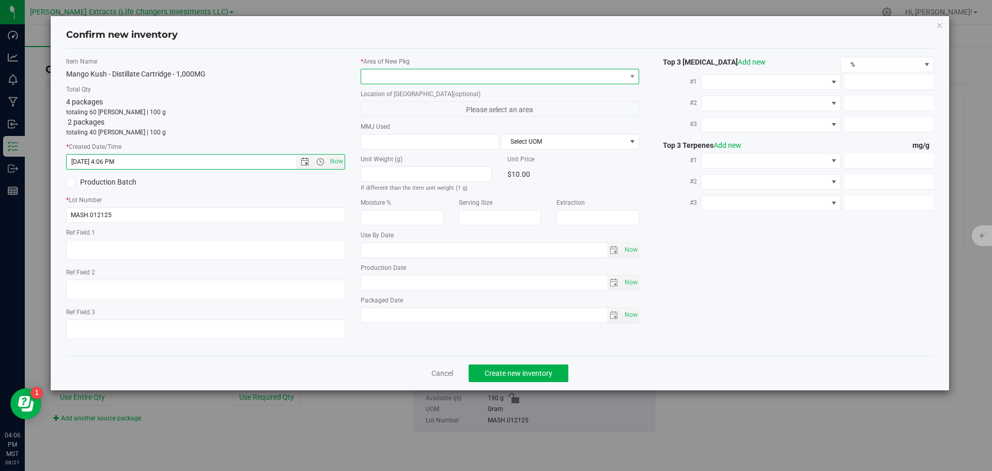
click at [408, 75] on span at bounding box center [493, 76] width 265 height 14
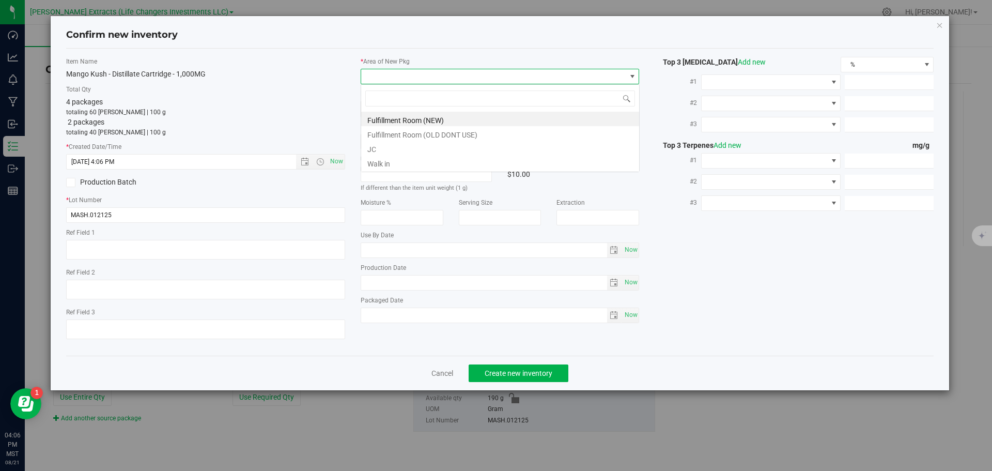
scroll to position [16, 279]
click at [403, 120] on li "Fulfillment Room (NEW)" at bounding box center [500, 119] width 278 height 14
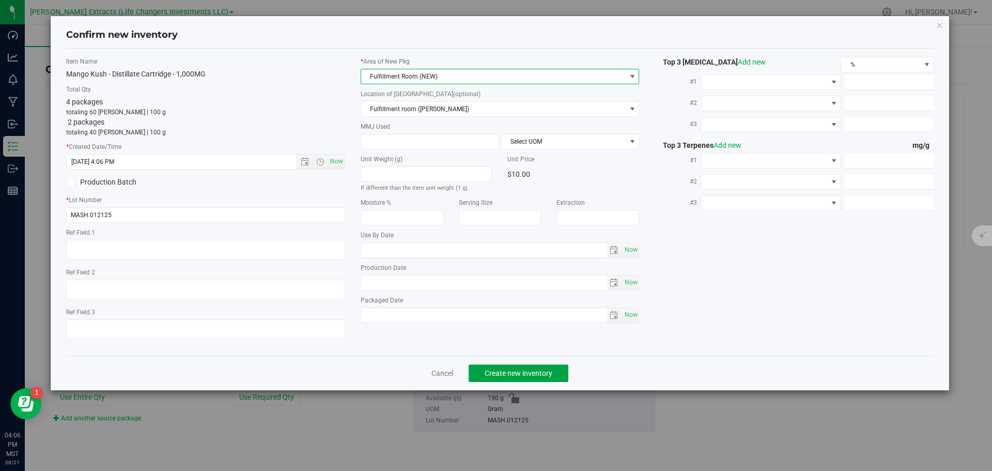
click at [551, 369] on span "Create new inventory" at bounding box center [519, 373] width 68 height 8
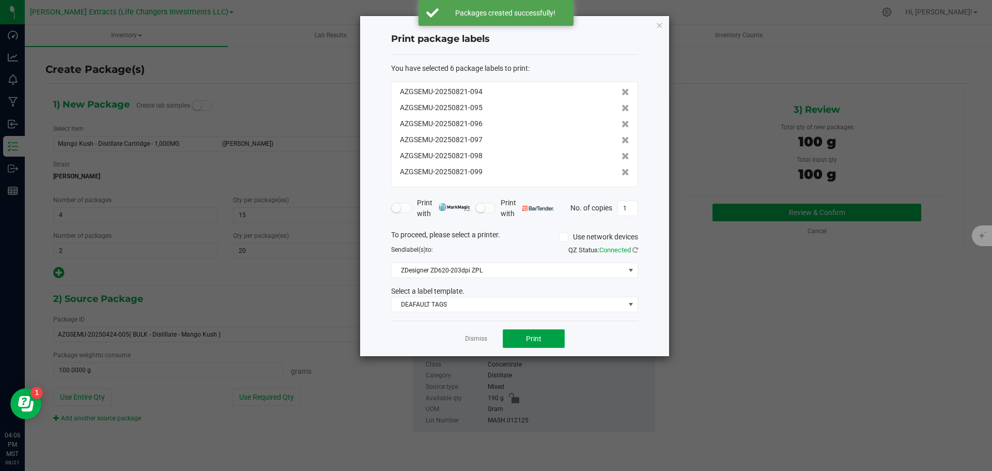
click at [536, 334] on span "Print" at bounding box center [534, 338] width 16 height 8
click at [661, 25] on icon "button" at bounding box center [659, 25] width 7 height 12
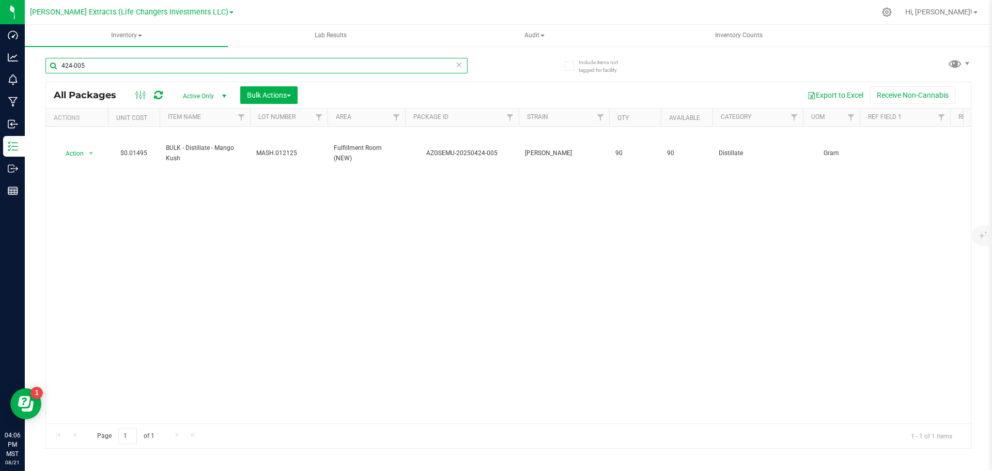
drag, startPoint x: 91, startPoint y: 66, endPoint x: 67, endPoint y: 64, distance: 24.3
click at [67, 64] on input "424-005" at bounding box center [256, 66] width 422 height 16
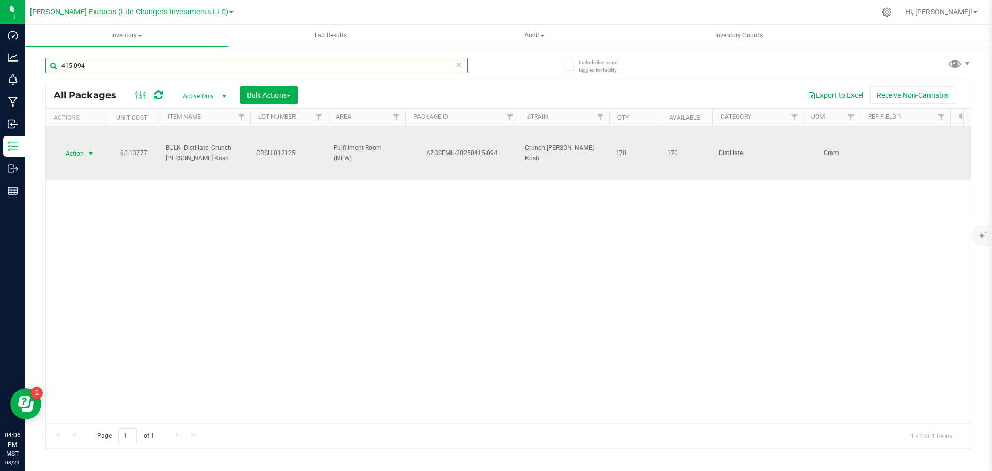
type input "415-094"
click at [85, 151] on span "select" at bounding box center [91, 153] width 13 height 14
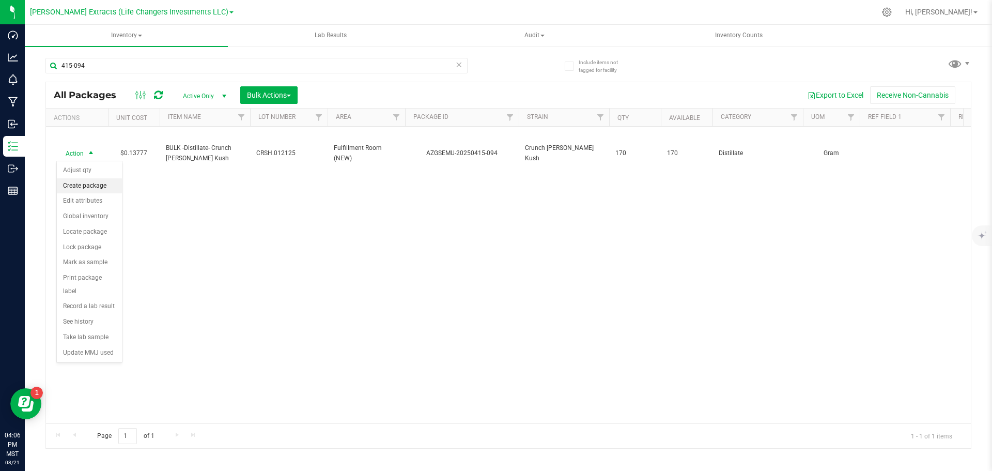
click at [80, 184] on li "Create package" at bounding box center [89, 186] width 65 height 16
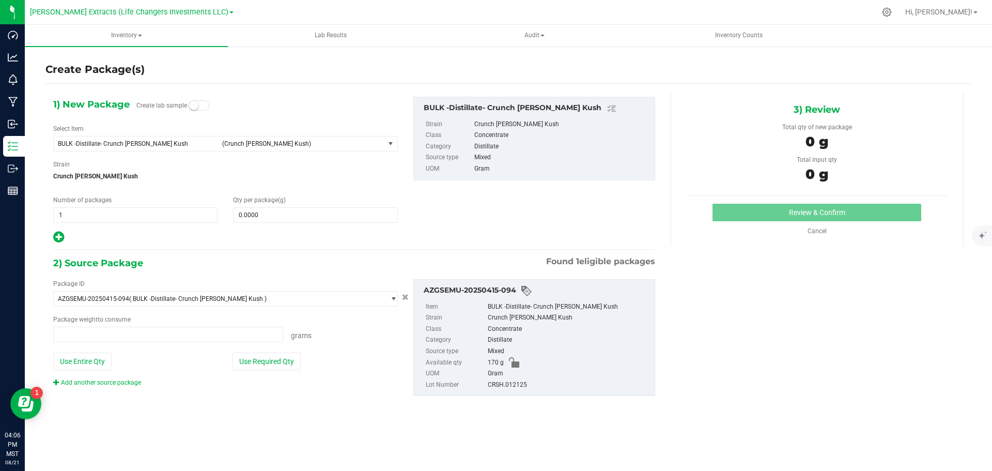
type input "0.0000 g"
click at [129, 139] on span "BULK -Distillate- Crunch [PERSON_NAME] Kush (Crunch [PERSON_NAME] Kush)" at bounding box center [219, 143] width 331 height 14
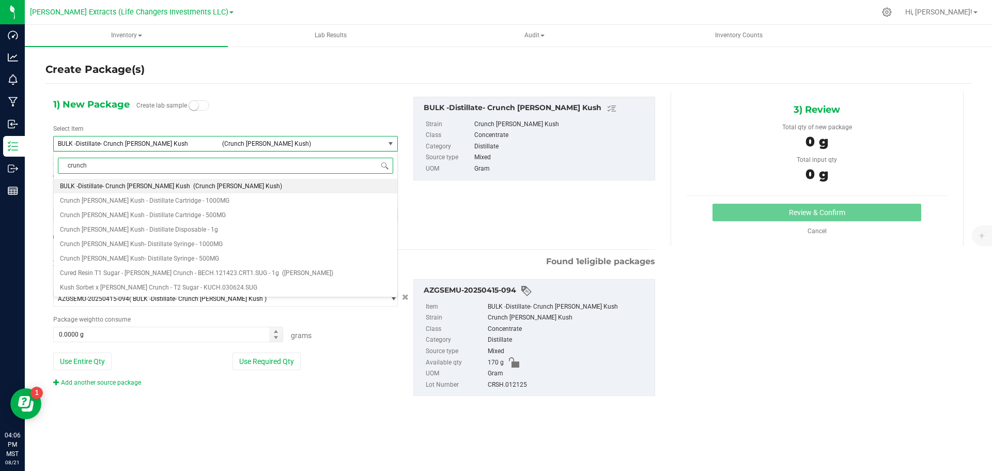
type input "crunch b"
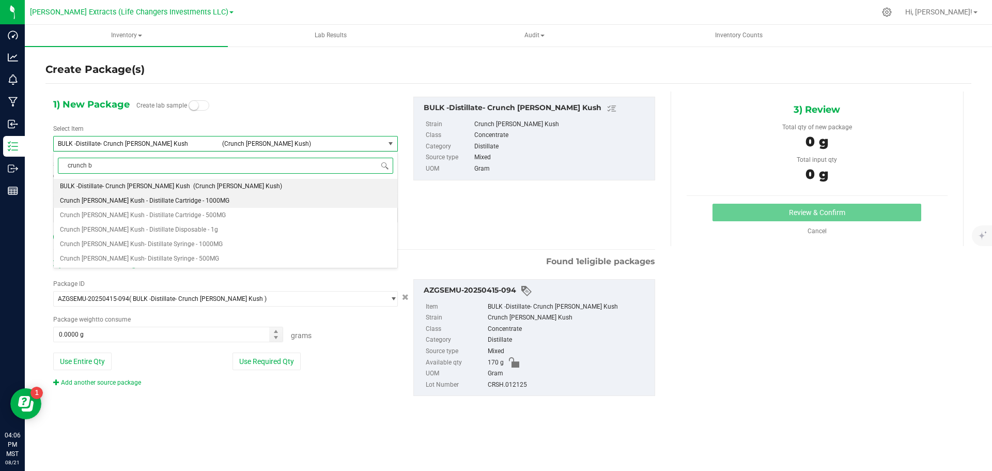
click at [200, 203] on li "Crunch [PERSON_NAME] Kush - Distillate Cartridge - 1000MG" at bounding box center [226, 200] width 344 height 14
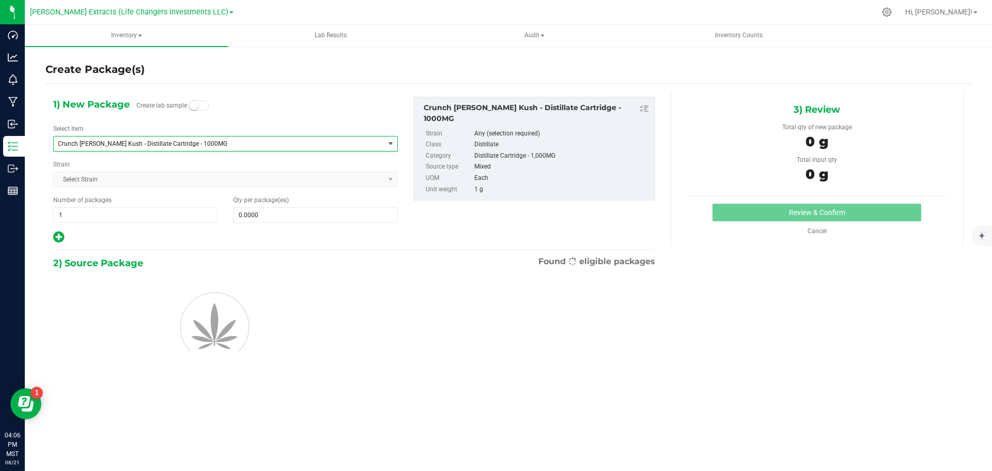
type input "0"
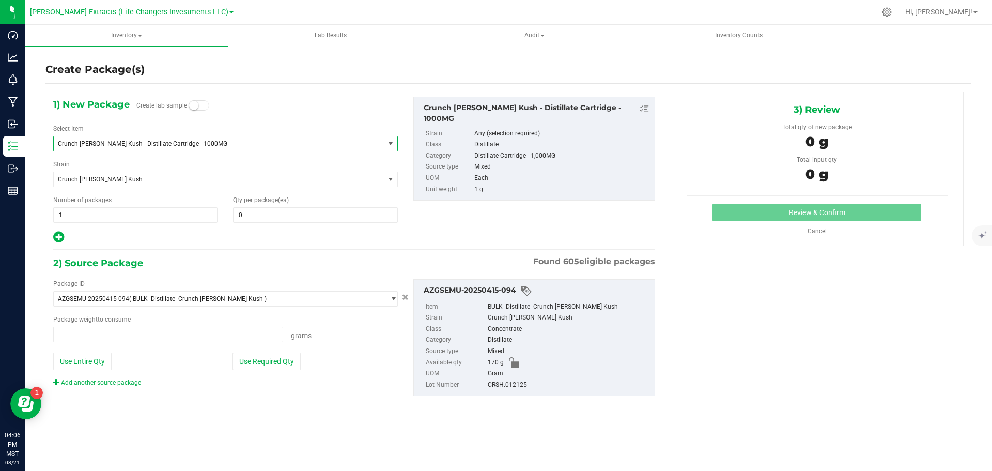
type input "0.0000 g"
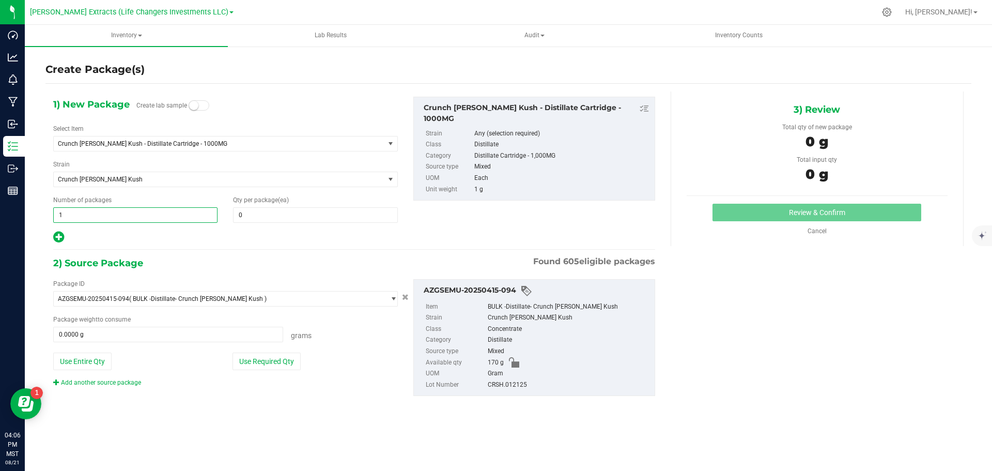
drag, startPoint x: 57, startPoint y: 214, endPoint x: 51, endPoint y: 214, distance: 6.7
click at [51, 214] on div "Number of packages 1 1" at bounding box center [135, 208] width 180 height 27
type input "4"
click at [249, 214] on input "0" at bounding box center [315, 215] width 163 height 14
type input "4"
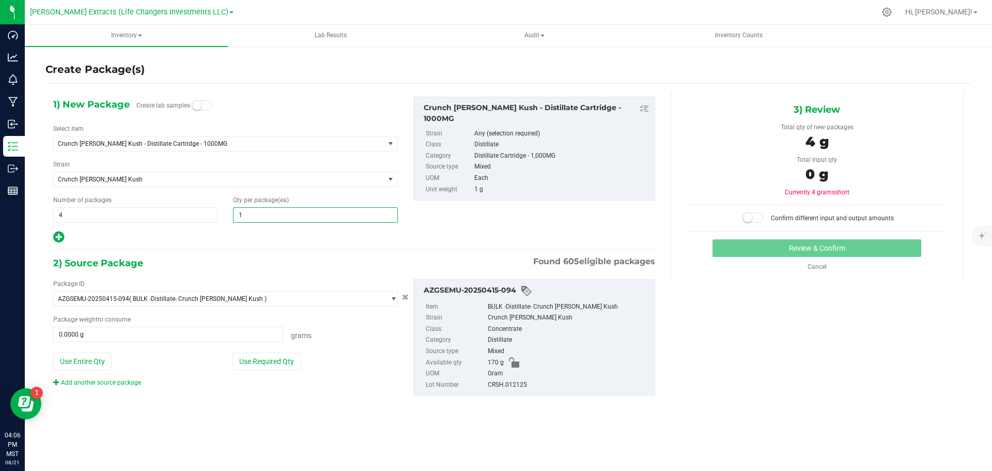
type input "15"
click at [60, 236] on icon at bounding box center [58, 236] width 11 height 13
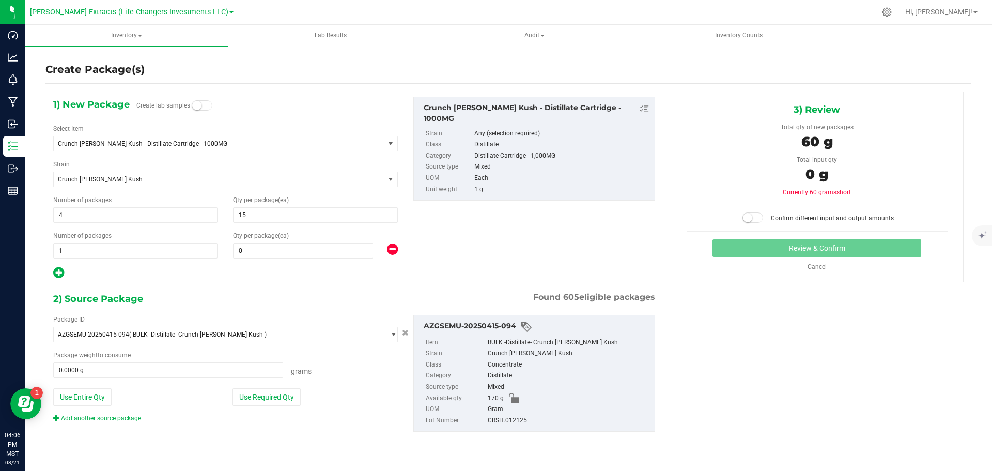
type input "15"
type input "0"
drag, startPoint x: 63, startPoint y: 246, endPoint x: 57, endPoint y: 249, distance: 6.2
click at [57, 249] on span "1 1" at bounding box center [135, 251] width 164 height 16
type input "4"
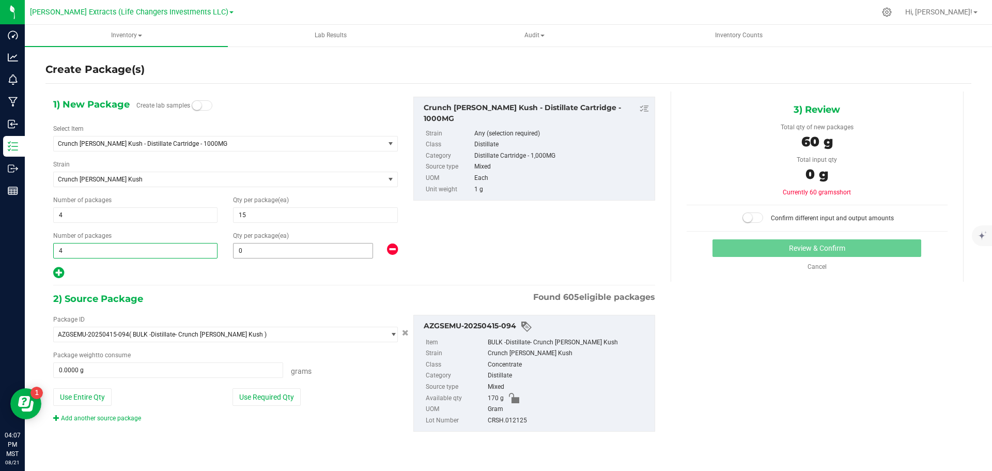
type input "4"
click at [261, 250] on span "0 0" at bounding box center [303, 251] width 140 height 16
type input "20"
click at [367, 443] on div "2) Source Package Found 605 eligible packages Package ID AZGSEMU-20250415-094 (…" at bounding box center [354, 370] width 602 height 158
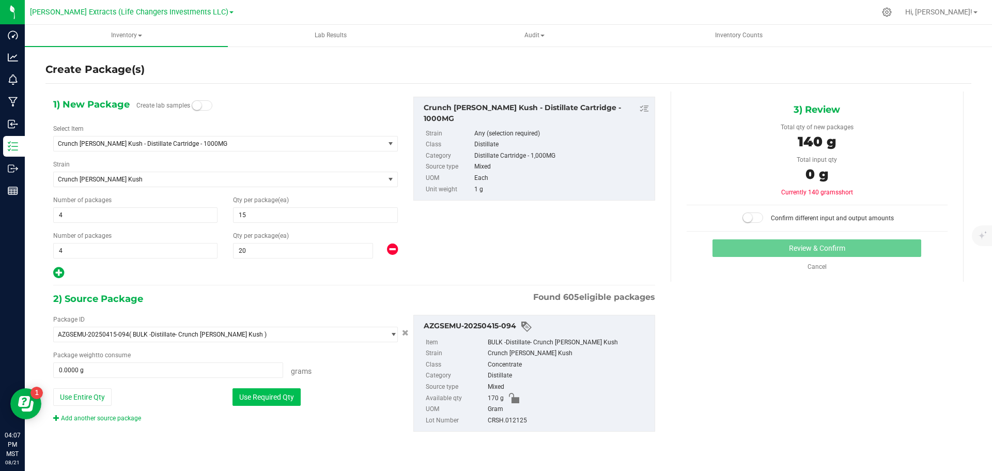
click at [281, 391] on button "Use Required Qty" at bounding box center [267, 397] width 68 height 18
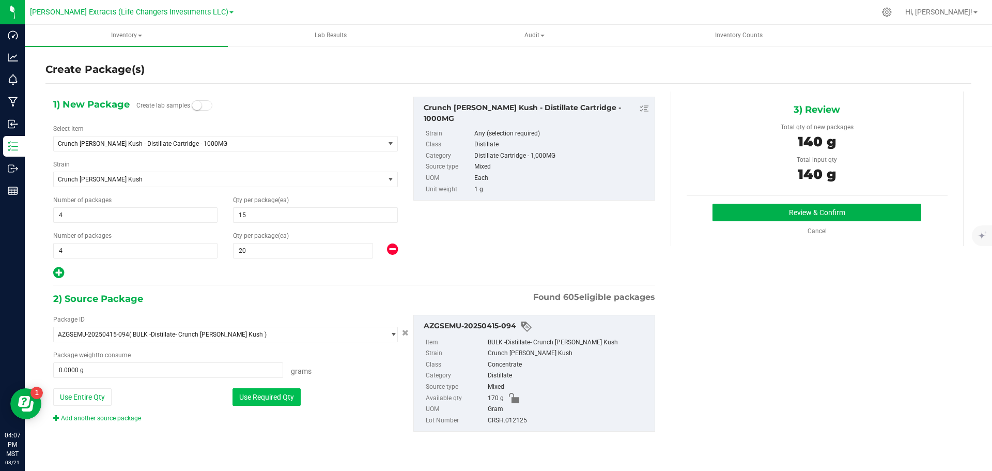
type input "140.0000 g"
click at [816, 213] on button "Review & Confirm" at bounding box center [817, 213] width 209 height 18
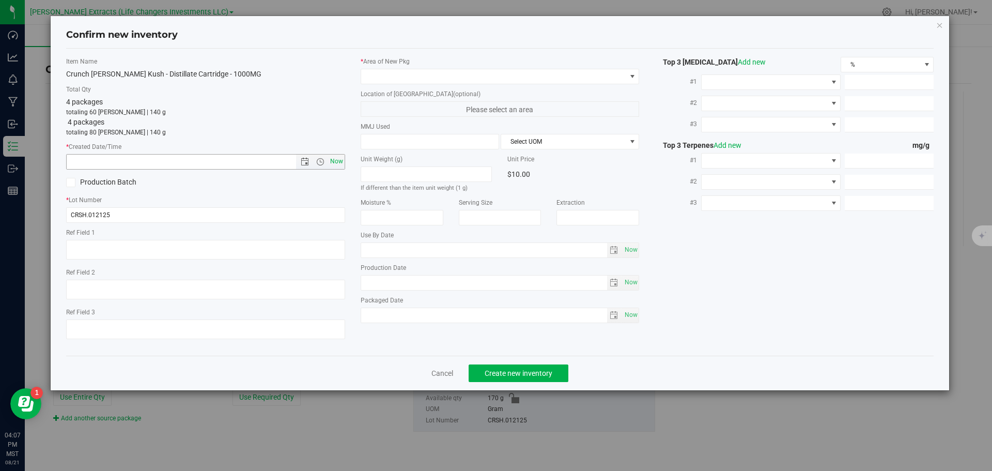
click at [335, 161] on span "Now" at bounding box center [337, 161] width 18 height 15
type input "[DATE] 4:07 PM"
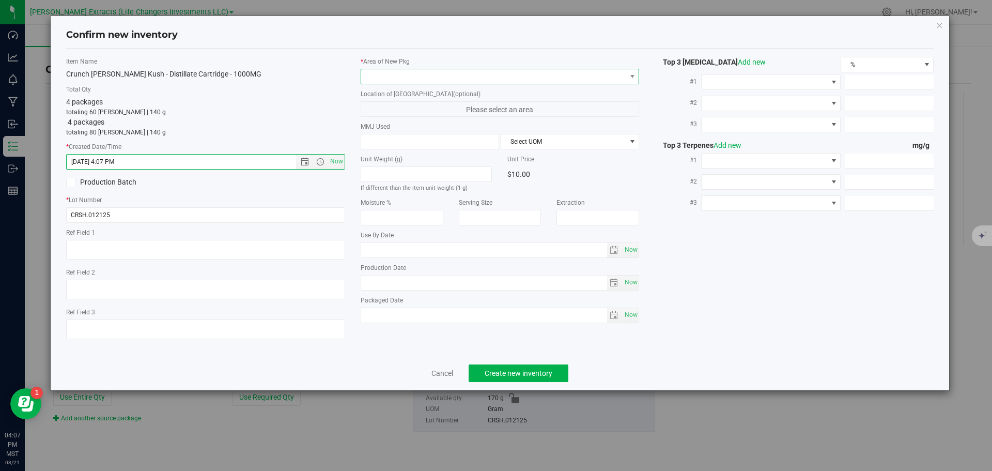
click at [416, 73] on span at bounding box center [493, 76] width 265 height 14
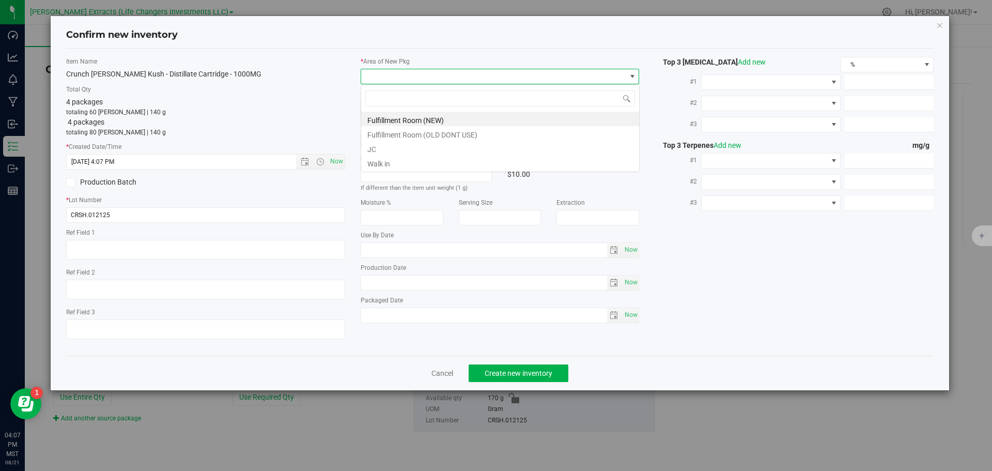
scroll to position [16, 279]
click at [428, 117] on li "Fulfillment Room (NEW)" at bounding box center [500, 119] width 278 height 14
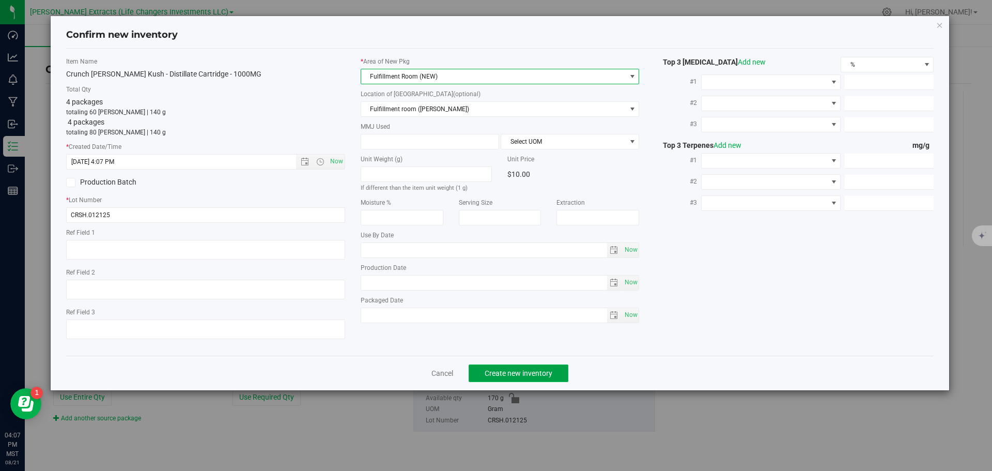
click at [502, 374] on span "Create new inventory" at bounding box center [519, 373] width 68 height 8
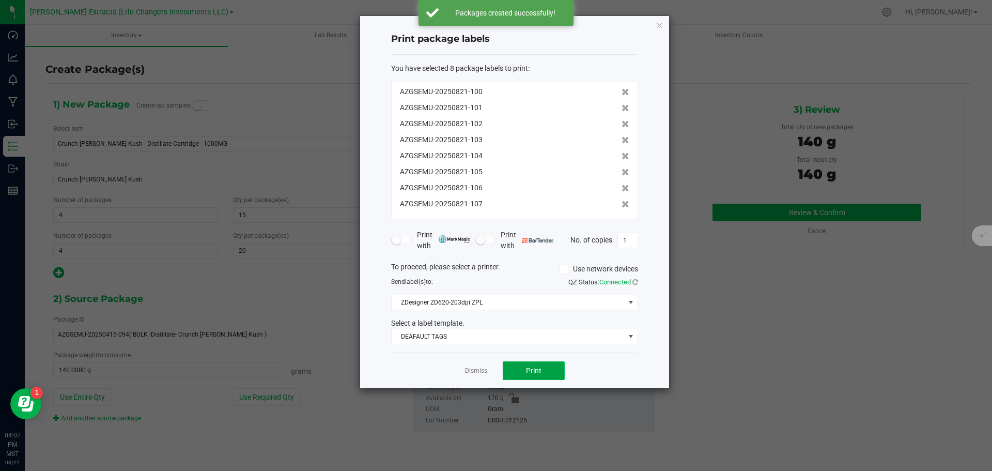
click at [507, 366] on button "Print" at bounding box center [534, 370] width 62 height 19
click at [657, 23] on icon "button" at bounding box center [659, 25] width 7 height 12
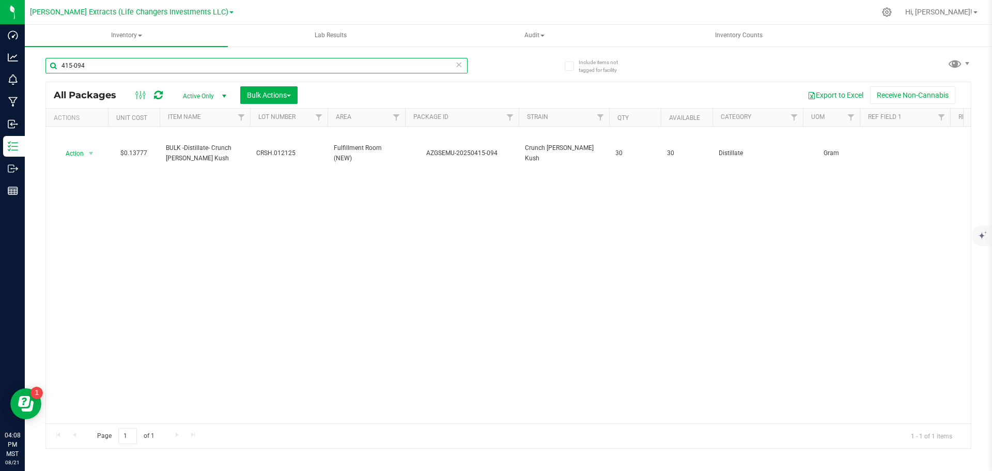
drag, startPoint x: 98, startPoint y: 67, endPoint x: 47, endPoint y: 66, distance: 50.7
click at [47, 66] on input "415-094" at bounding box center [256, 66] width 422 height 16
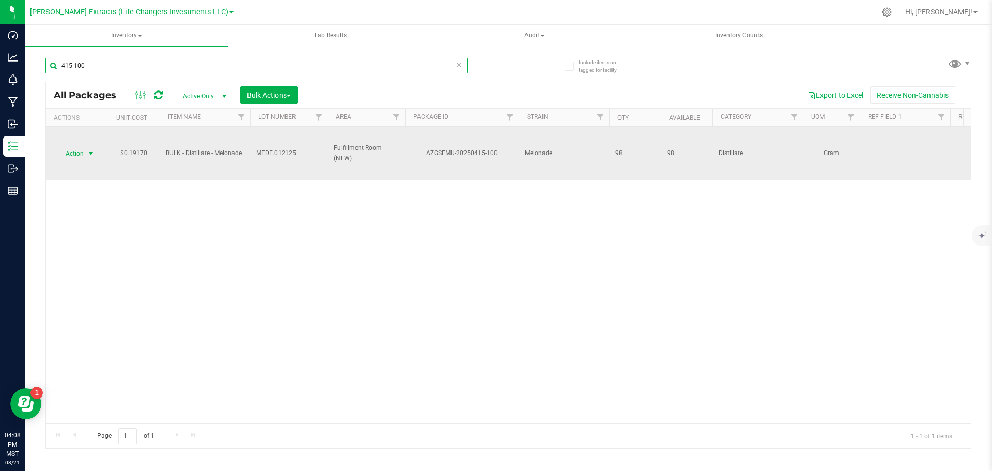
type input "415-100"
click at [76, 153] on span "Action" at bounding box center [70, 153] width 28 height 14
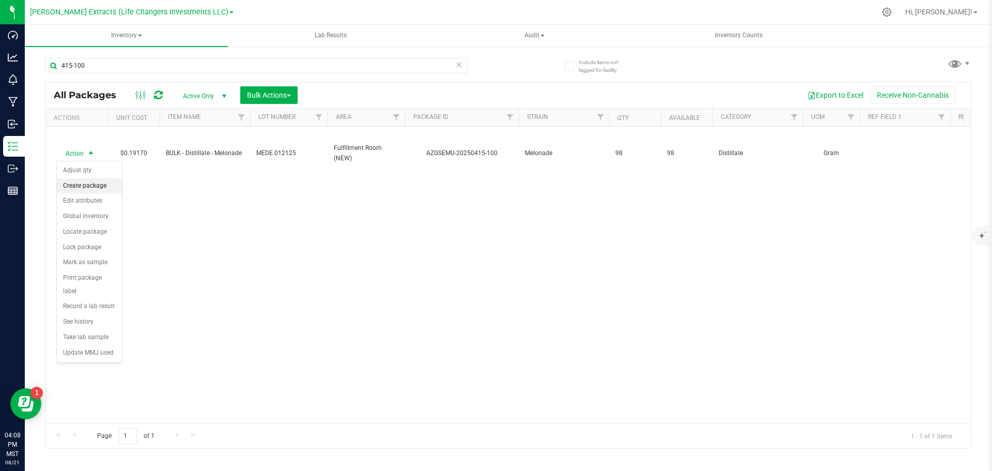
click at [84, 180] on li "Create package" at bounding box center [89, 186] width 65 height 16
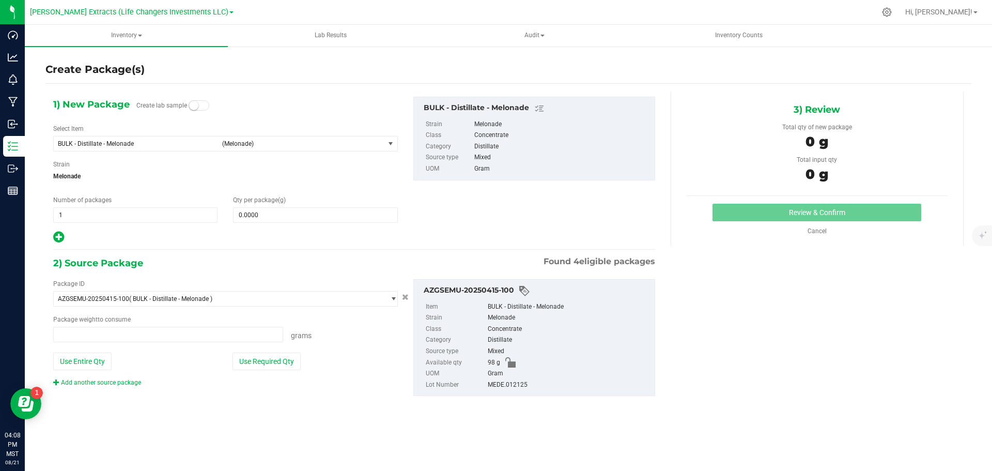
type input "0.0000 g"
click at [90, 145] on span "BULK - Distillate - Melonade" at bounding box center [137, 143] width 158 height 7
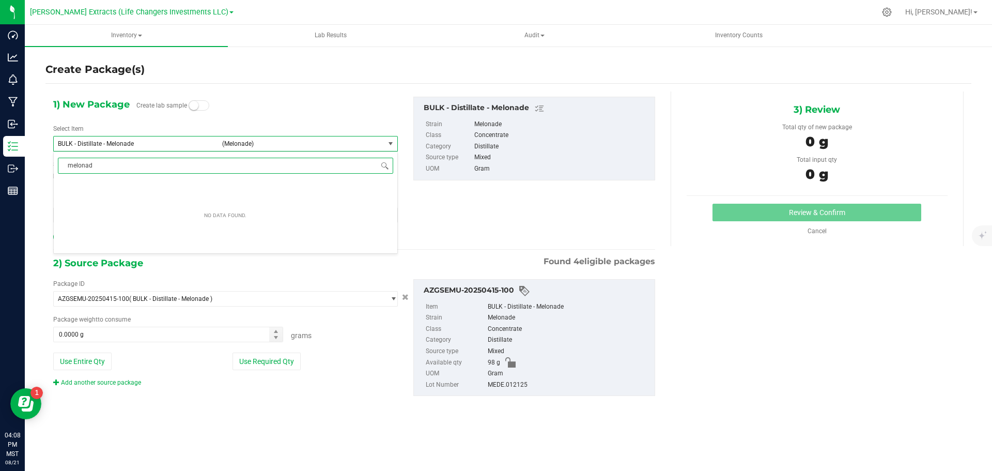
type input "melonade"
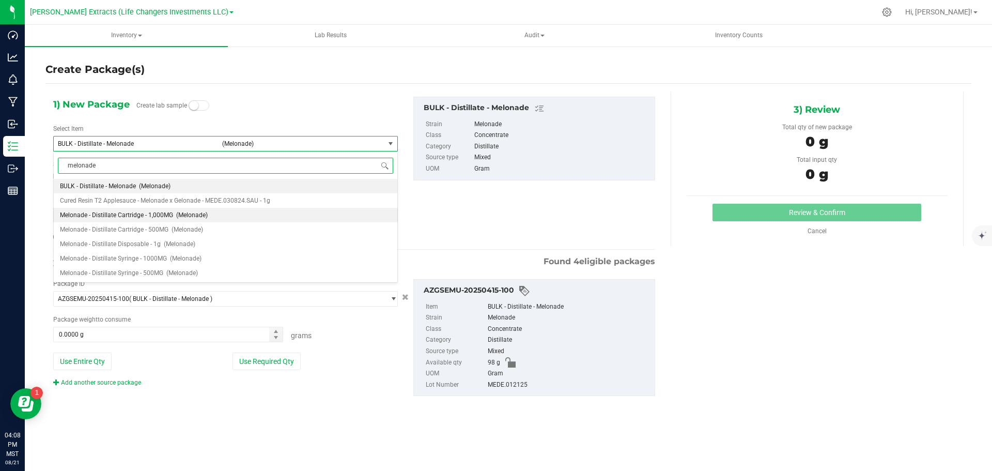
click at [142, 219] on li "Melonade - Distillate Cartridge - 1,000MG (Melonade)" at bounding box center [226, 215] width 344 height 14
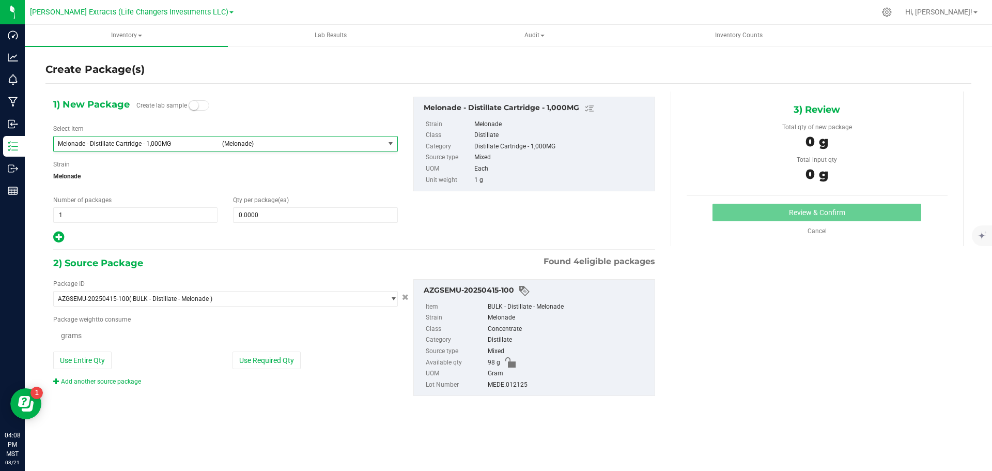
type input "0"
type input "0.0000 g"
drag, startPoint x: 63, startPoint y: 217, endPoint x: 53, endPoint y: 213, distance: 10.7
click at [56, 216] on span "1 1" at bounding box center [135, 215] width 164 height 16
type input "4"
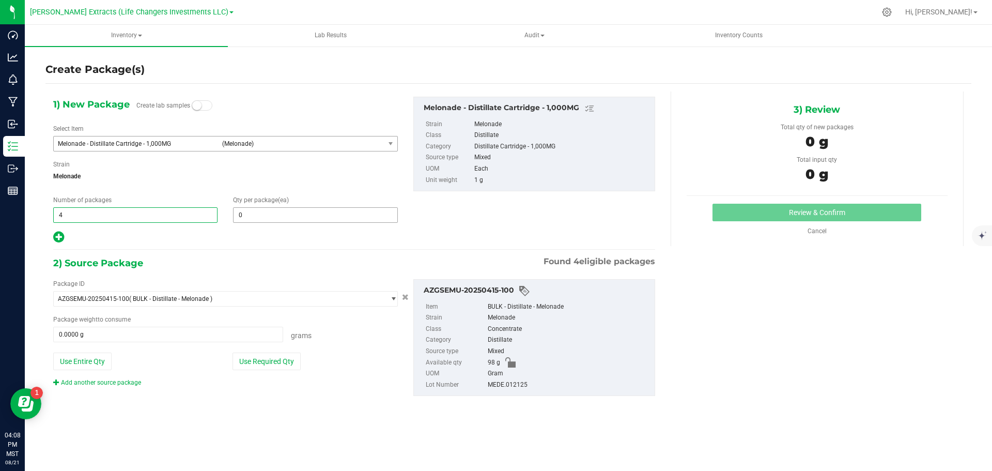
type input "4"
click at [319, 209] on span "0 0" at bounding box center [315, 215] width 164 height 16
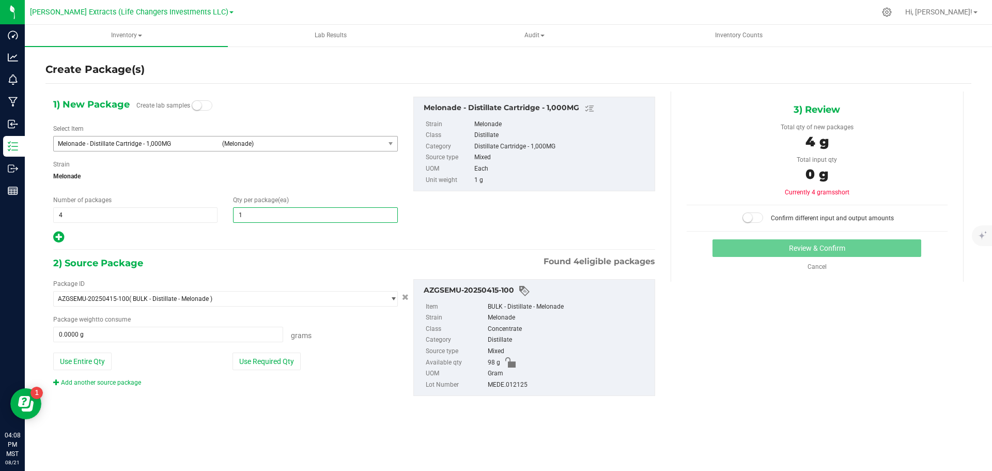
type input "15"
click at [286, 364] on button "Use Required Qty" at bounding box center [267, 361] width 68 height 18
type input "60.0000 g"
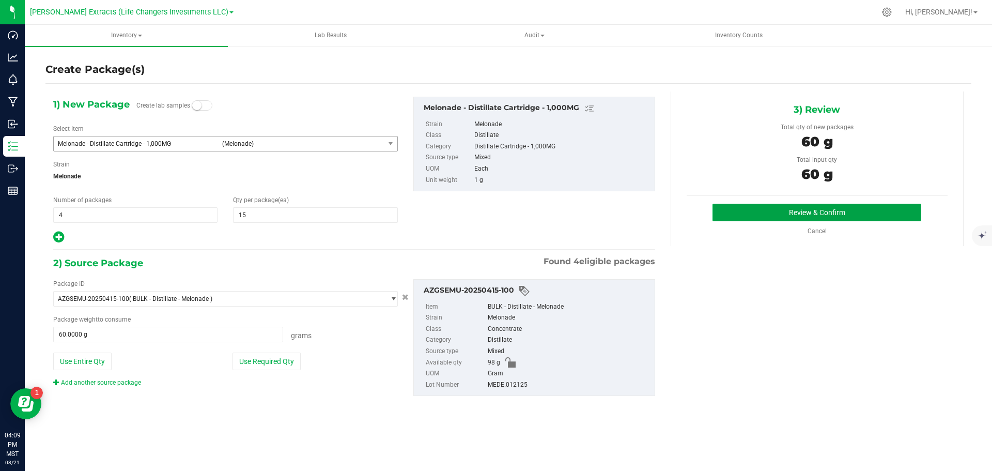
click at [739, 213] on button "Review & Confirm" at bounding box center [817, 213] width 209 height 18
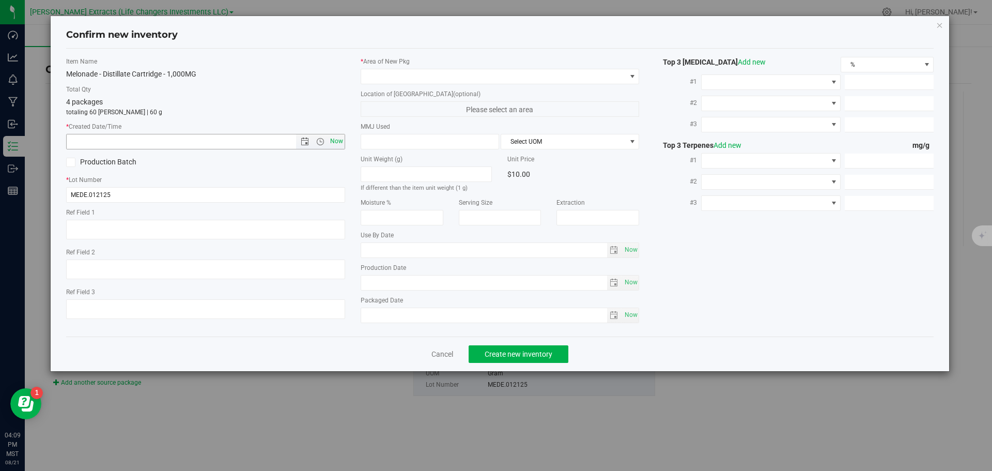
click at [337, 139] on span "Now" at bounding box center [337, 141] width 18 height 15
type input "[DATE] 4:09 PM"
click at [373, 76] on span at bounding box center [493, 76] width 265 height 14
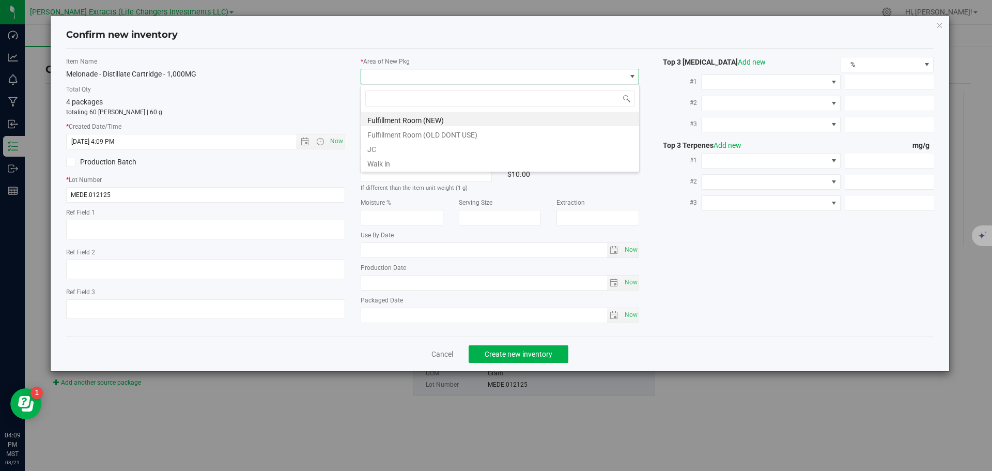
scroll to position [16, 279]
click at [399, 120] on li "Fulfillment Room (NEW)" at bounding box center [500, 119] width 278 height 14
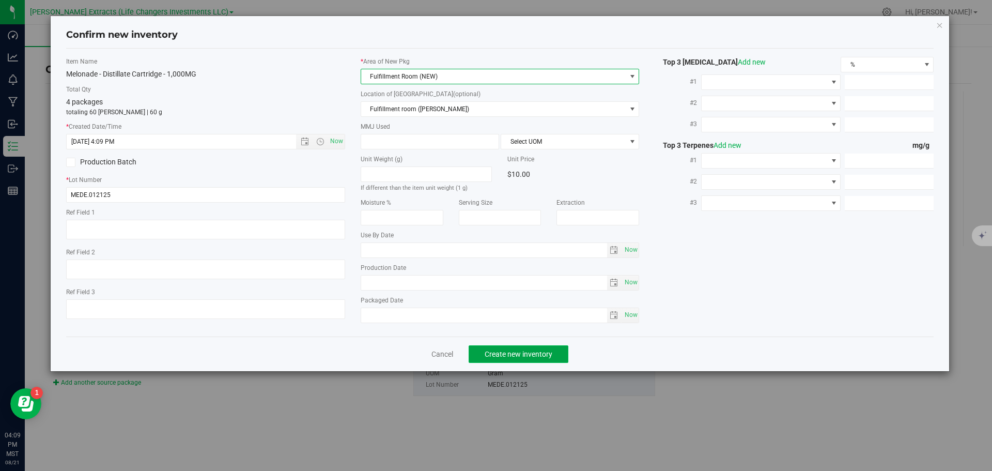
click at [517, 351] on span "Create new inventory" at bounding box center [519, 354] width 68 height 8
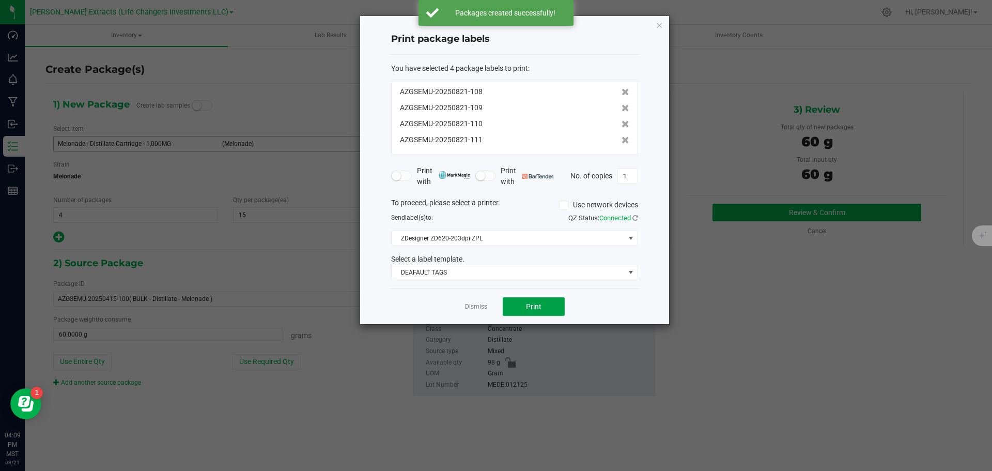
click at [520, 300] on button "Print" at bounding box center [534, 306] width 62 height 19
click at [660, 23] on icon "button" at bounding box center [659, 25] width 7 height 12
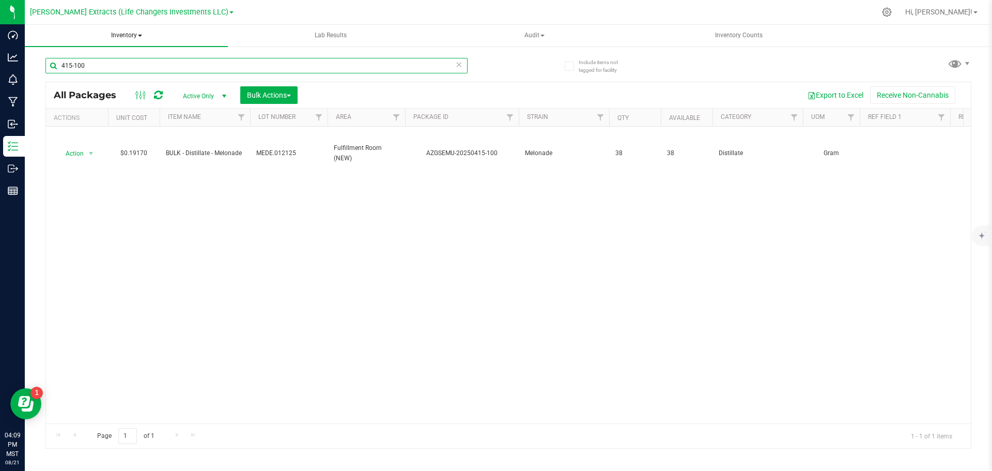
drag, startPoint x: 95, startPoint y: 67, endPoint x: 48, endPoint y: 40, distance: 53.9
click at [50, 55] on div "415-100" at bounding box center [276, 65] width 463 height 33
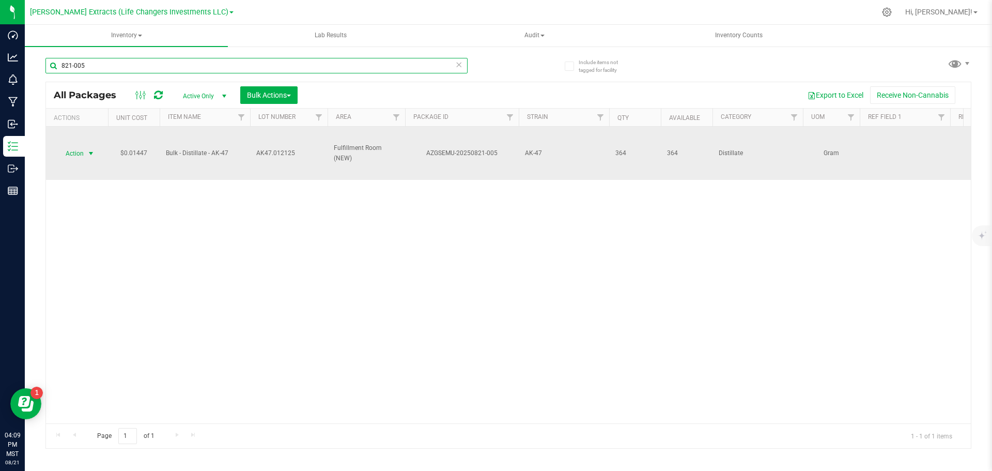
type input "821-005"
click at [74, 149] on span "Action" at bounding box center [70, 153] width 28 height 14
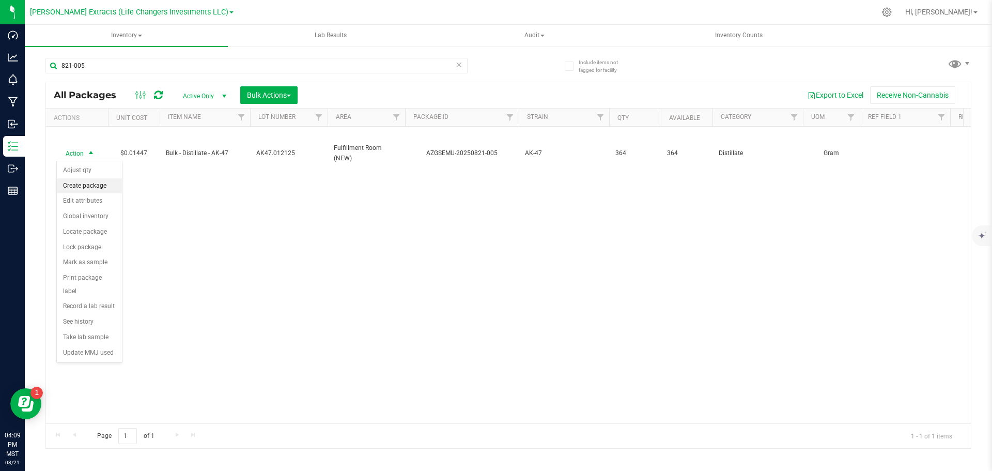
click at [97, 179] on li "Create package" at bounding box center [89, 186] width 65 height 16
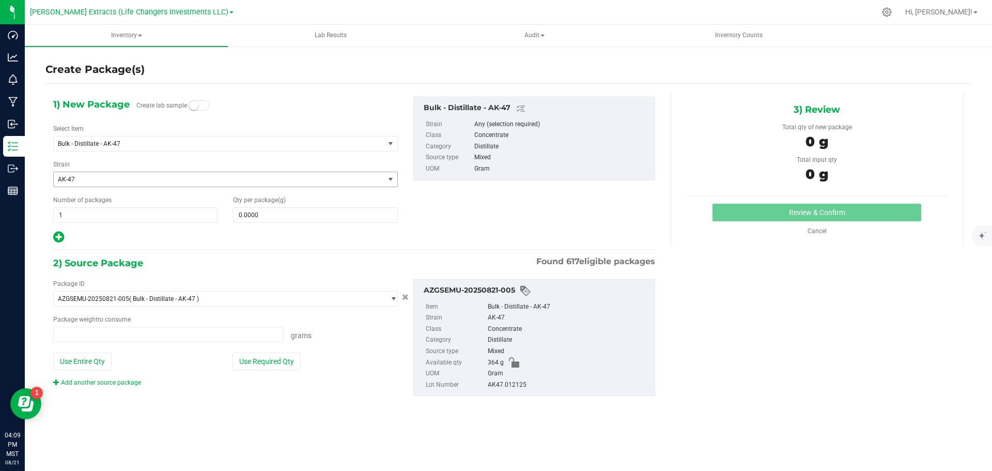
type input "0.0000 g"
click at [157, 143] on span "Bulk - Distillate - AK-47" at bounding box center [213, 143] width 310 height 7
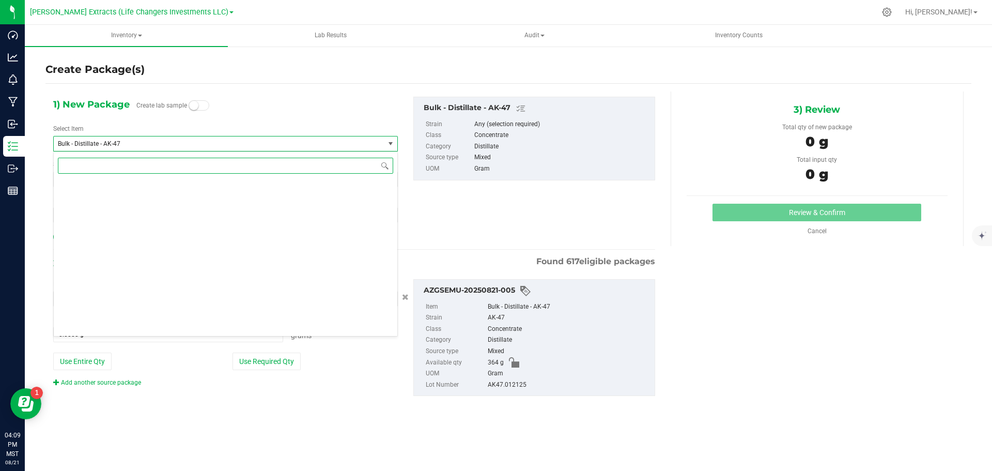
scroll to position [723, 0]
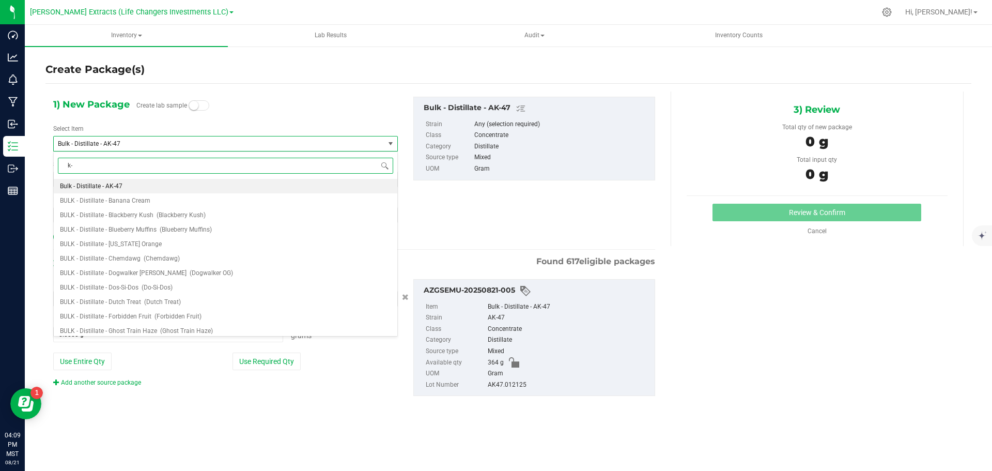
type input "k"
type input "ak"
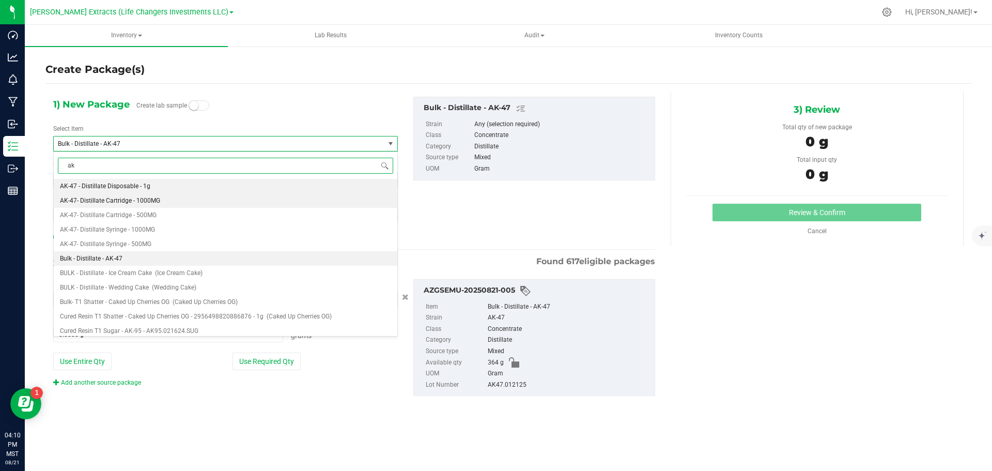
click at [151, 200] on span "AK-47- Distillate Cartridge - 1000MG" at bounding box center [110, 200] width 100 height 7
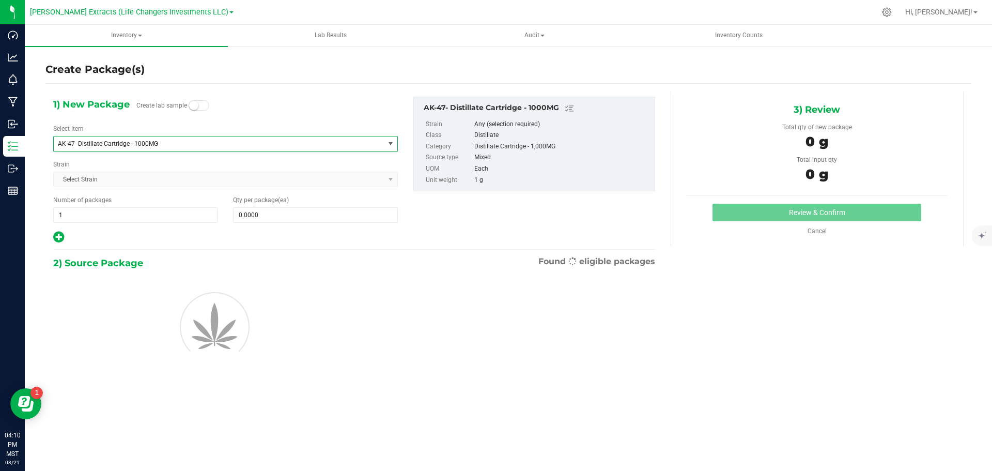
type input "0"
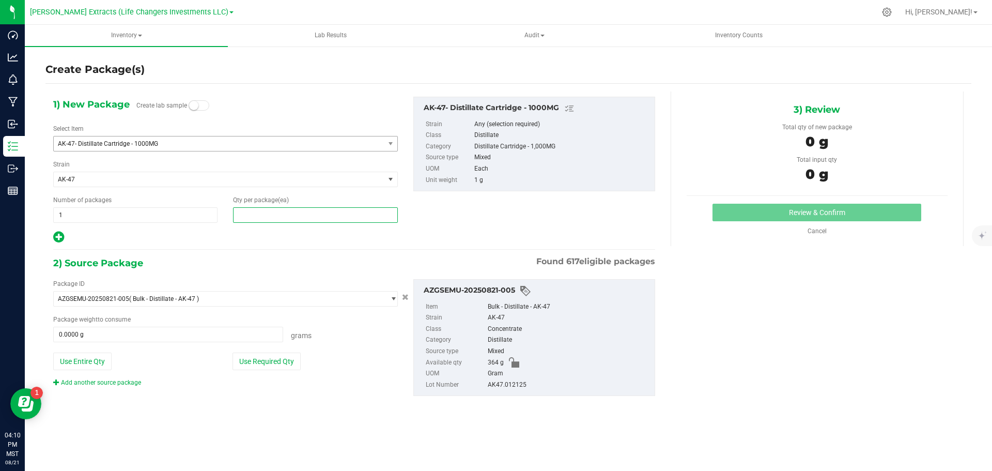
click at [249, 217] on span at bounding box center [315, 215] width 164 height 16
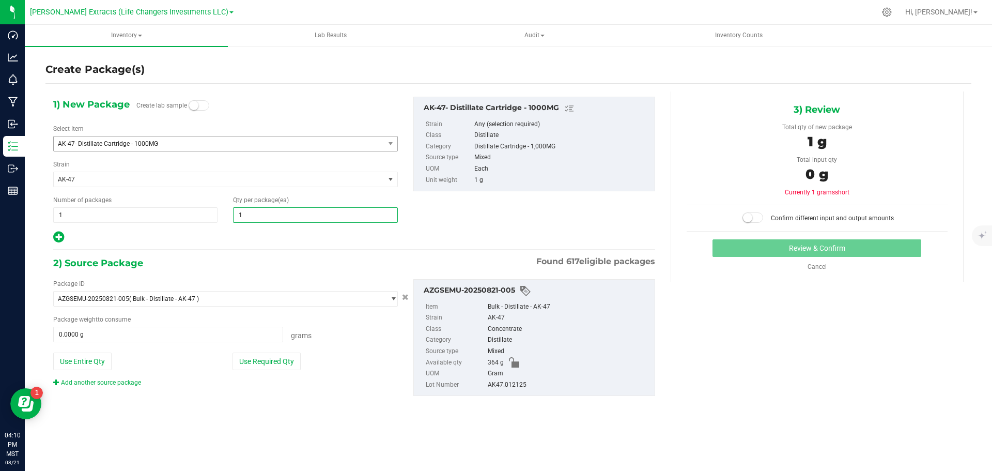
type input "10"
click at [58, 237] on icon at bounding box center [58, 236] width 11 height 13
type input "10"
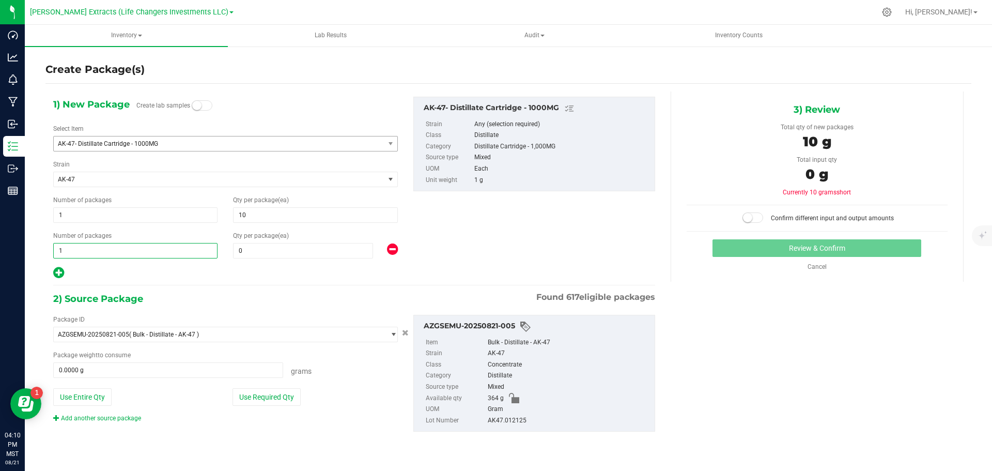
click at [74, 249] on span "1 1" at bounding box center [135, 251] width 164 height 16
drag, startPoint x: 74, startPoint y: 249, endPoint x: 44, endPoint y: 252, distance: 30.2
click at [44, 252] on div "Create Package(s) 1) New Package Create lab samples Select Item AK-47- Distilla…" at bounding box center [508, 206] width 967 height 323
type input "3"
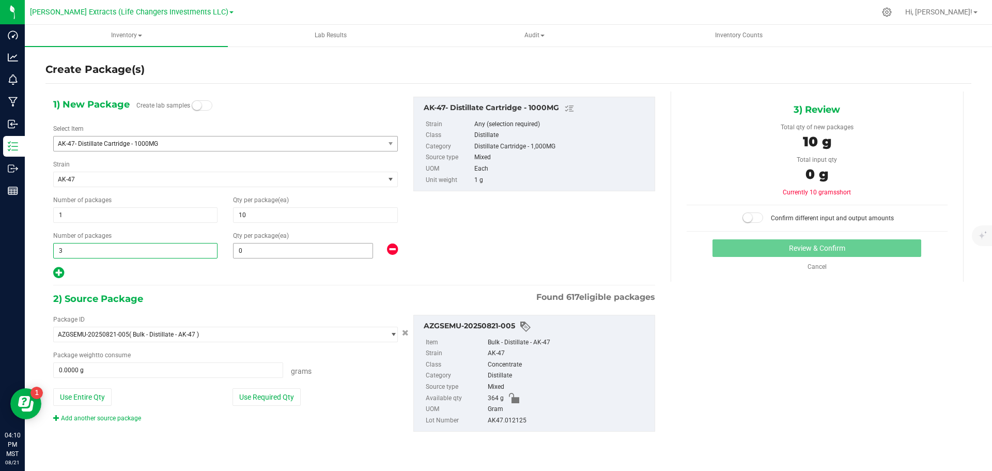
click at [278, 251] on span "0 0" at bounding box center [303, 251] width 140 height 16
type input "15"
click at [61, 274] on icon at bounding box center [58, 272] width 11 height 13
type input "10"
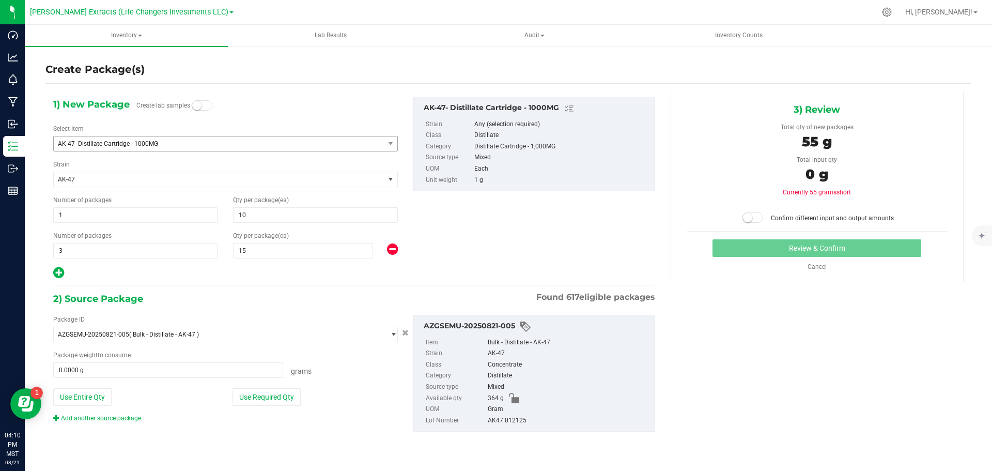
type input "15"
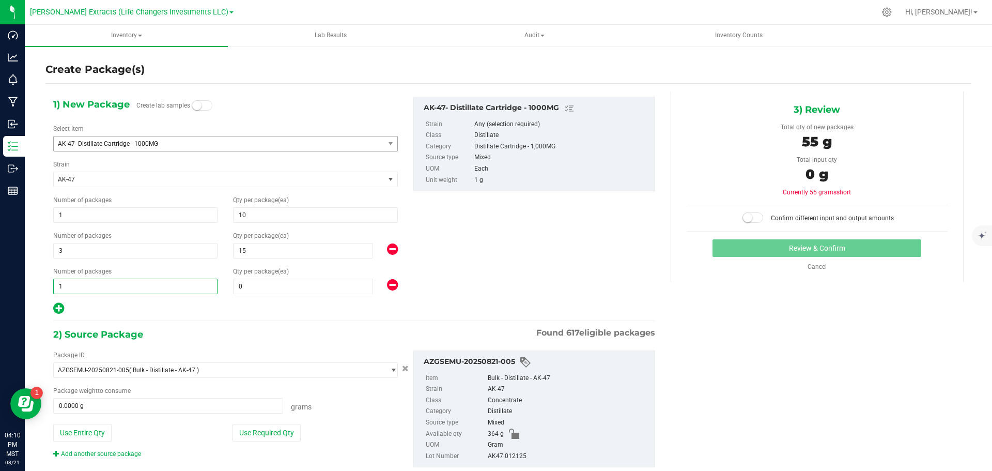
drag, startPoint x: 69, startPoint y: 285, endPoint x: 44, endPoint y: 285, distance: 25.3
click at [44, 285] on div "Create Package(s) 1) New Package Create lab samples Select Item AK-47- Distilla…" at bounding box center [508, 206] width 967 height 323
type input "2"
click at [265, 287] on span "0 0" at bounding box center [303, 287] width 140 height 16
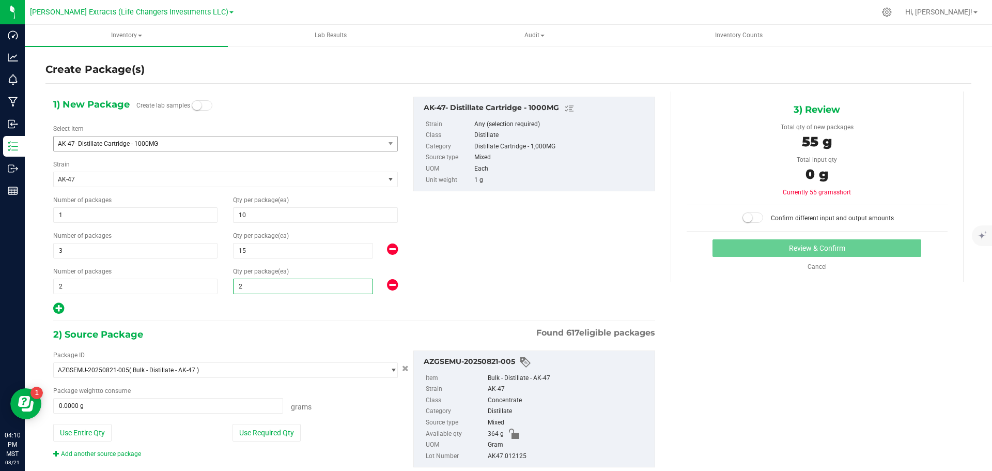
type input "20"
click at [270, 436] on button "Use Required Qty" at bounding box center [267, 433] width 68 height 18
type input "95.0000 g"
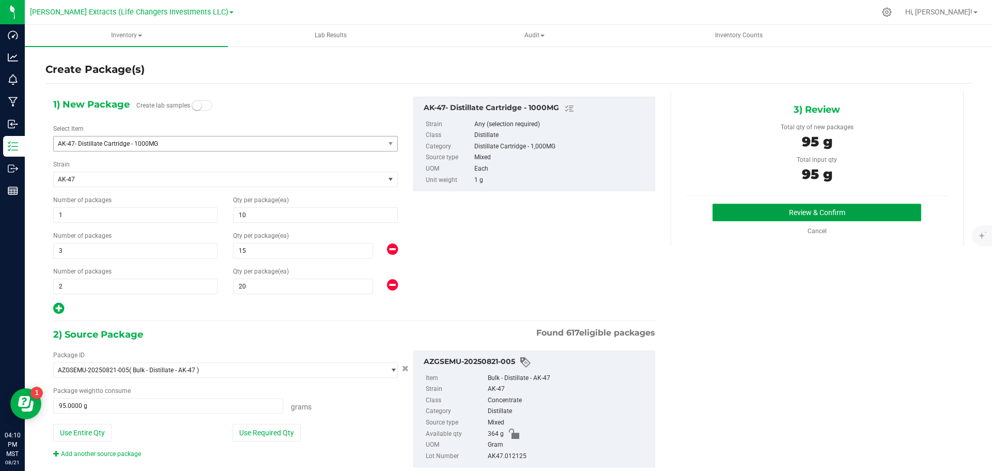
click at [733, 208] on button "Review & Confirm" at bounding box center [817, 213] width 209 height 18
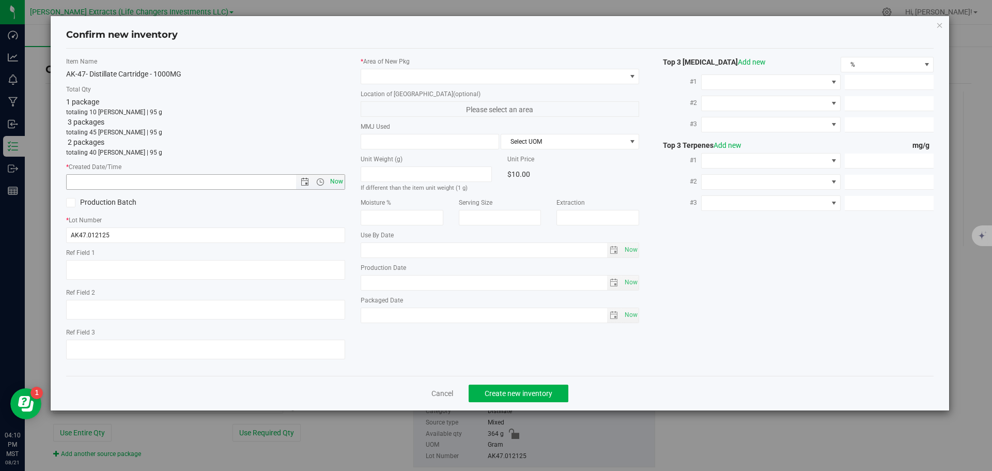
click at [333, 181] on span "Now" at bounding box center [337, 181] width 18 height 15
type input "8/21/2025 4:10 PM"
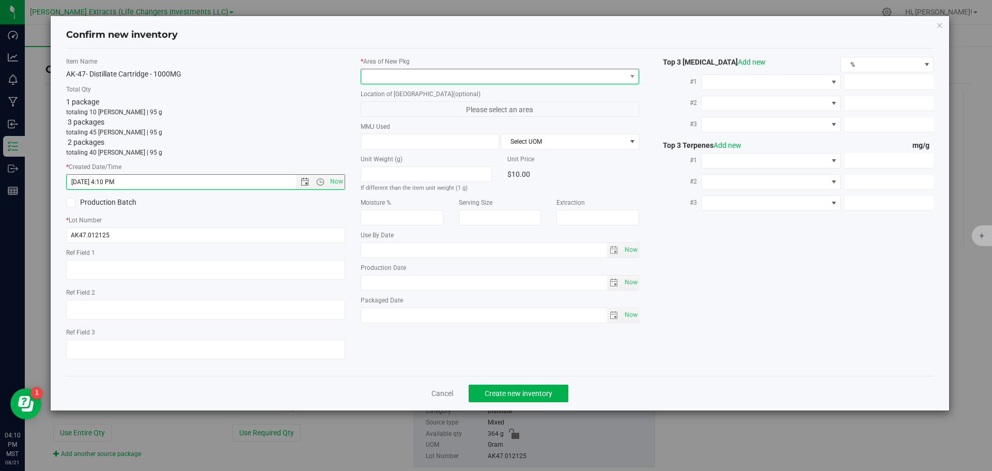
click at [384, 78] on span at bounding box center [493, 76] width 265 height 14
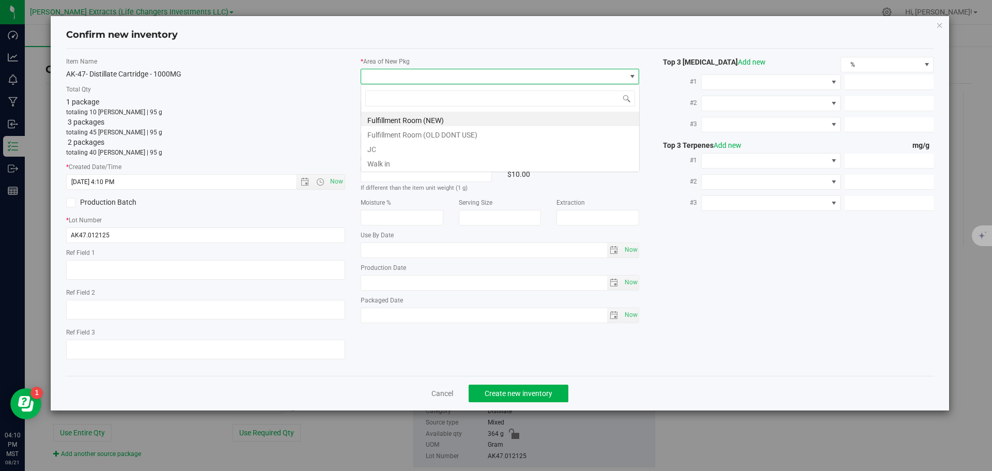
scroll to position [16, 279]
click at [391, 121] on li "Fulfillment Room (NEW)" at bounding box center [500, 119] width 278 height 14
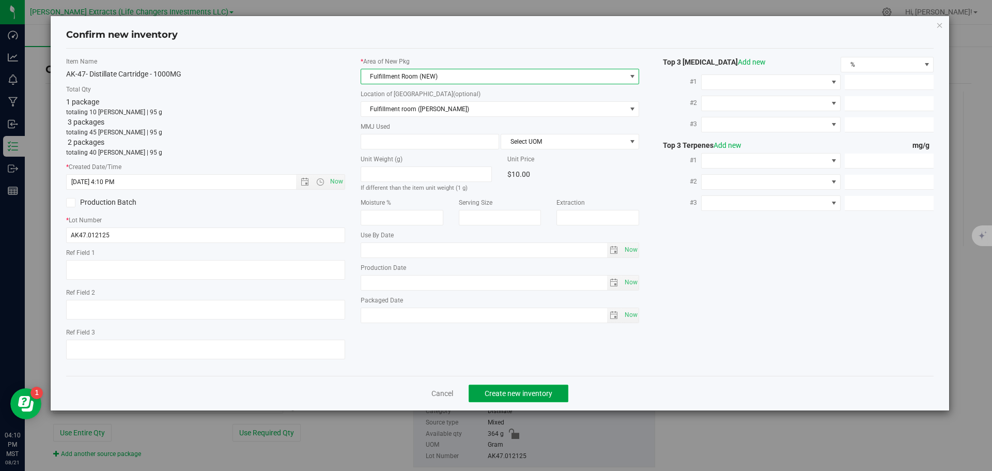
click at [529, 391] on span "Create new inventory" at bounding box center [519, 393] width 68 height 8
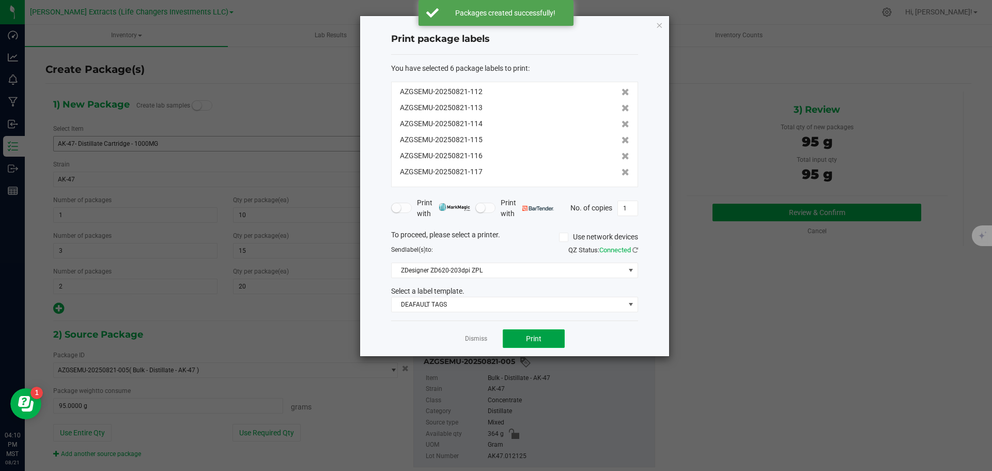
click at [524, 343] on button "Print" at bounding box center [534, 338] width 62 height 19
click at [656, 24] on icon "button" at bounding box center [659, 25] width 7 height 12
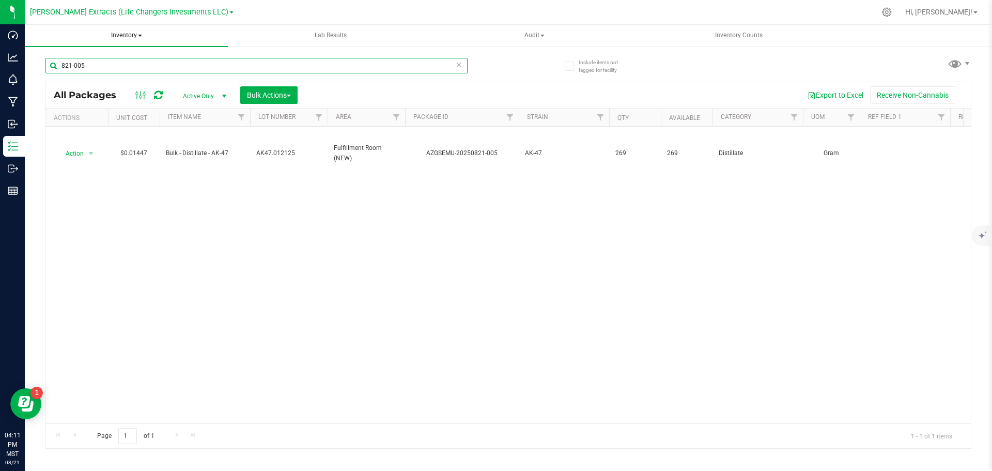
drag, startPoint x: 92, startPoint y: 66, endPoint x: 49, endPoint y: 38, distance: 50.9
click at [52, 58] on input "821-005" at bounding box center [256, 66] width 422 height 16
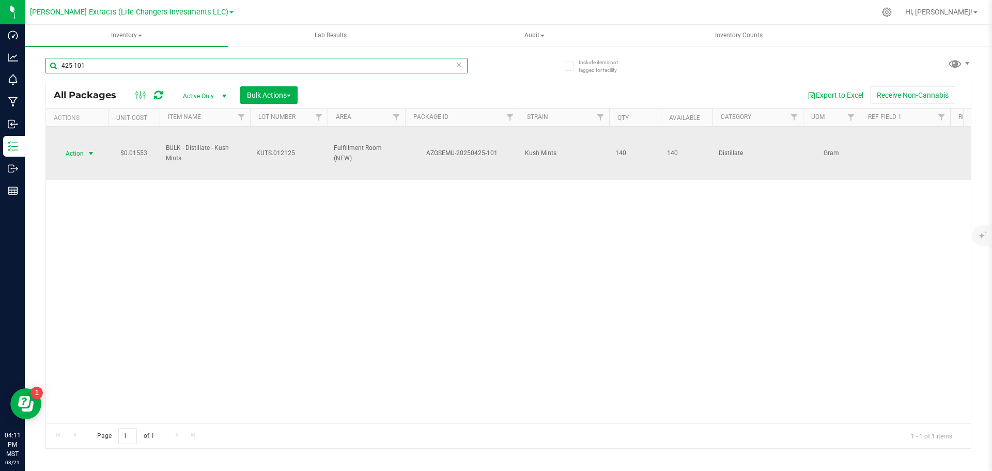
type input "425-101"
click at [75, 150] on span "Action" at bounding box center [70, 153] width 28 height 14
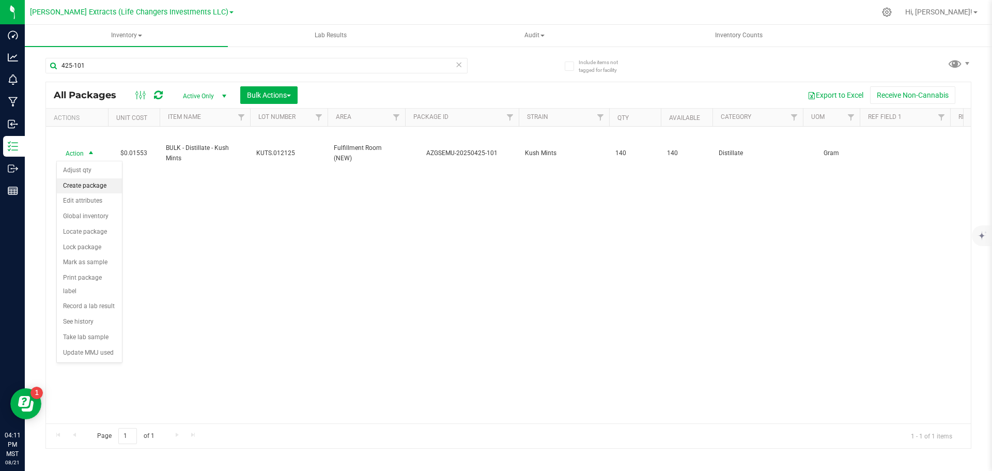
click at [83, 182] on li "Create package" at bounding box center [89, 186] width 65 height 16
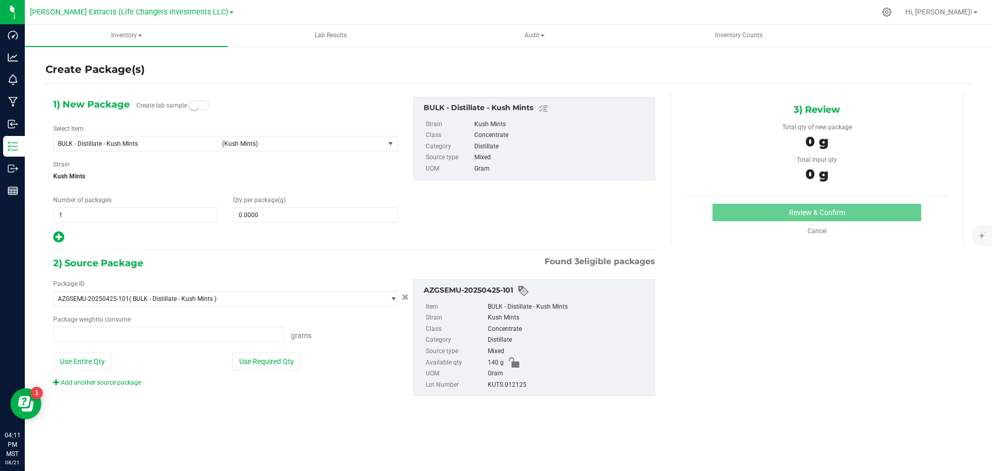
type input "0.0000 g"
click at [95, 140] on span "BULK - Distillate - Kush Mints" at bounding box center [137, 143] width 158 height 7
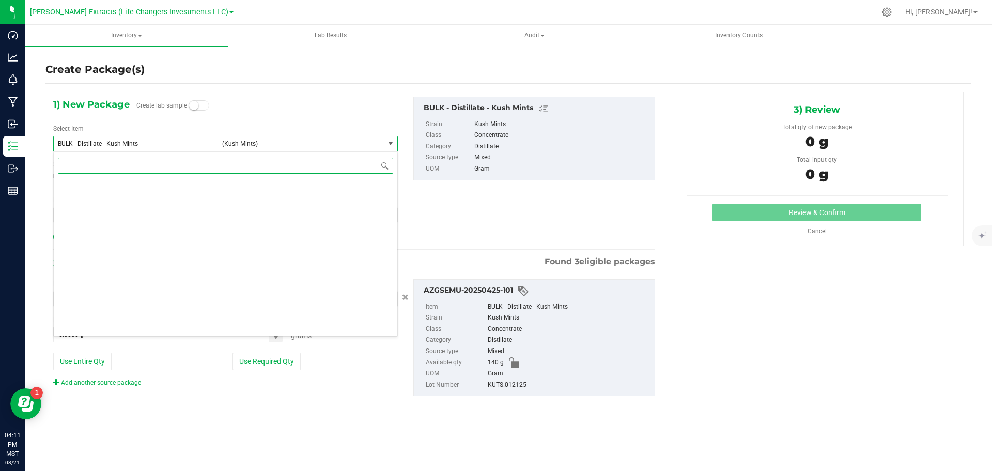
scroll to position [984, 0]
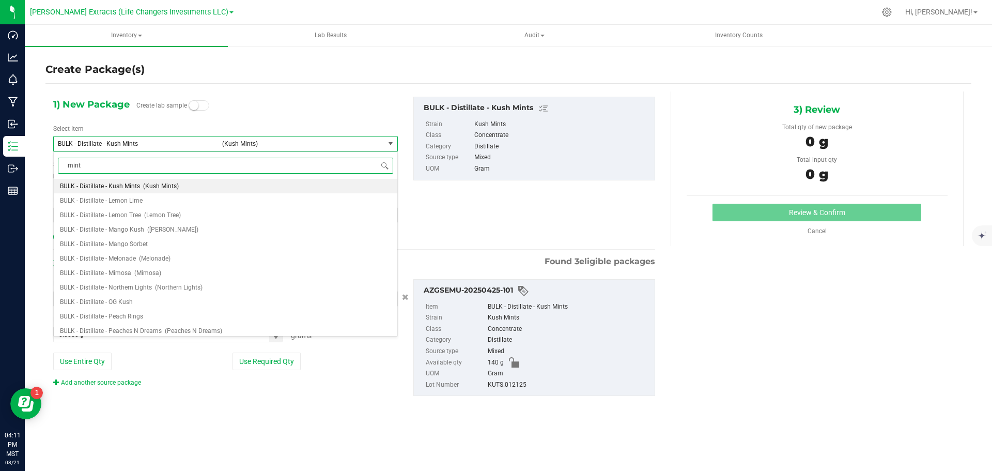
type input "mints"
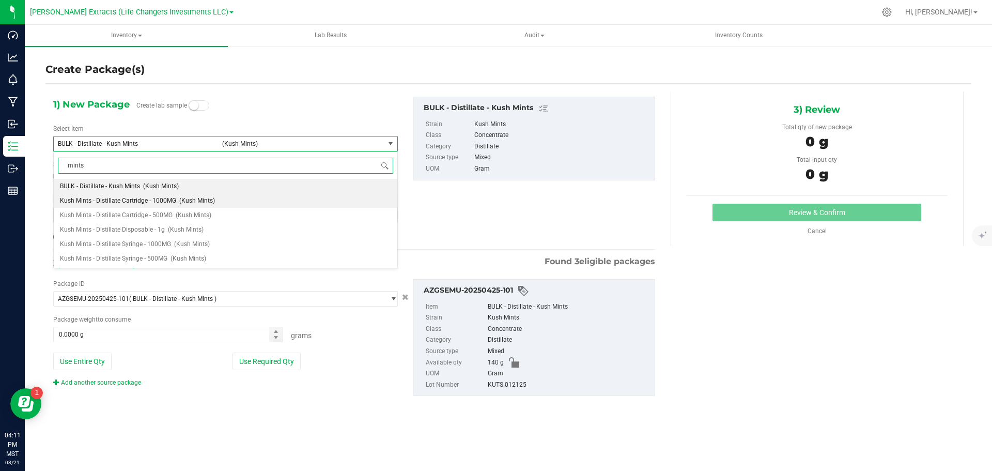
click at [132, 197] on span "Kush Mints - Distillate Cartridge - 1000MG" at bounding box center [118, 200] width 116 height 7
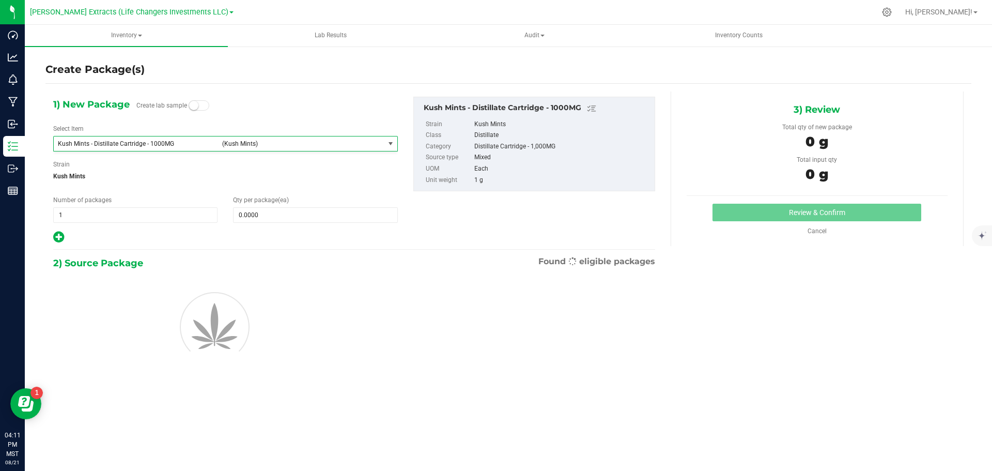
type input "0"
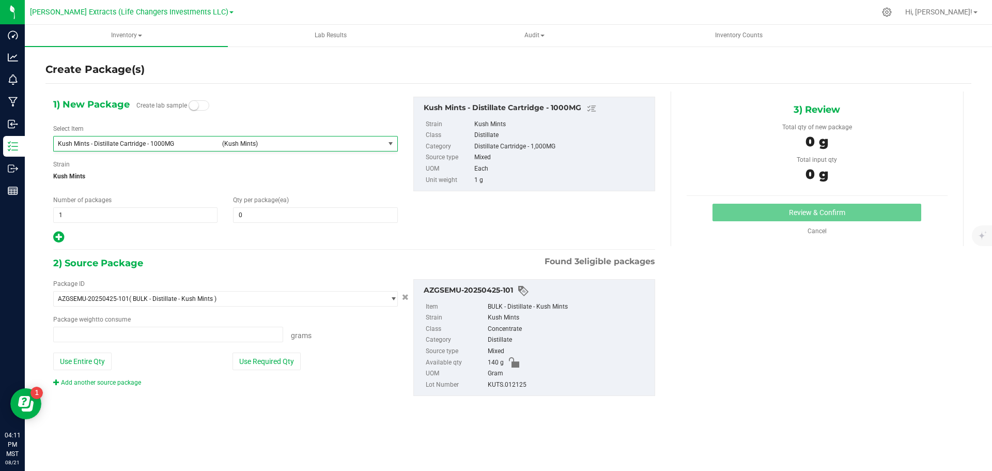
type input "0.0000 g"
click at [258, 215] on span at bounding box center [315, 215] width 164 height 16
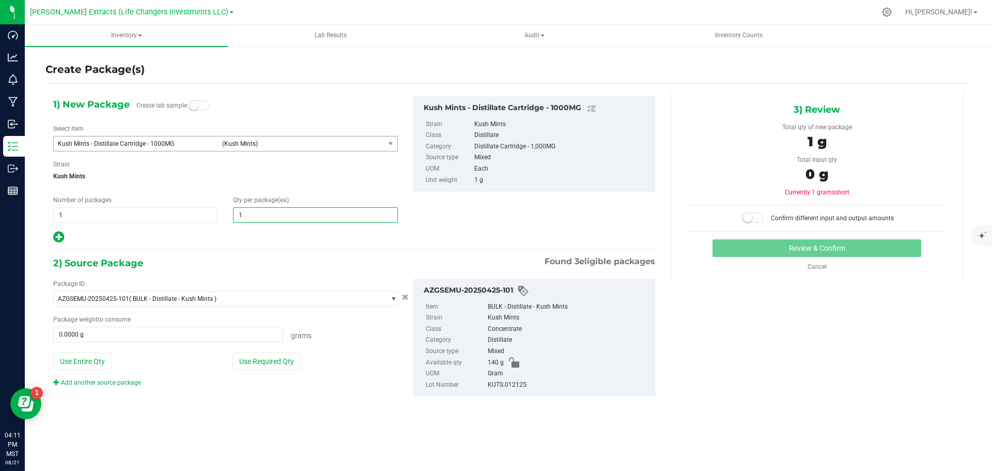
type input "10"
click at [60, 237] on icon at bounding box center [58, 236] width 11 height 13
type input "10"
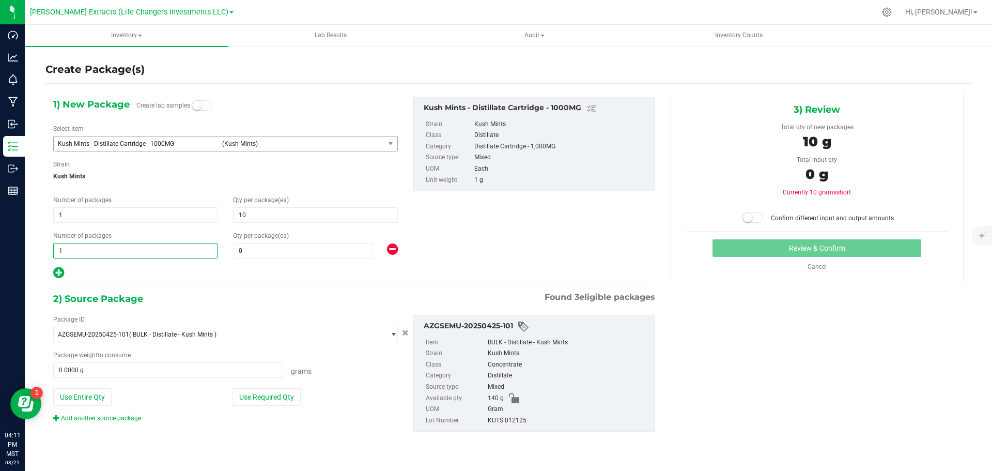
drag, startPoint x: 71, startPoint y: 251, endPoint x: 47, endPoint y: 249, distance: 24.9
click at [47, 249] on div "Number of packages 1 1" at bounding box center [135, 244] width 180 height 27
type input "3"
click at [252, 252] on span "0 0" at bounding box center [303, 251] width 140 height 16
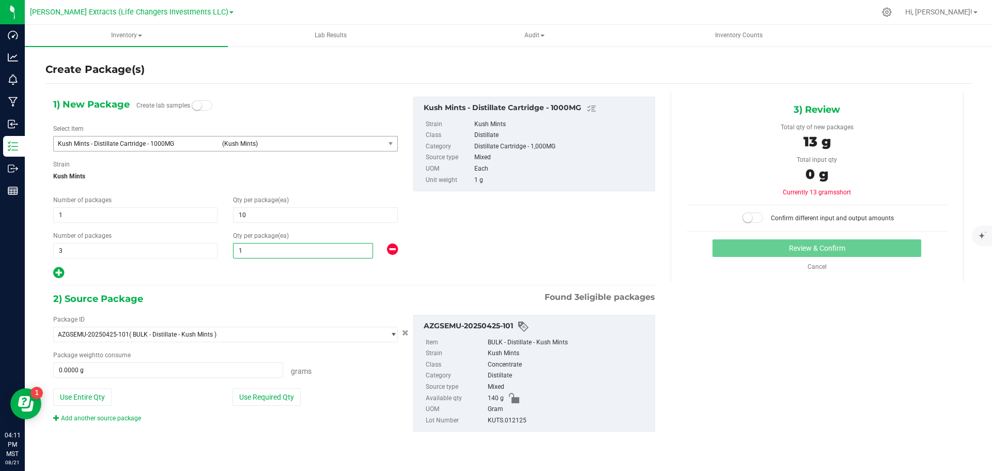
type input "15"
click at [55, 271] on icon at bounding box center [58, 272] width 11 height 13
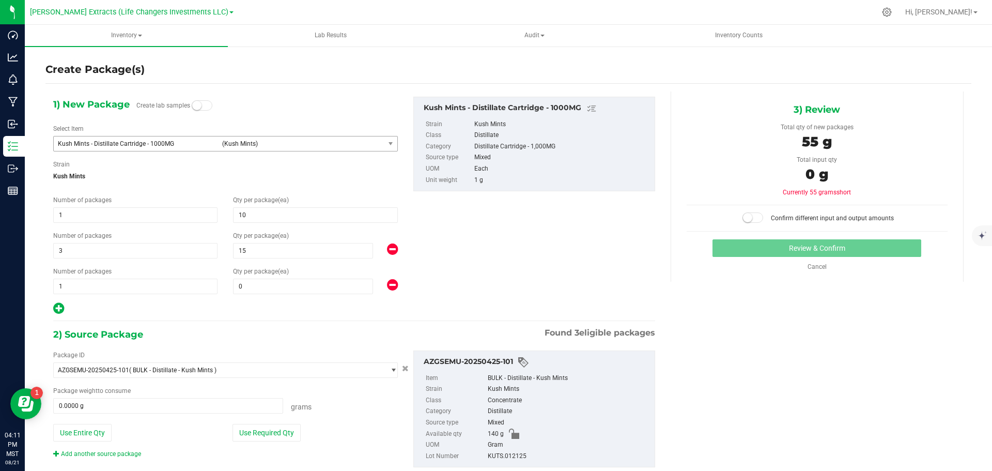
type input "10"
type input "15"
drag, startPoint x: 65, startPoint y: 287, endPoint x: 29, endPoint y: 288, distance: 35.7
click at [29, 288] on div "Create Package(s) 1) New Package Create lab samples Select Item Kush Mints - Di…" at bounding box center [508, 206] width 967 height 323
type input "2"
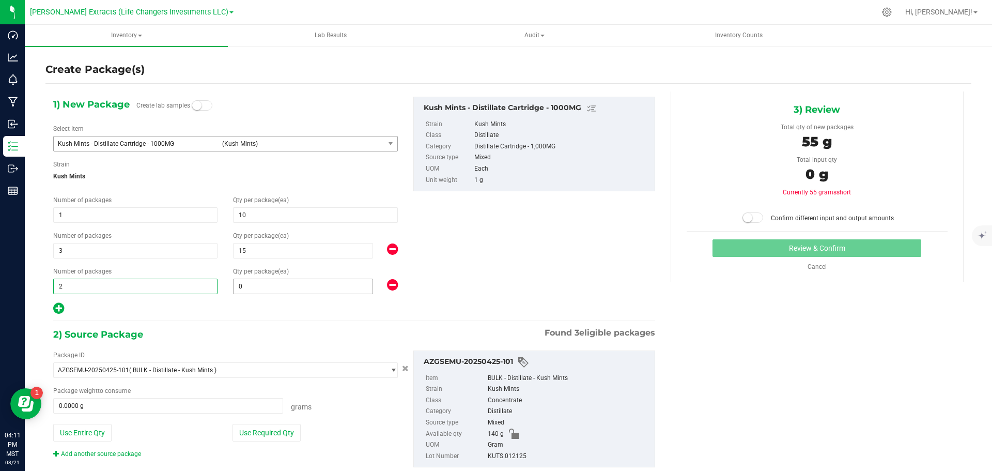
type input "2"
click at [268, 287] on span "0 0" at bounding box center [303, 287] width 140 height 16
type input "20"
click at [266, 426] on button "Use Required Qty" at bounding box center [267, 433] width 68 height 18
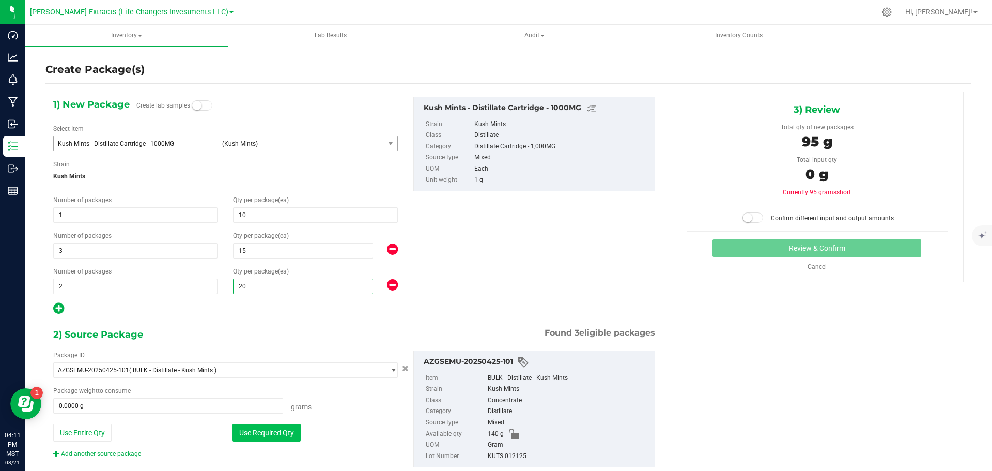
type input "95.0000 g"
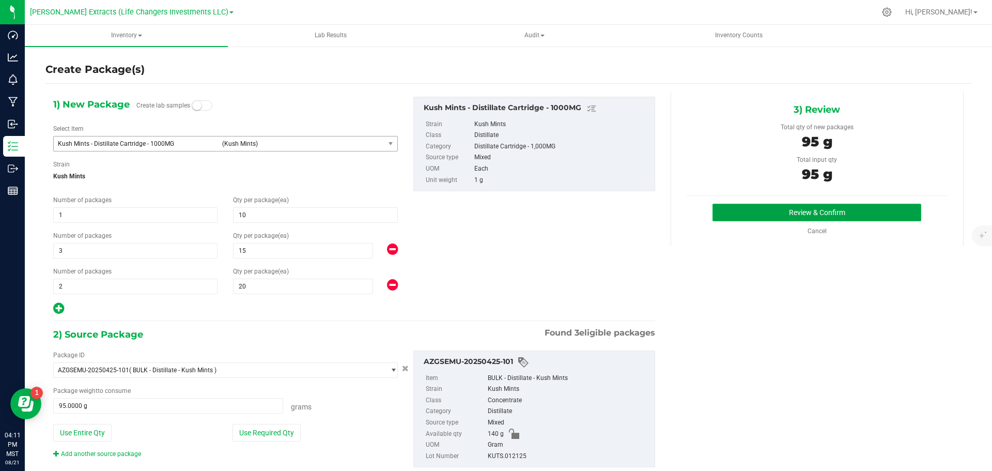
click at [774, 212] on button "Review & Confirm" at bounding box center [817, 213] width 209 height 18
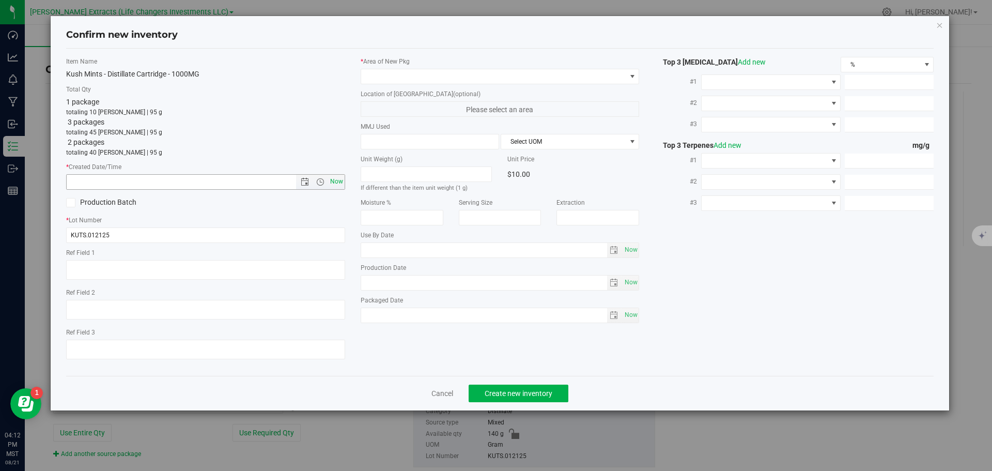
click at [337, 181] on span "Now" at bounding box center [337, 181] width 18 height 15
type input "8/21/2025 4:12 PM"
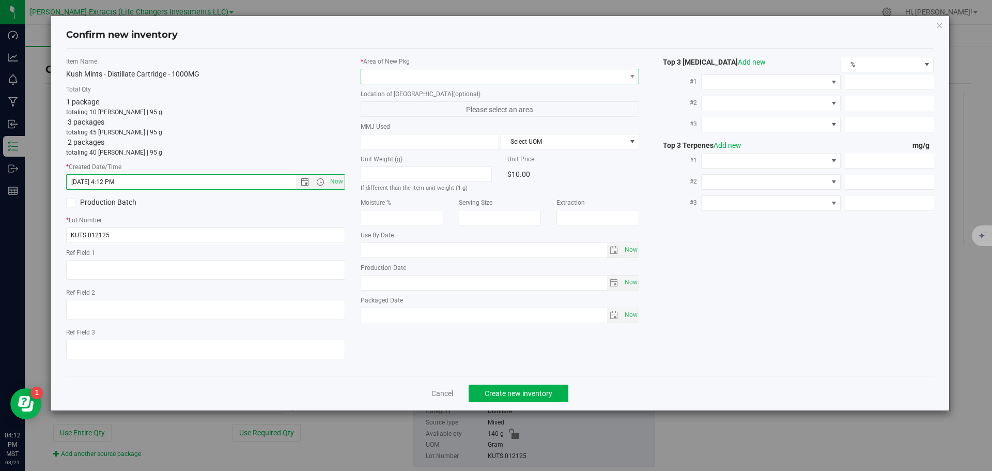
click at [411, 74] on span at bounding box center [493, 76] width 265 height 14
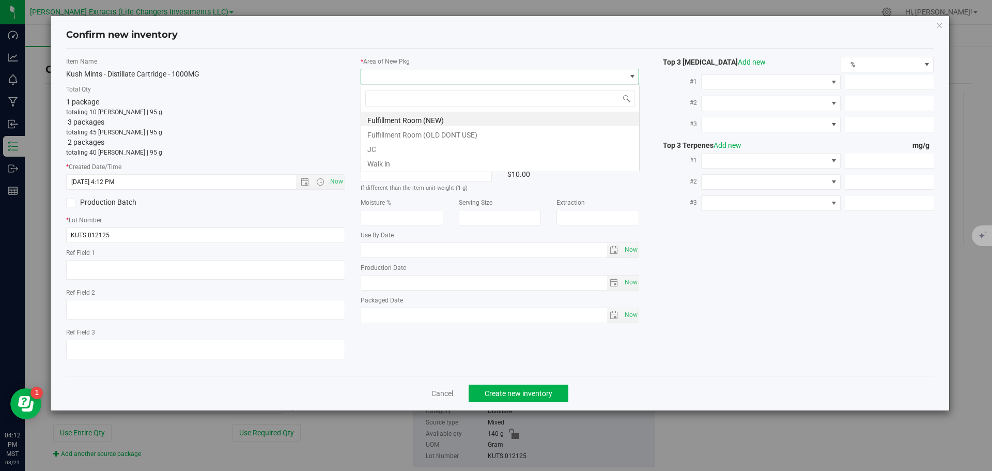
scroll to position [16, 279]
click at [407, 121] on li "Fulfillment Room (NEW)" at bounding box center [500, 119] width 278 height 14
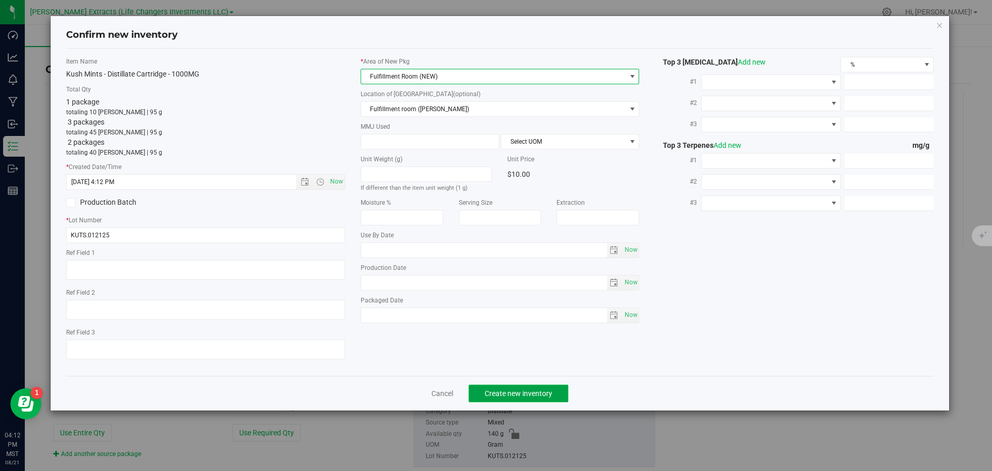
click at [533, 392] on span "Create new inventory" at bounding box center [519, 393] width 68 height 8
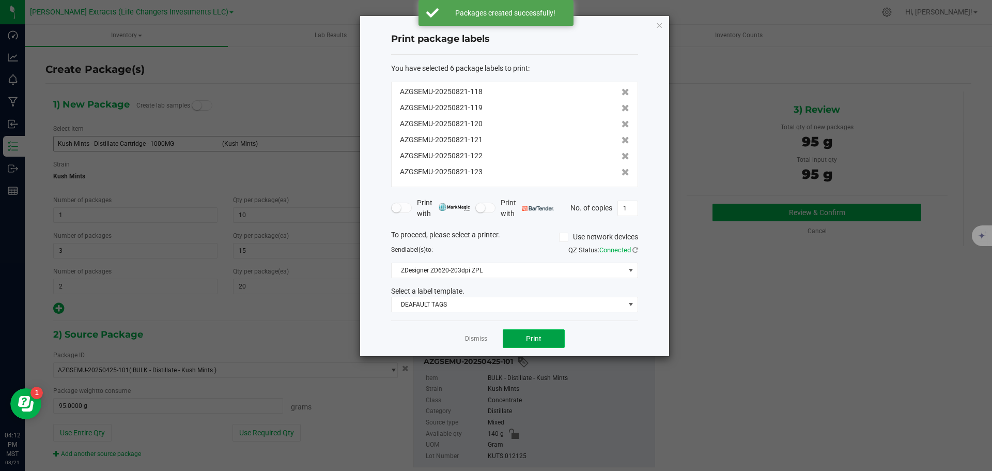
click at [541, 339] on span "Print" at bounding box center [534, 338] width 16 height 8
click at [659, 25] on icon "button" at bounding box center [659, 25] width 7 height 12
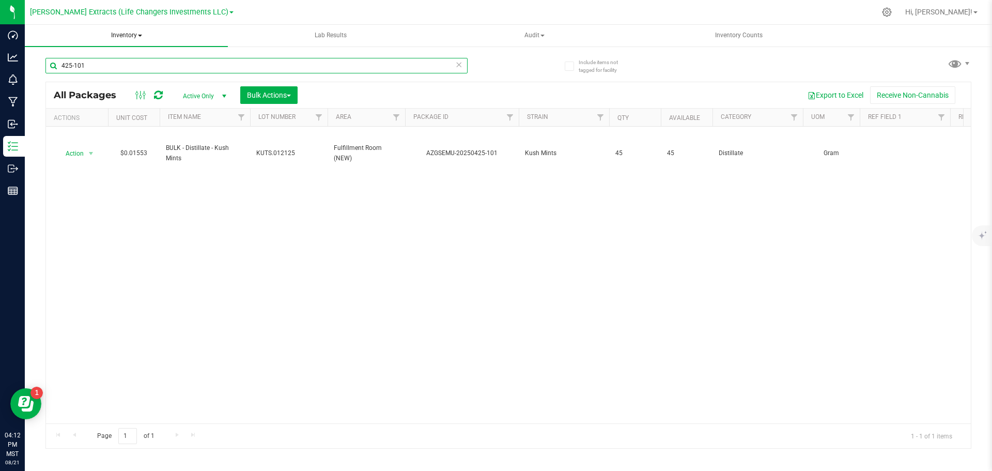
drag, startPoint x: 88, startPoint y: 65, endPoint x: 50, endPoint y: 30, distance: 51.6
click at [44, 52] on div "Include items not tagged for facility 425-101 All Packages Active Only Active O…" at bounding box center [508, 202] width 967 height 315
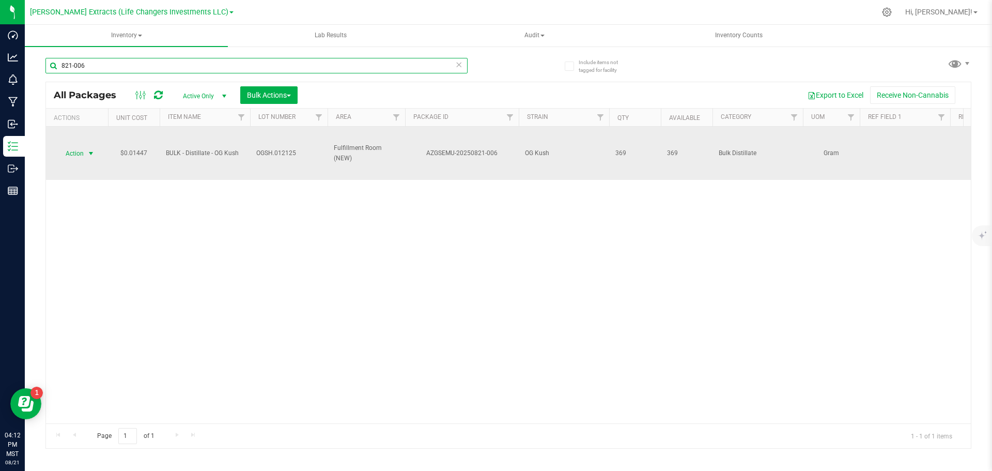
type input "821-006"
click at [79, 150] on span "Action" at bounding box center [70, 153] width 28 height 14
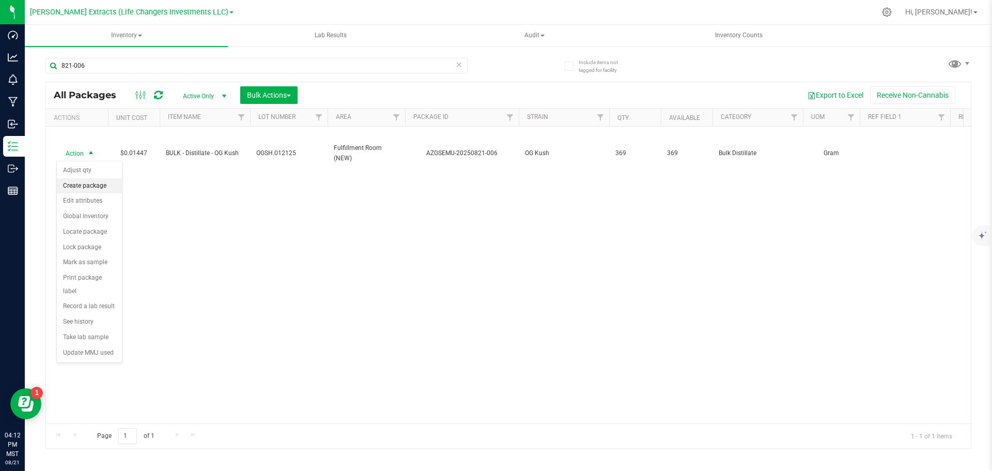
click at [91, 186] on li "Create package" at bounding box center [89, 186] width 65 height 16
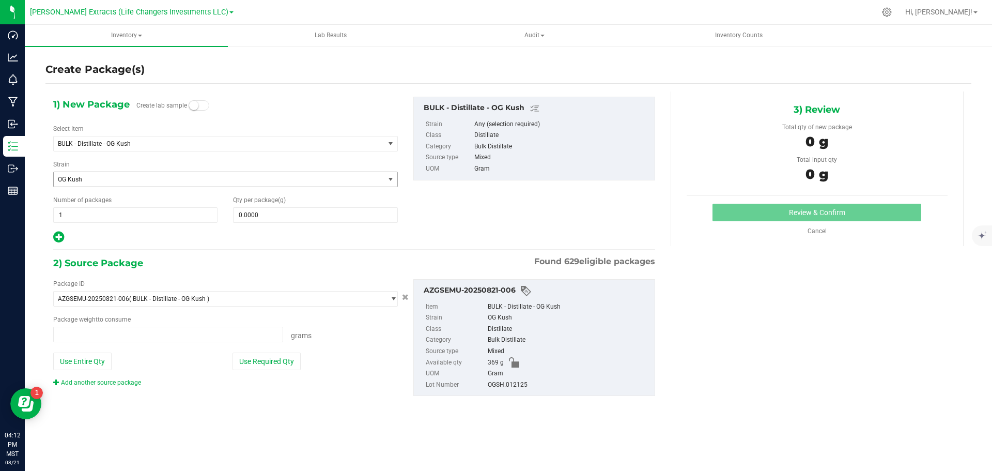
type input "0.0000 g"
click at [103, 144] on span "BULK - Distillate - OG Kush" at bounding box center [213, 143] width 310 height 7
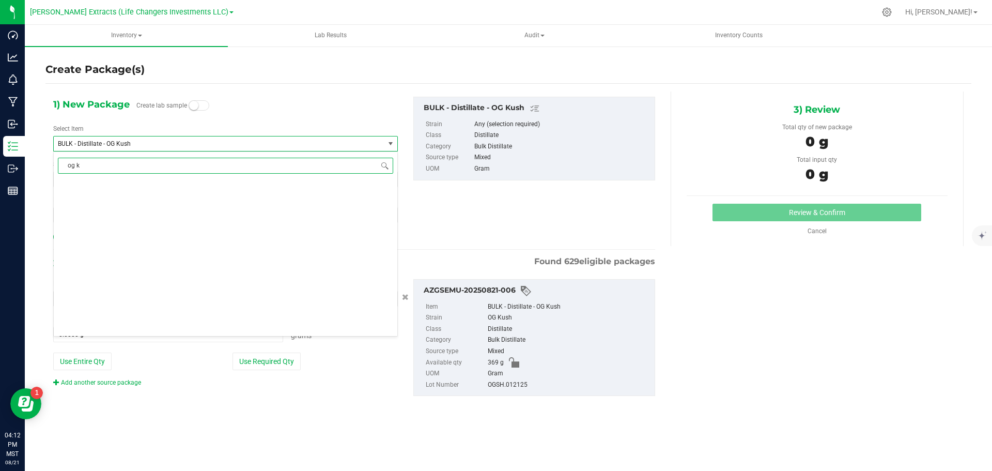
type input "og ku"
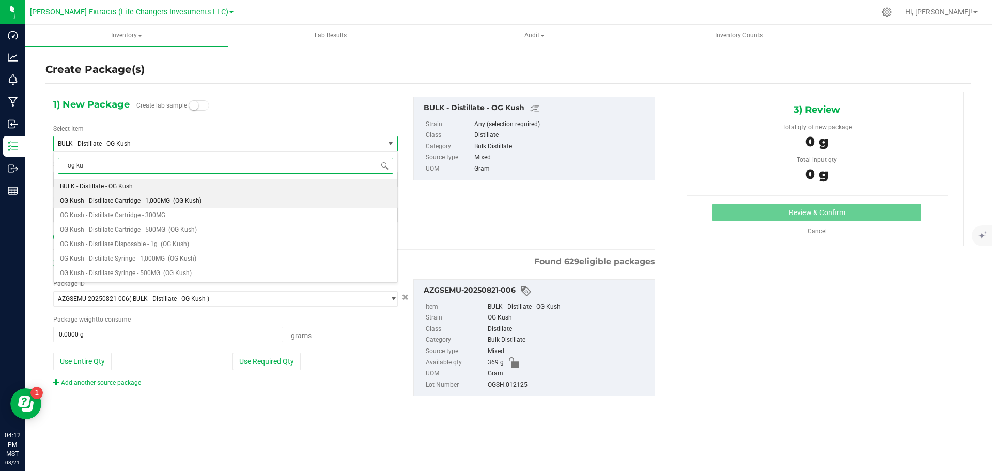
click at [150, 198] on span "OG Kush - Distillate Cartridge - 1,000MG" at bounding box center [115, 200] width 110 height 7
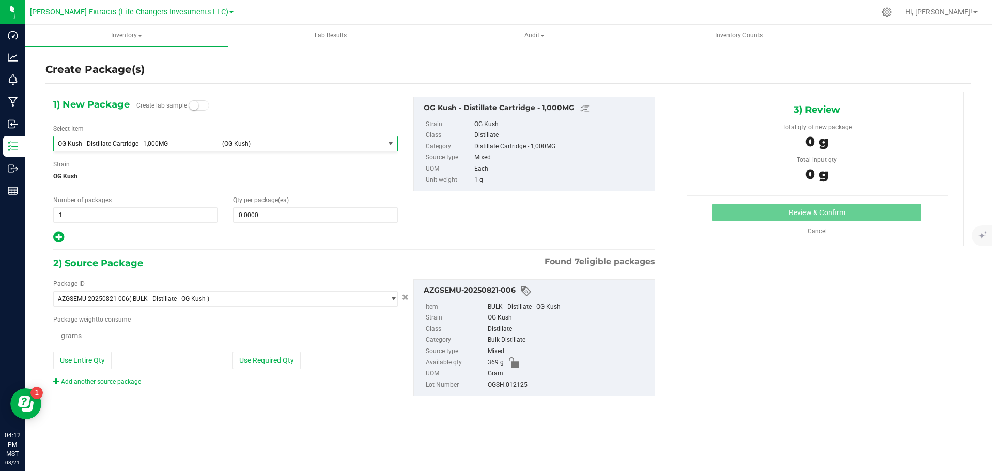
type input "0"
click at [273, 216] on span "0 0" at bounding box center [315, 215] width 164 height 16
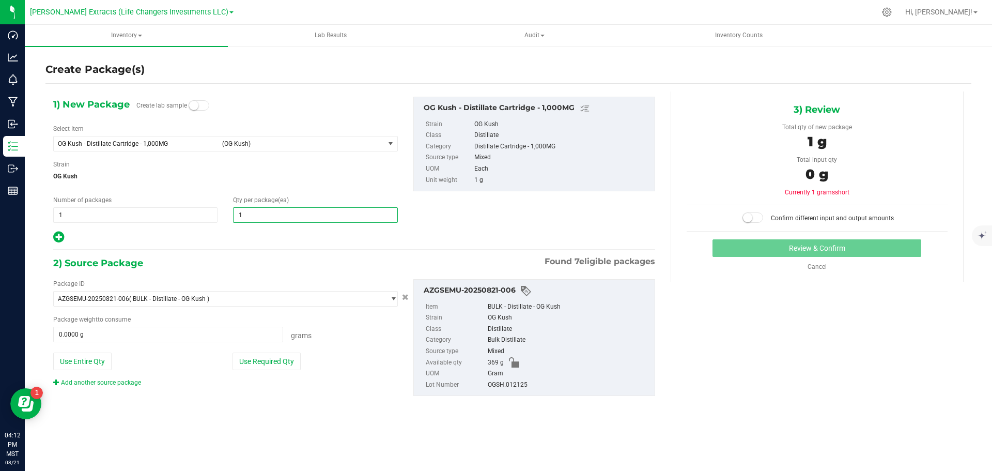
type input "15"
click at [56, 237] on icon at bounding box center [58, 236] width 11 height 13
type input "15"
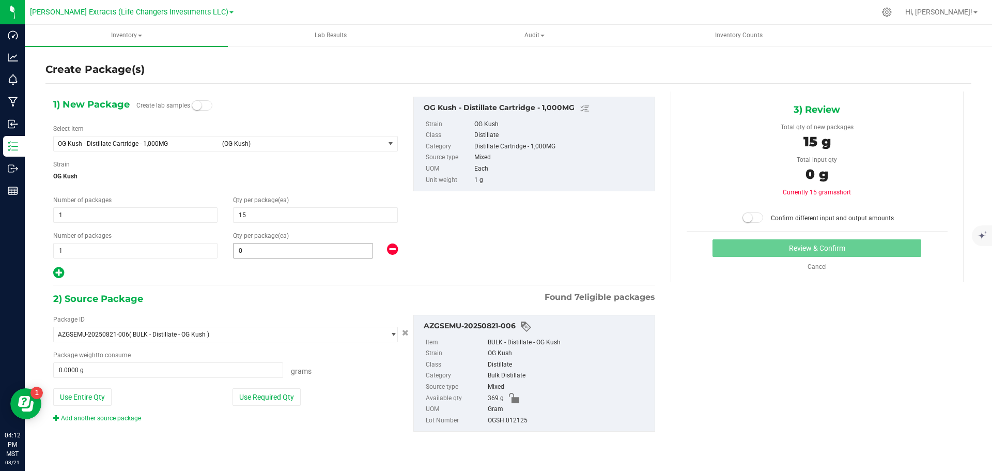
click at [280, 250] on span "0 0" at bounding box center [303, 251] width 140 height 16
type input "25"
click at [138, 253] on span "1 1" at bounding box center [135, 251] width 164 height 16
click at [142, 252] on input "1" at bounding box center [135, 250] width 163 height 14
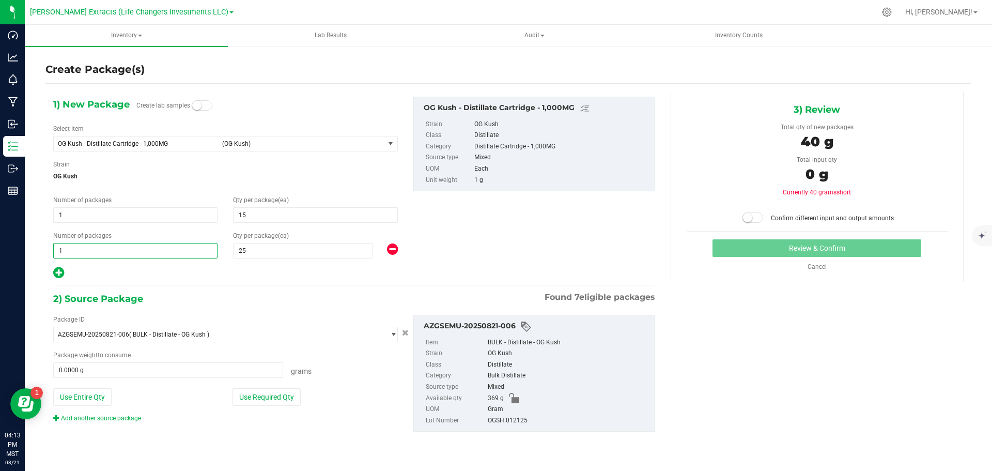
drag, startPoint x: 56, startPoint y: 245, endPoint x: 40, endPoint y: 246, distance: 16.1
click at [40, 246] on div "Create Package(s) 1) New Package Create lab samples Select Item OG Kush - Disti…" at bounding box center [508, 206] width 967 height 323
drag, startPoint x: 93, startPoint y: 252, endPoint x: 44, endPoint y: 248, distance: 48.7
click at [44, 248] on div "Create Package(s) 1) New Package Create lab samples Select Item OG Kush - Disti…" at bounding box center [508, 206] width 967 height 323
type input "3"
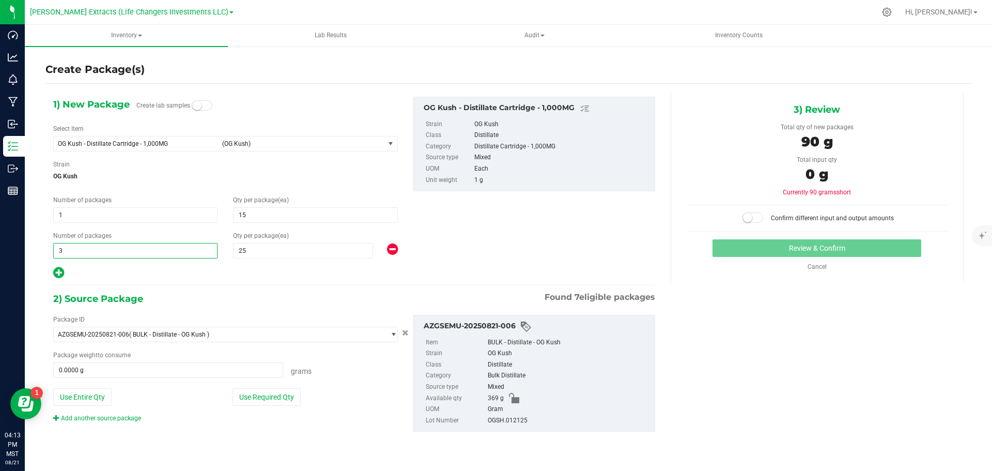
type input "3"
click at [57, 268] on icon at bounding box center [58, 272] width 11 height 13
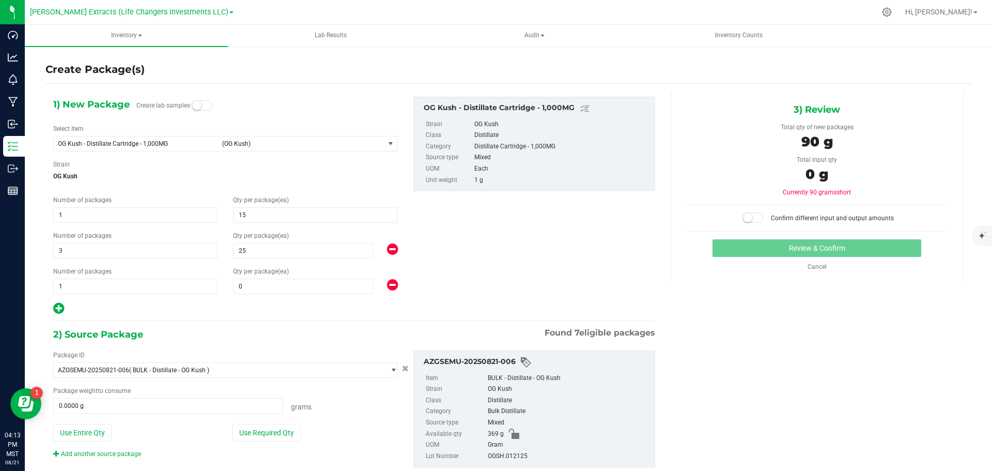
type input "15"
type input "25"
type input "0"
drag, startPoint x: 67, startPoint y: 284, endPoint x: 54, endPoint y: 285, distance: 13.4
click at [54, 285] on span "1 1" at bounding box center [135, 287] width 164 height 16
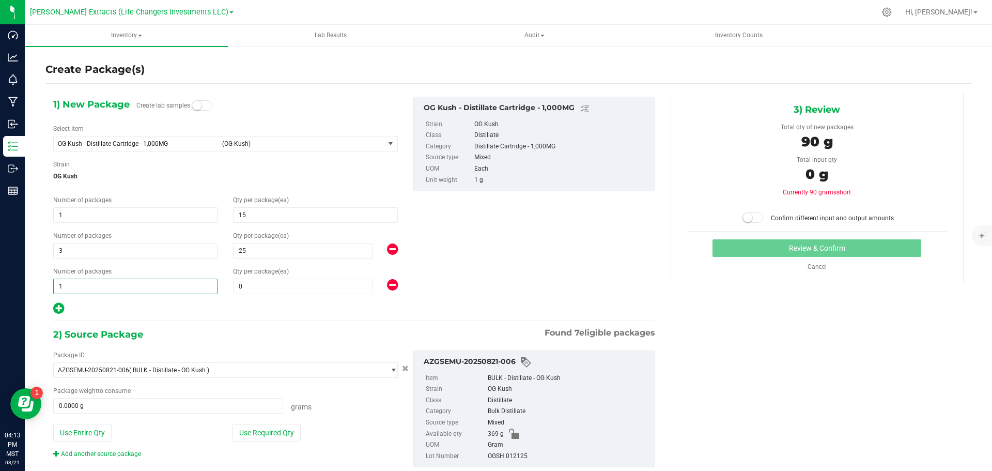
type input "4"
click at [311, 283] on span "0 0" at bounding box center [303, 287] width 140 height 16
type input "20"
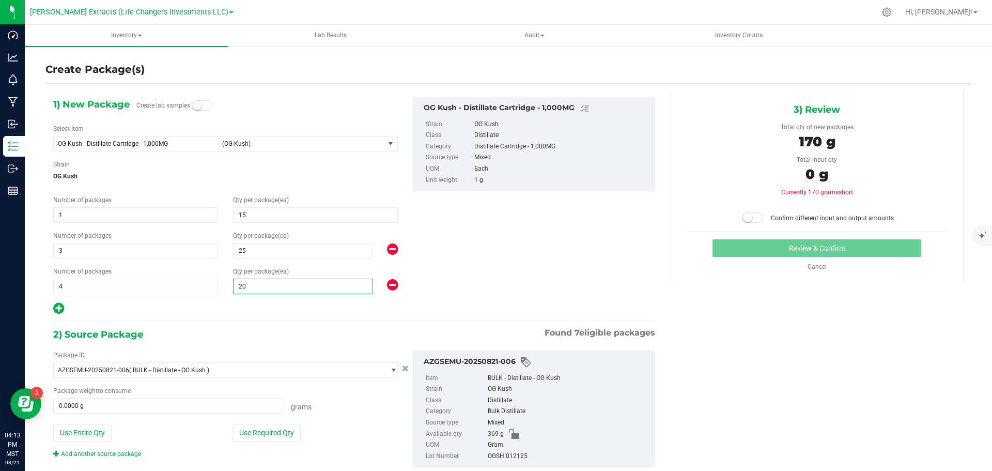
click at [231, 332] on div "2) Source Package Found 7 eligible packages" at bounding box center [354, 335] width 602 height 16
click at [271, 429] on button "Use Required Qty" at bounding box center [267, 433] width 68 height 18
type input "170.0000 g"
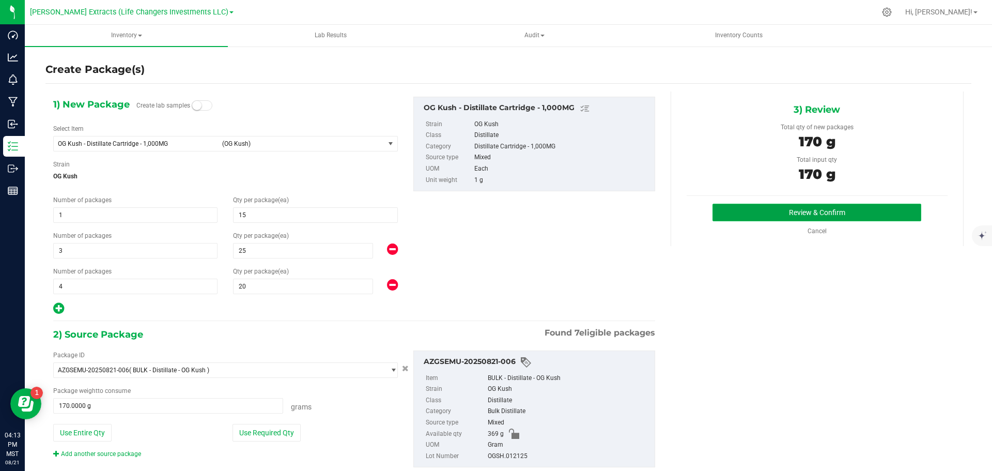
click at [809, 207] on button "Review & Confirm" at bounding box center [817, 213] width 209 height 18
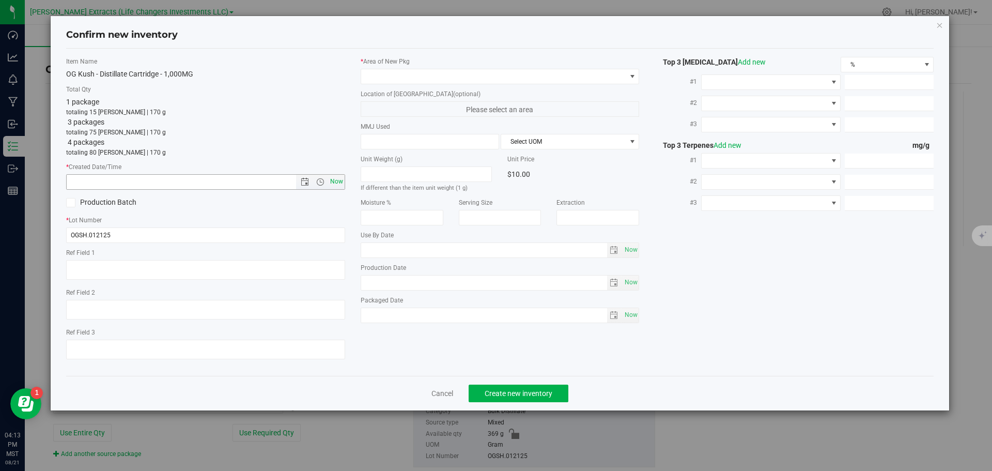
click at [337, 178] on span "Now" at bounding box center [337, 181] width 18 height 15
type input "8/21/2025 4:13 PM"
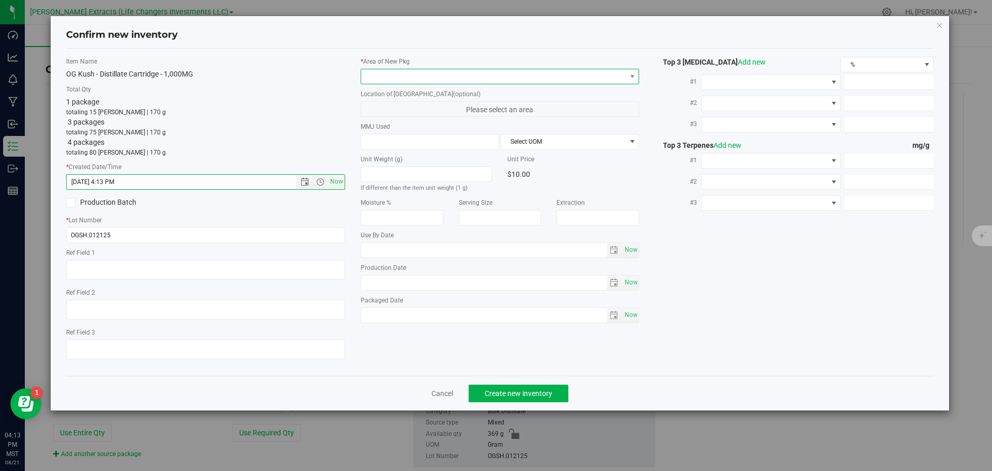
click at [401, 73] on span at bounding box center [493, 76] width 265 height 14
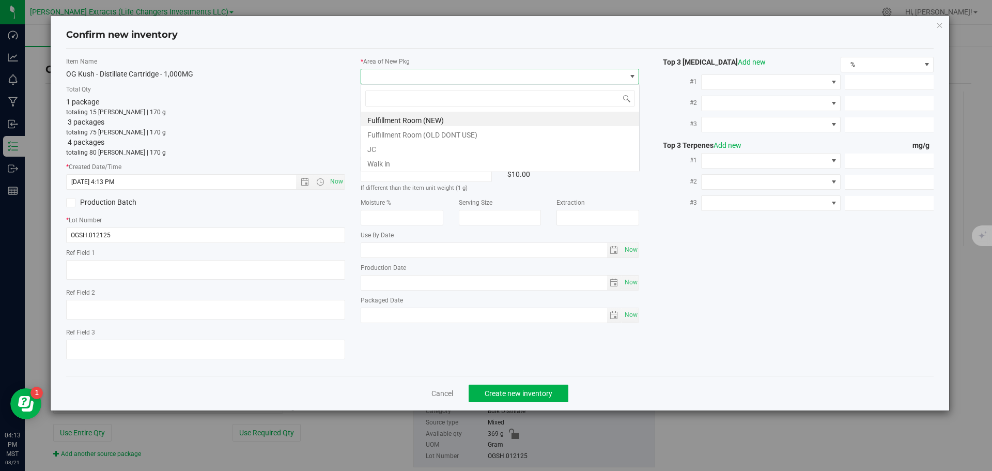
scroll to position [16, 279]
click at [417, 115] on li "Fulfillment Room (NEW)" at bounding box center [500, 119] width 278 height 14
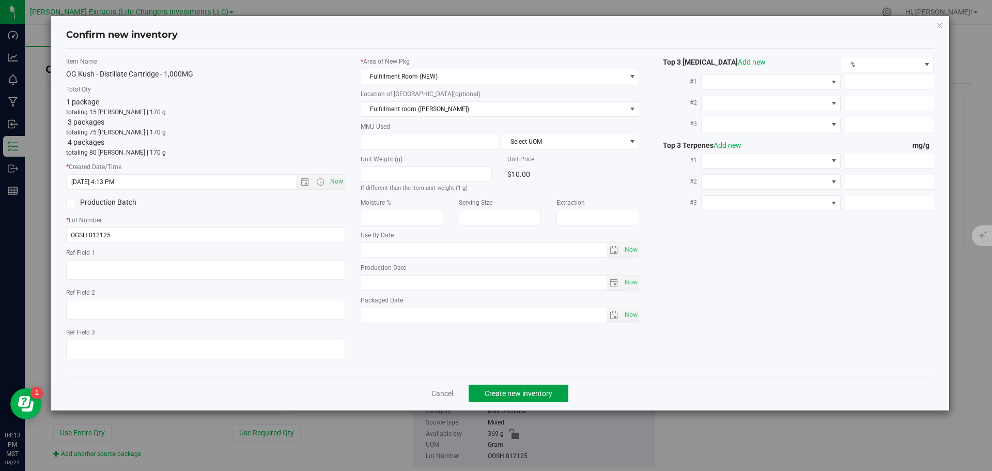
click at [514, 393] on span "Create new inventory" at bounding box center [519, 393] width 68 height 8
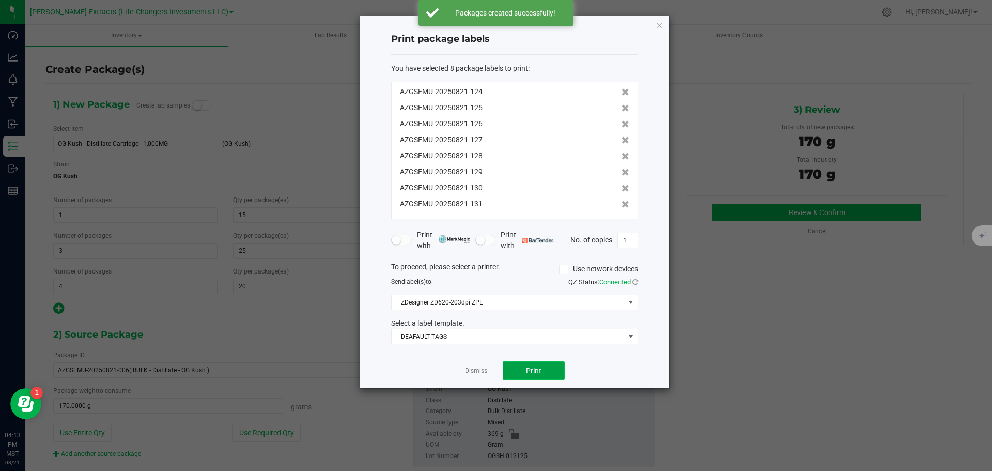
click at [533, 362] on button "Print" at bounding box center [534, 370] width 62 height 19
click at [662, 23] on icon "button" at bounding box center [659, 25] width 7 height 12
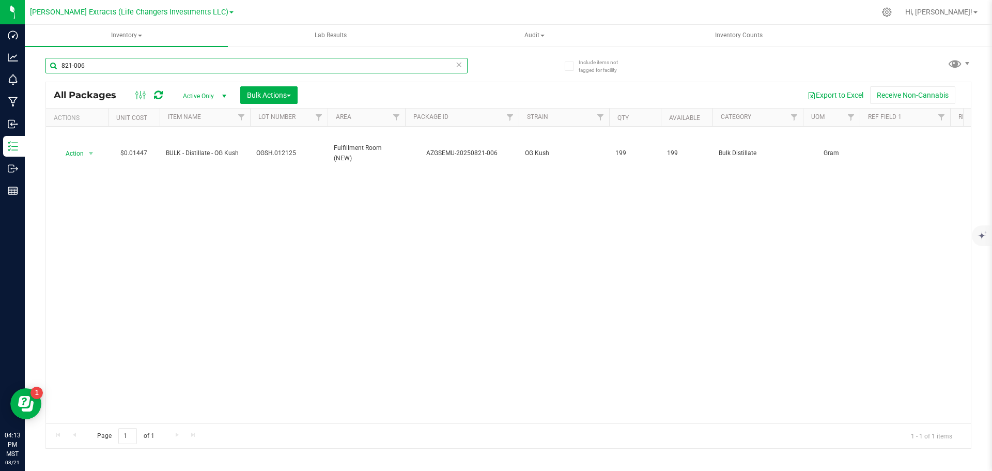
click at [91, 70] on input "821-006" at bounding box center [256, 66] width 422 height 16
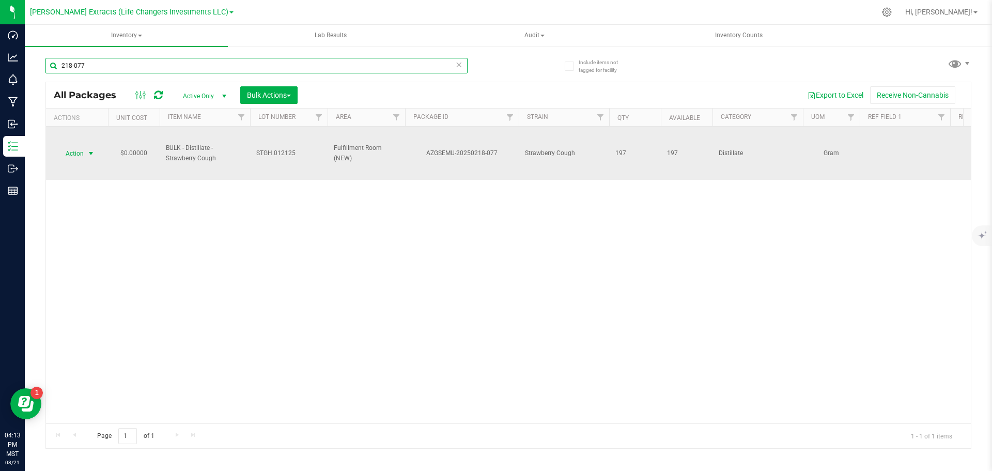
type input "218-077"
click at [73, 152] on span "Action" at bounding box center [70, 153] width 28 height 14
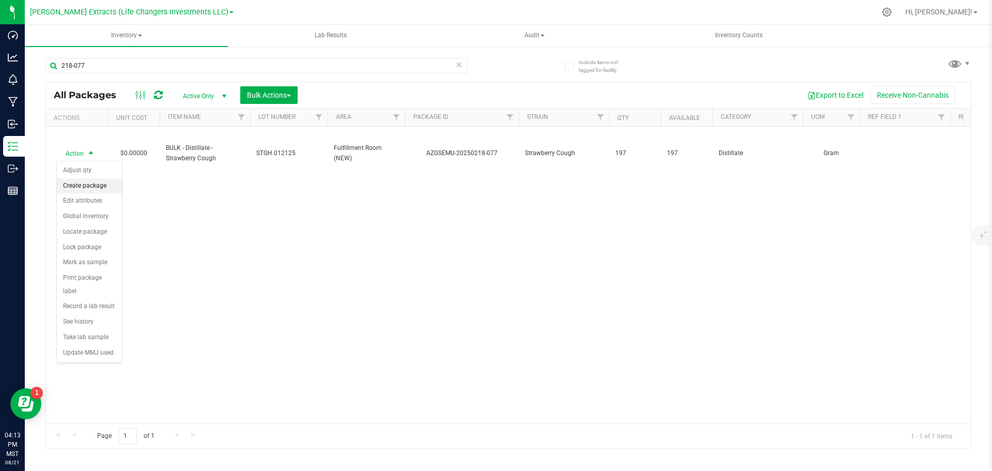
click at [90, 185] on li "Create package" at bounding box center [89, 186] width 65 height 16
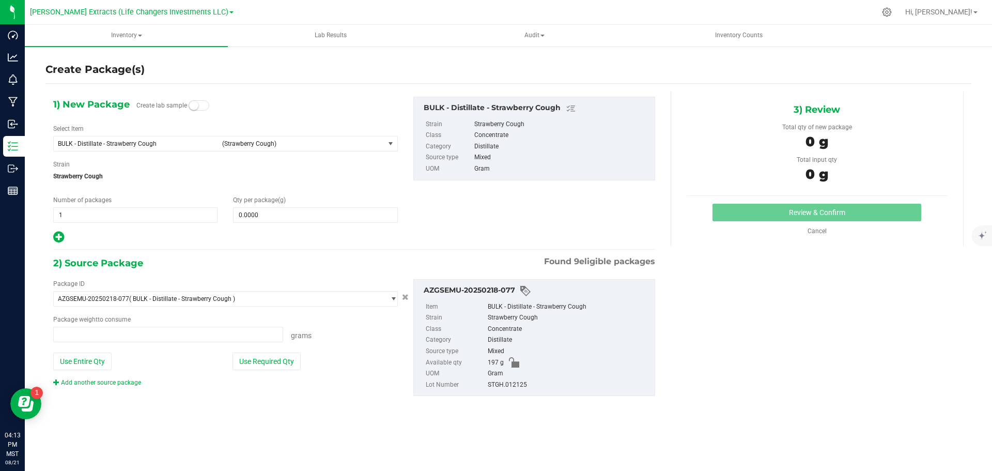
type input "0.0000 g"
click at [102, 143] on span "BULK - Distillate - Strawberry Cough" at bounding box center [137, 143] width 158 height 7
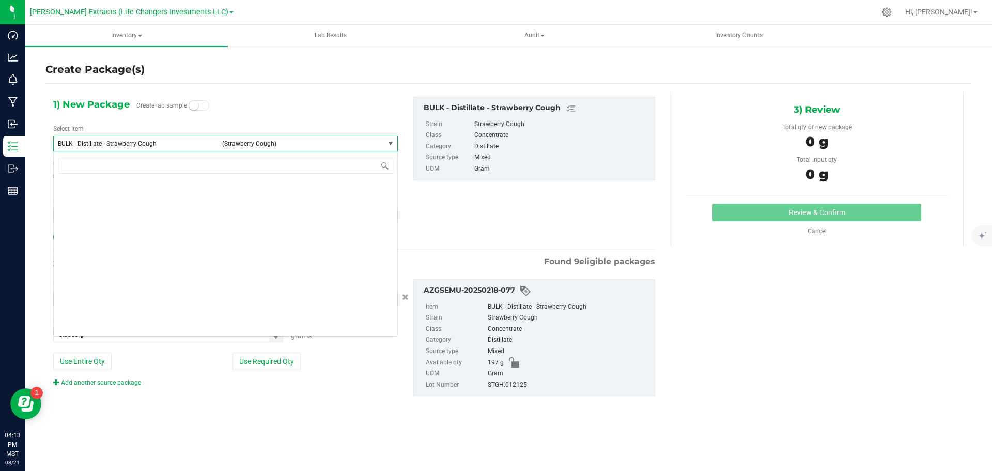
scroll to position [1259, 0]
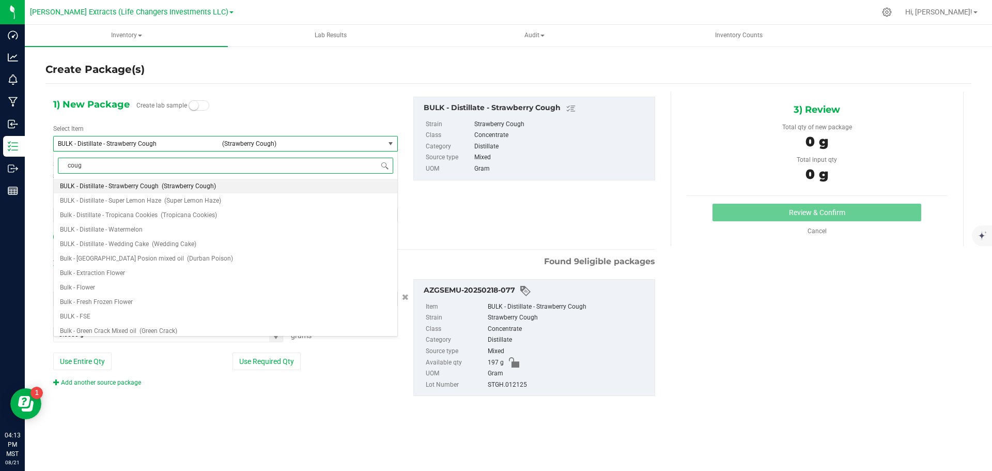
type input "cough"
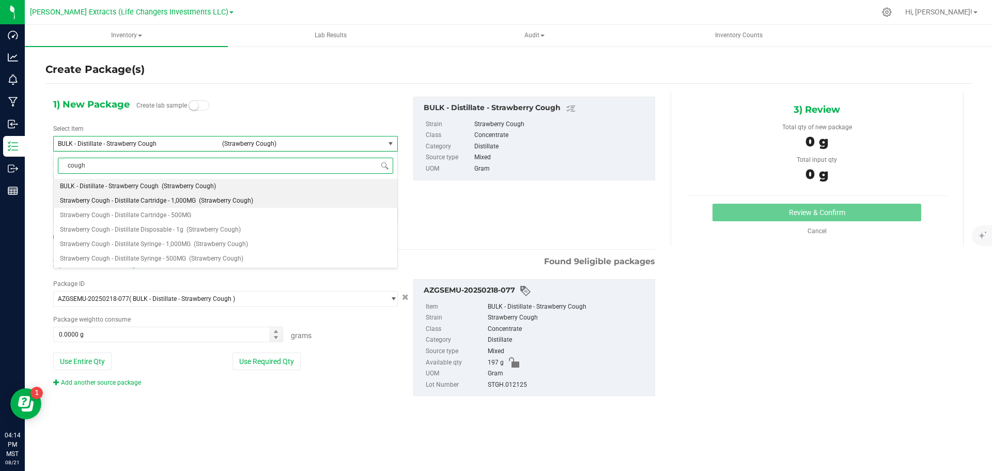
click at [199, 200] on span "(Strawberry Cough)" at bounding box center [226, 200] width 54 height 7
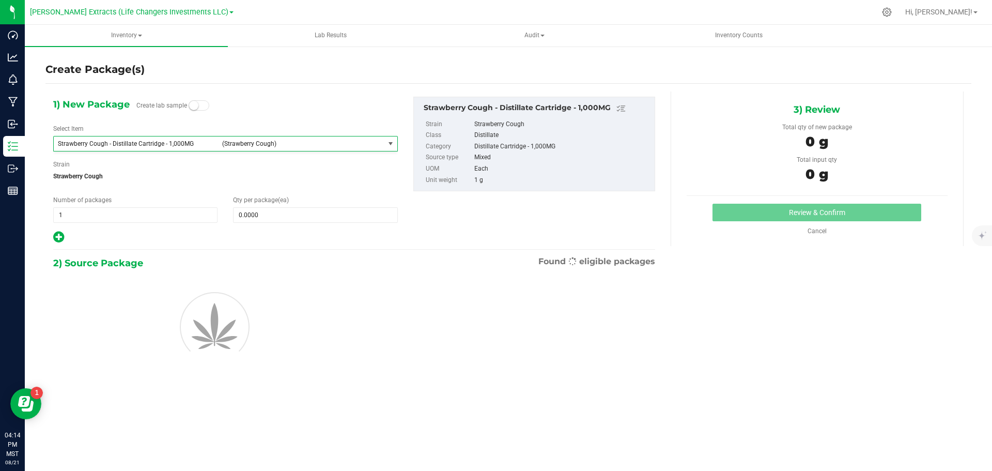
type input "0"
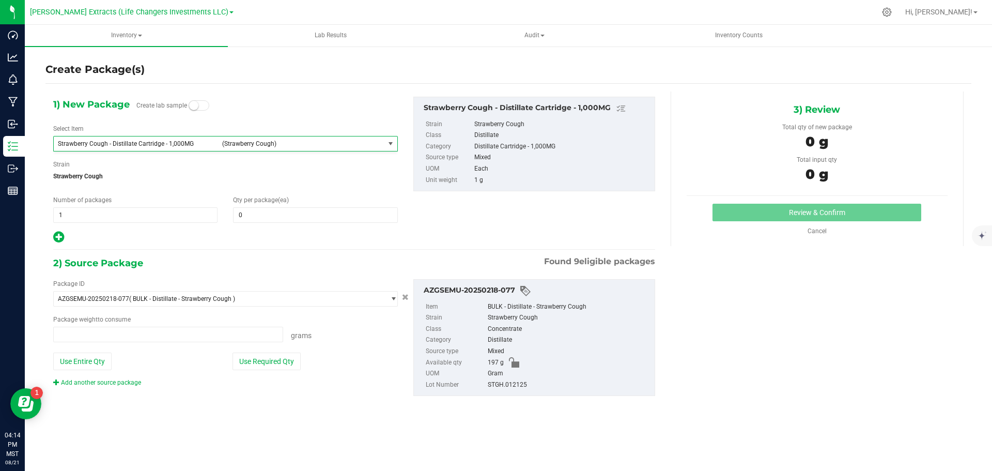
scroll to position [6598, 0]
type input "0.0000 g"
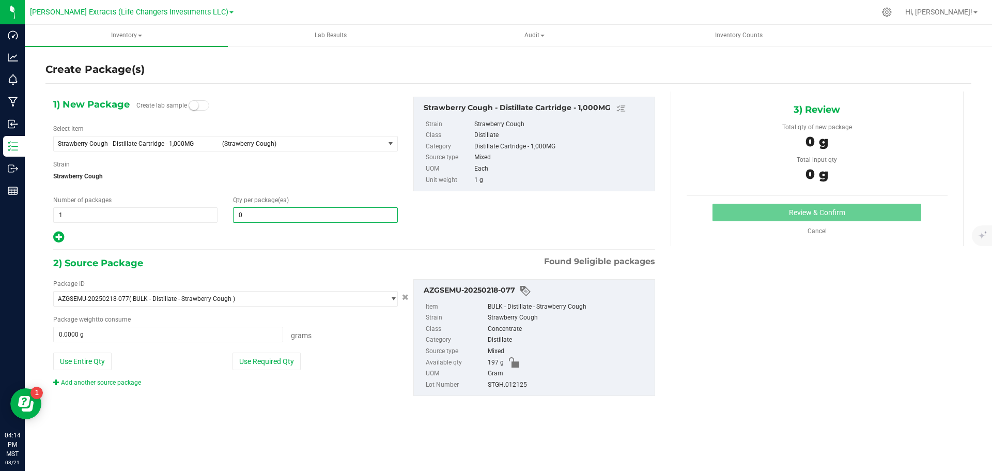
click at [250, 214] on span "0 0" at bounding box center [315, 215] width 164 height 16
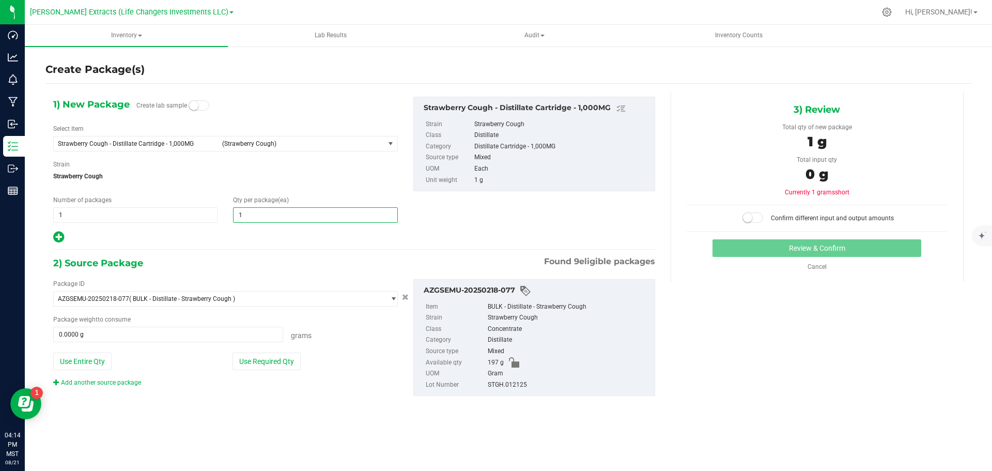
type input "15"
drag, startPoint x: 80, startPoint y: 213, endPoint x: 45, endPoint y: 213, distance: 34.6
click at [45, 213] on div "Create Package(s) 1) New Package Create lab sample Select Item Strawberry Cough…" at bounding box center [508, 206] width 967 height 323
type input "4"
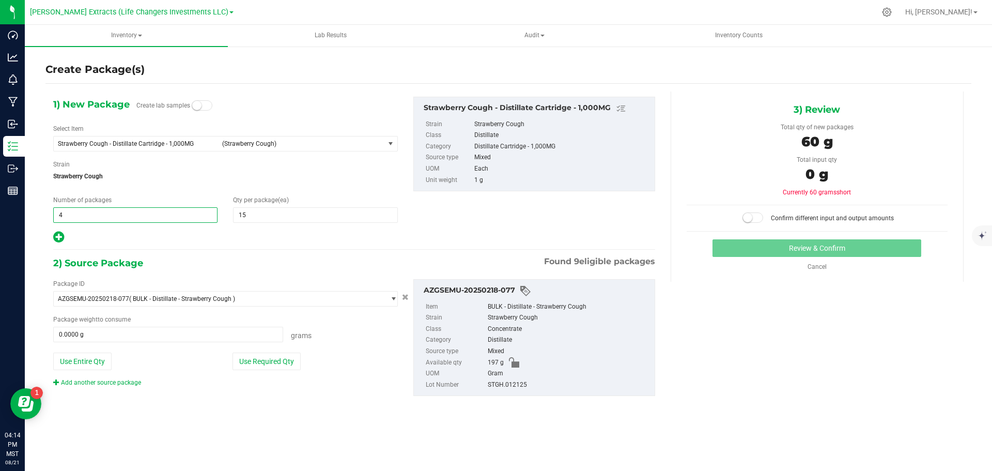
type input "4"
click at [58, 234] on icon at bounding box center [58, 236] width 11 height 13
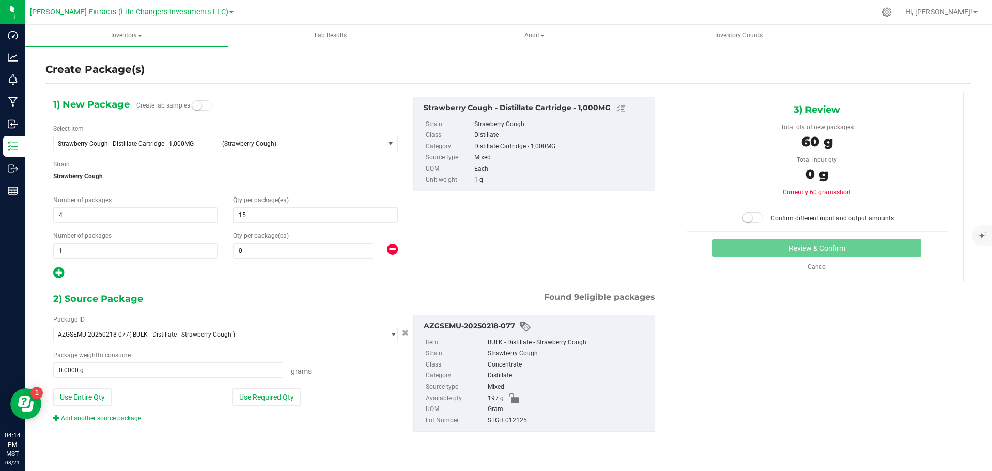
type input "15"
click at [278, 250] on input "0" at bounding box center [303, 250] width 139 height 14
type input "20"
click at [42, 248] on div "Create Package(s) 1) New Package Create lab samples Select Item Strawberry Coug…" at bounding box center [508, 206] width 967 height 323
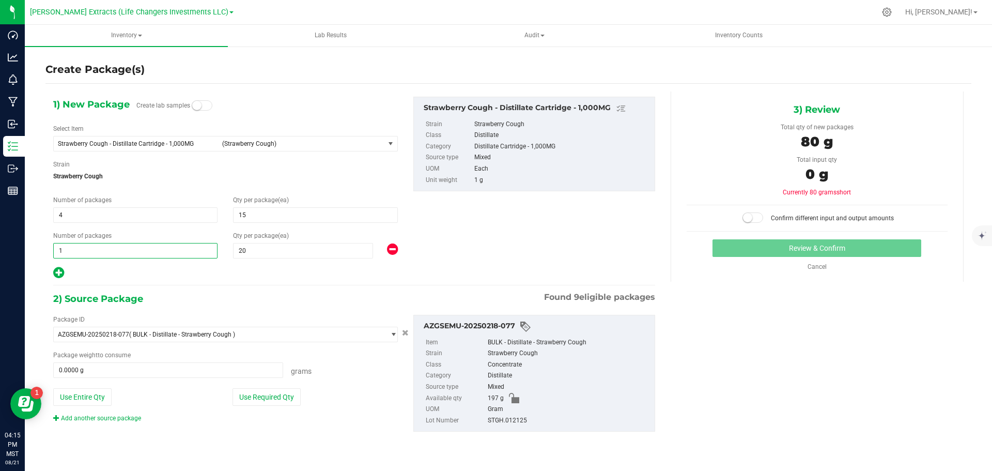
type input "4"
click at [296, 291] on div "2) Source Package Found 9 eligible packages" at bounding box center [354, 299] width 602 height 16
click at [278, 396] on button "Use Required Qty" at bounding box center [267, 397] width 68 height 18
type input "140.0000 g"
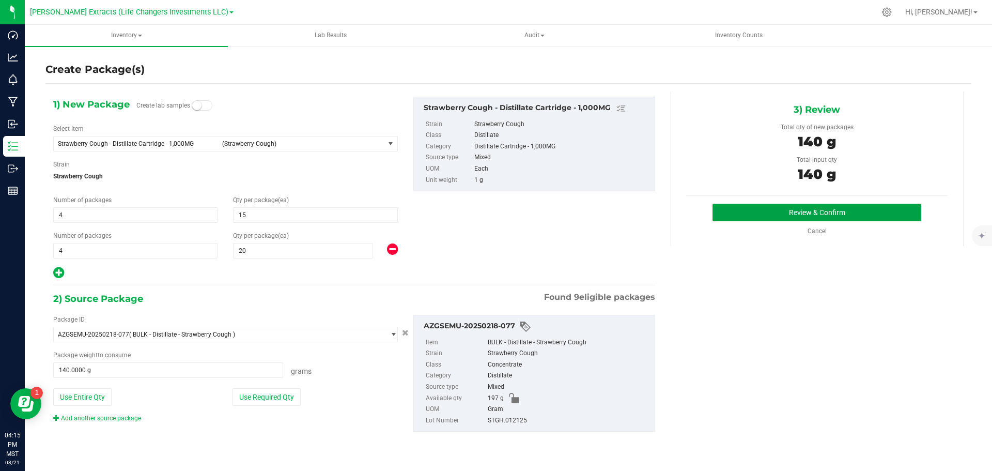
click at [860, 208] on button "Review & Confirm" at bounding box center [817, 213] width 209 height 18
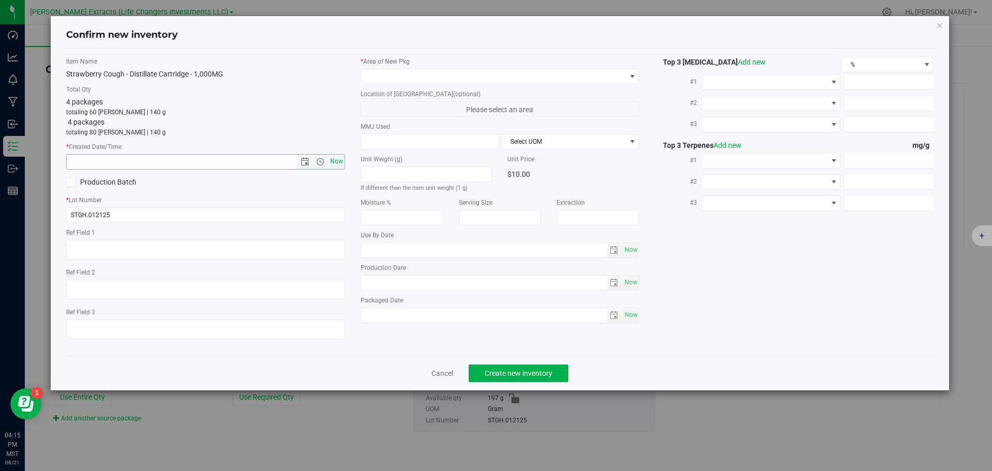
click at [339, 160] on span "Now" at bounding box center [337, 161] width 18 height 15
type input "8/21/2025 4:15 PM"
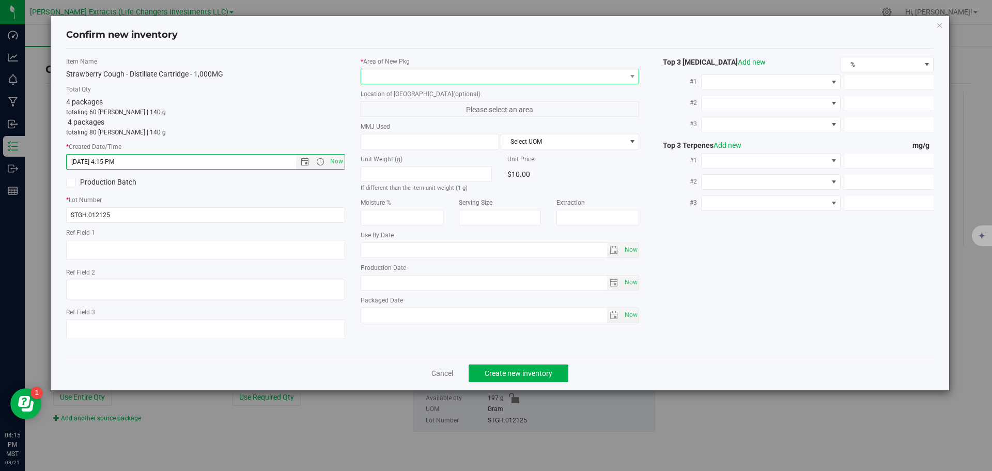
click at [391, 72] on span at bounding box center [493, 76] width 265 height 14
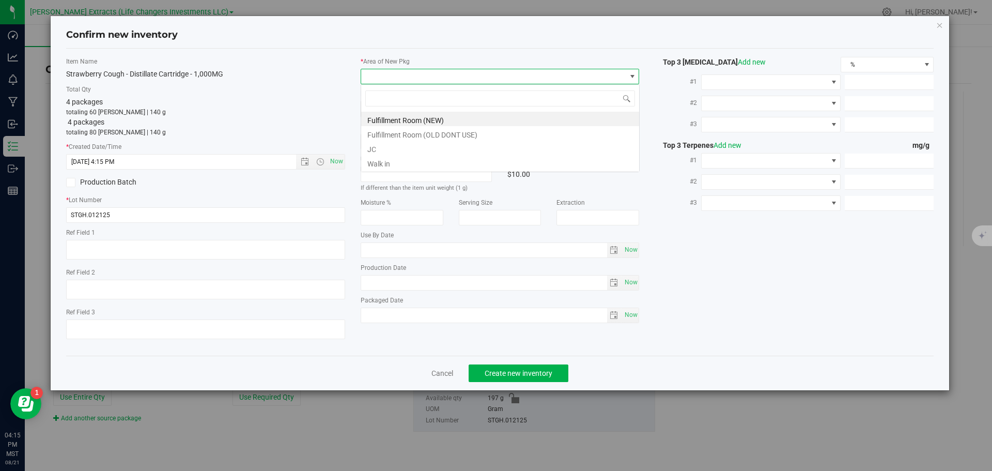
scroll to position [16, 279]
click at [393, 118] on li "Fulfillment Room (NEW)" at bounding box center [500, 119] width 278 height 14
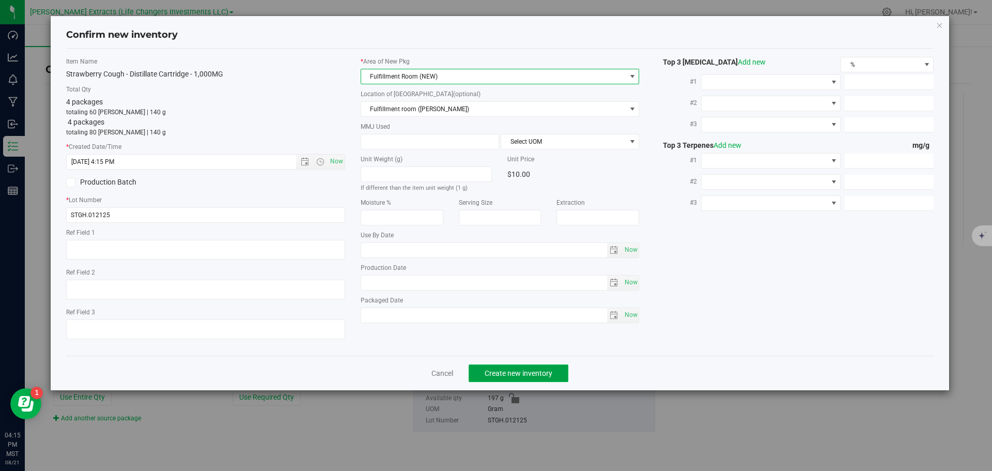
click at [546, 373] on span "Create new inventory" at bounding box center [519, 373] width 68 height 8
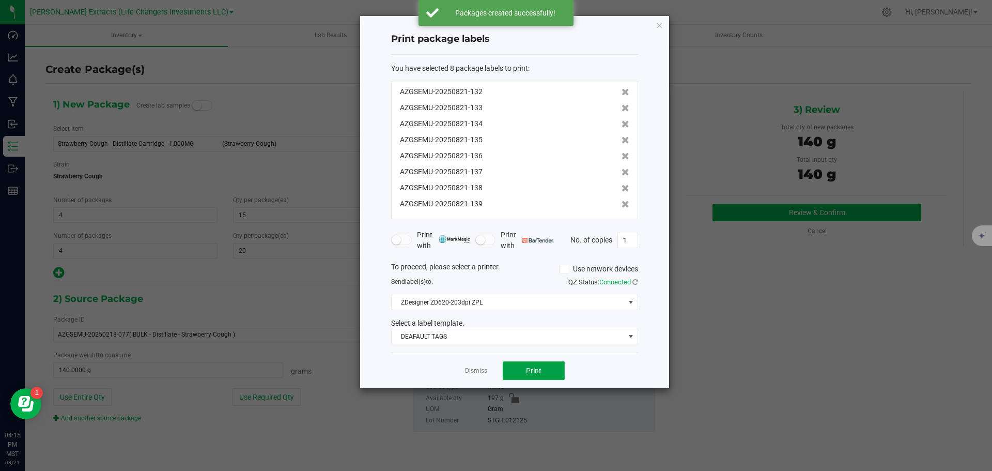
click at [546, 372] on button "Print" at bounding box center [534, 370] width 62 height 19
click at [659, 23] on icon "button" at bounding box center [659, 25] width 7 height 12
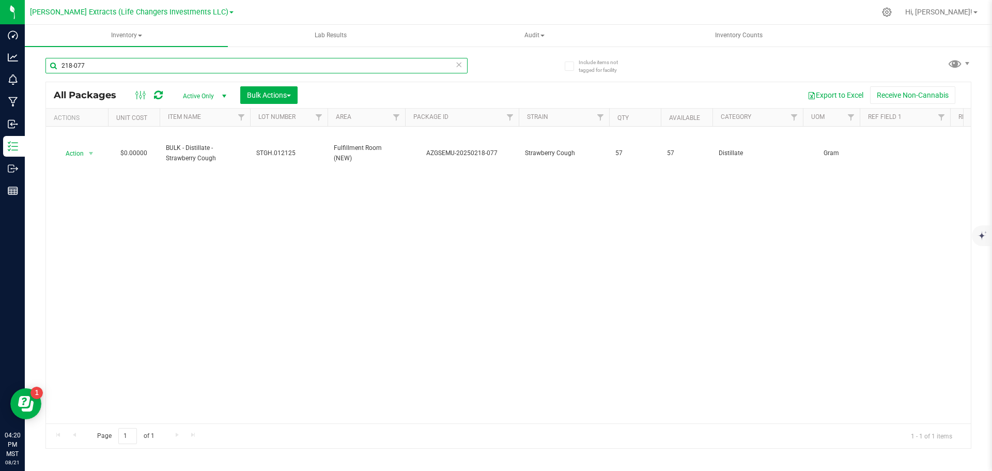
drag, startPoint x: 87, startPoint y: 66, endPoint x: 55, endPoint y: 66, distance: 32.0
click at [55, 66] on input "218-077" at bounding box center [256, 66] width 422 height 16
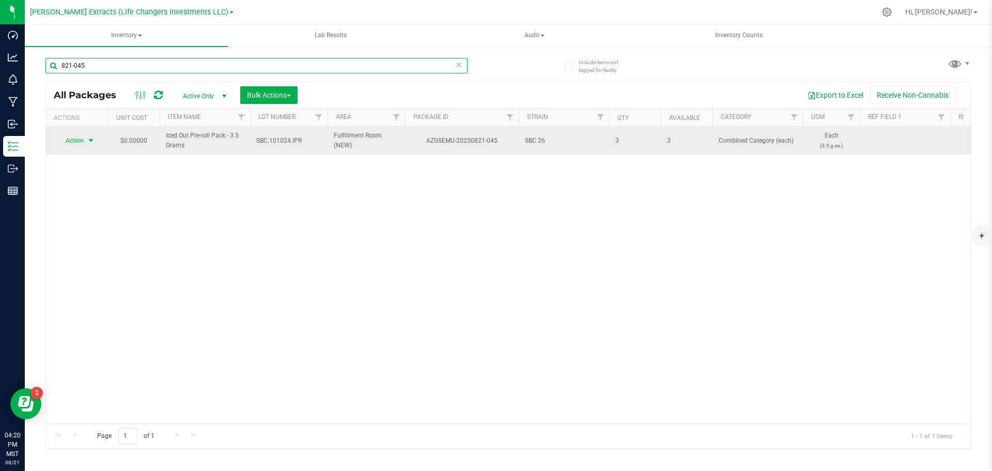
type input "821-045"
click at [74, 137] on span "Action" at bounding box center [70, 140] width 28 height 14
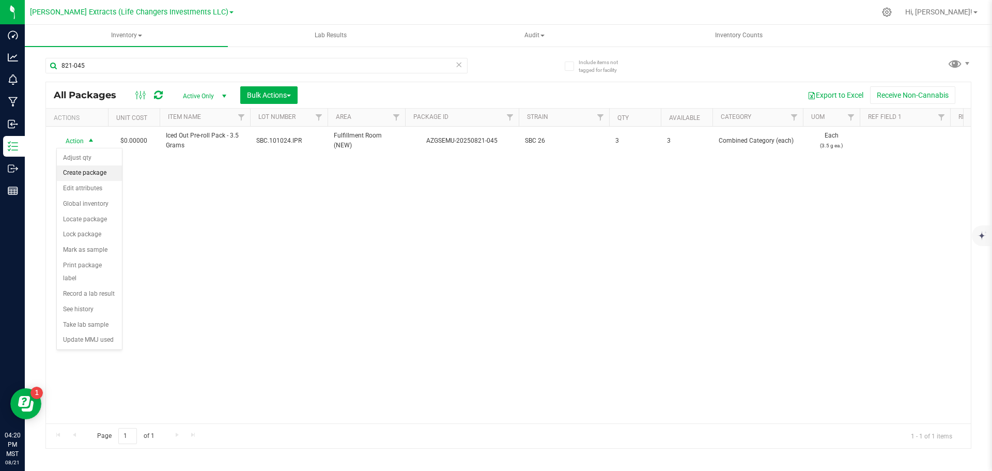
click at [89, 171] on li "Create package" at bounding box center [89, 173] width 65 height 16
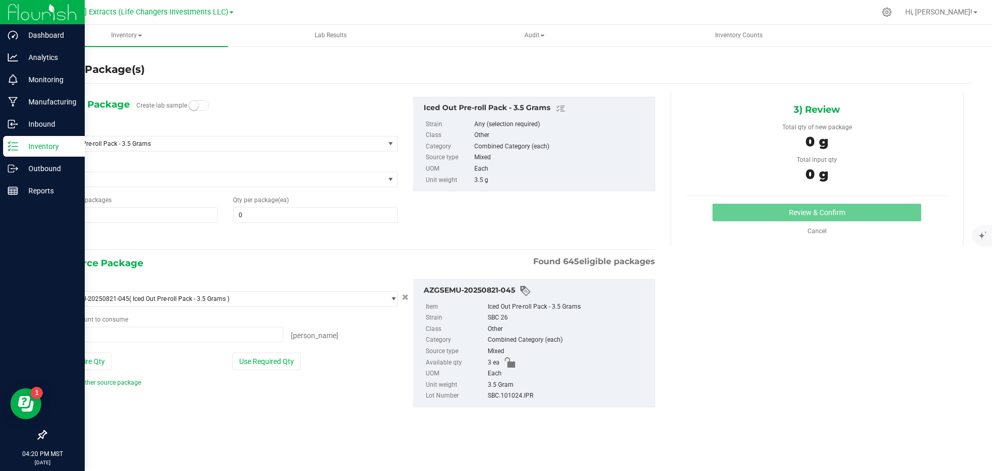
type input "0 ea"
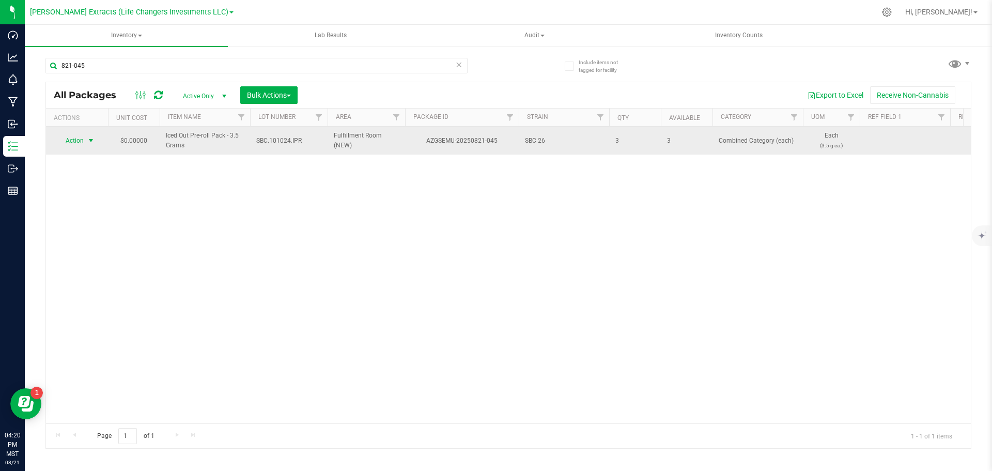
click at [79, 139] on span "Action" at bounding box center [70, 140] width 28 height 14
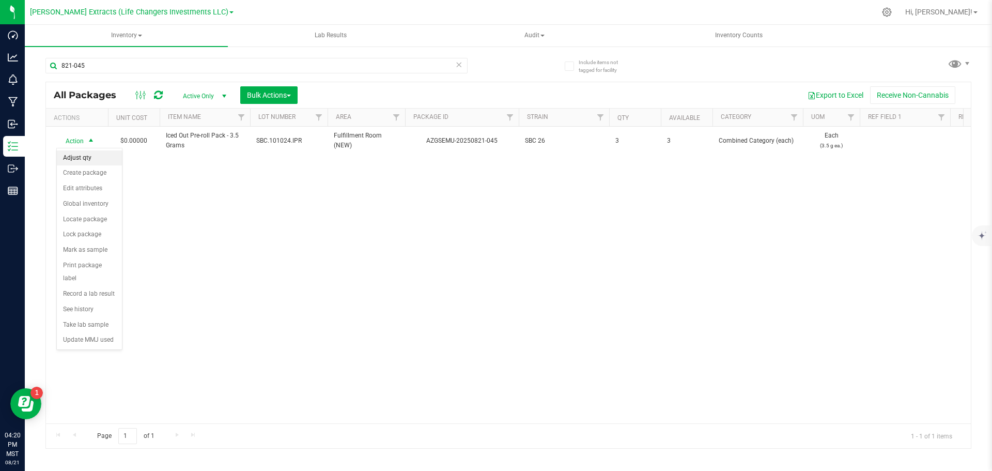
click at [91, 158] on li "Adjust qty" at bounding box center [89, 158] width 65 height 16
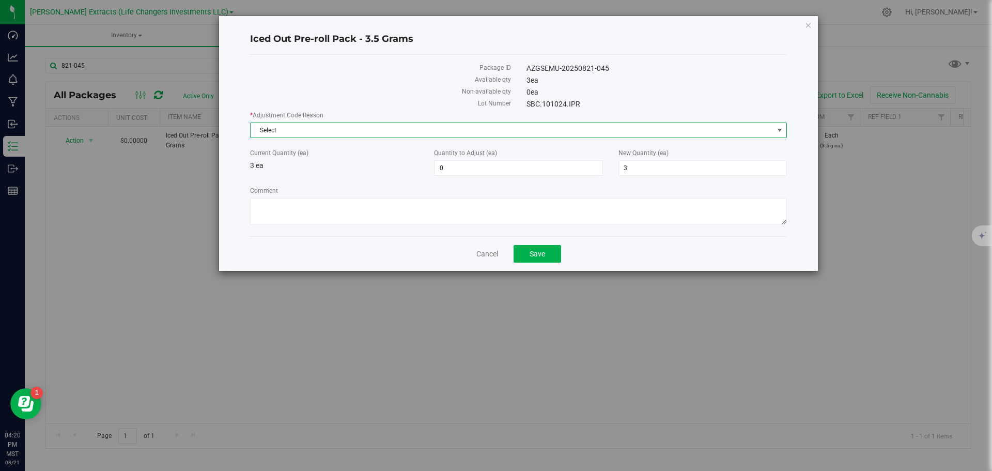
click at [344, 126] on span "Select" at bounding box center [512, 130] width 523 height 14
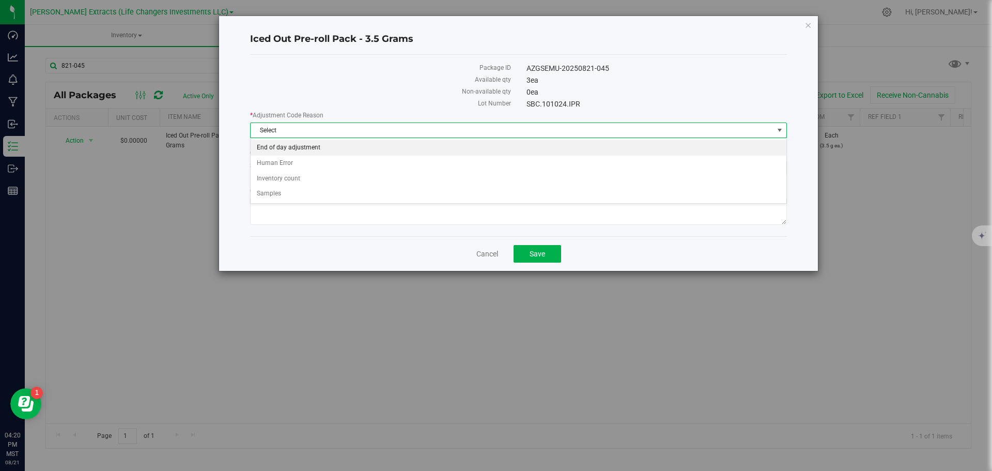
click at [274, 145] on li "End of day adjustment" at bounding box center [519, 148] width 536 height 16
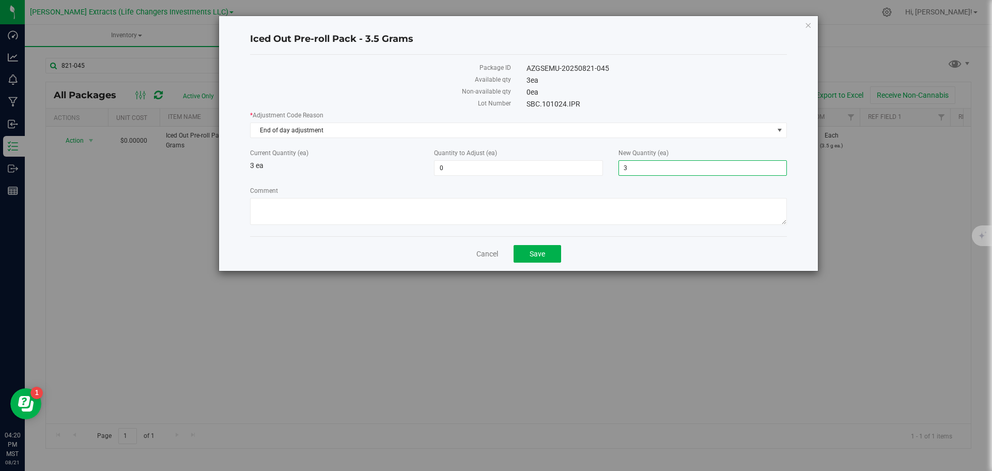
drag, startPoint x: 650, startPoint y: 169, endPoint x: 607, endPoint y: 169, distance: 42.9
click at [607, 169] on div "Current Quantity (ea) 3 ea Quantity to Adjust (ea) 0 0 New Quantity (ea) 3 3" at bounding box center [518, 161] width 552 height 27
type input "2"
type input "-1"
type input "2"
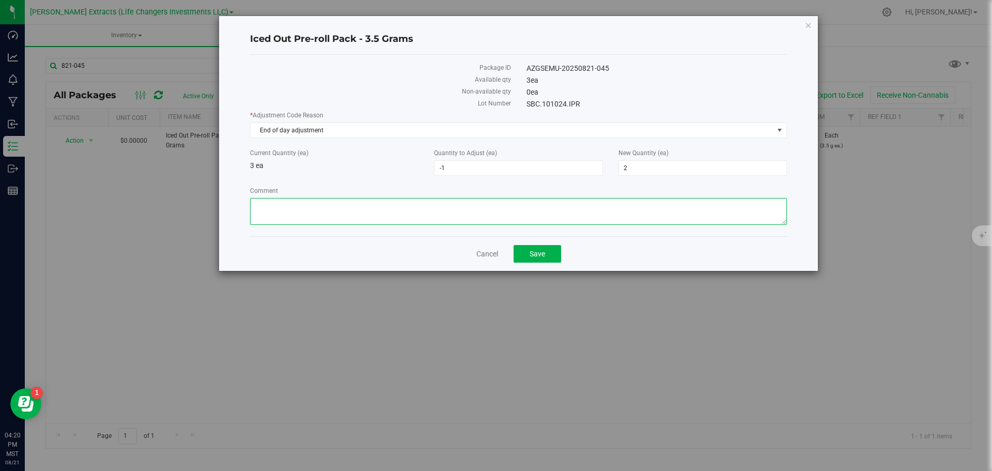
click at [525, 217] on textarea "Comment" at bounding box center [518, 211] width 537 height 27
type textarea "sample for greg"
click at [274, 129] on span "End of day adjustment" at bounding box center [512, 130] width 523 height 14
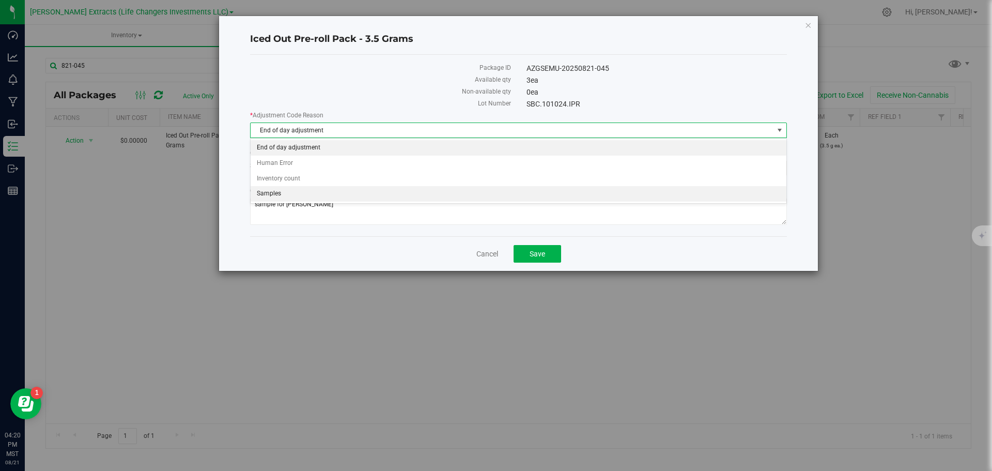
click at [281, 190] on li "Samples" at bounding box center [519, 194] width 536 height 16
click at [538, 252] on span "Save" at bounding box center [538, 254] width 16 height 8
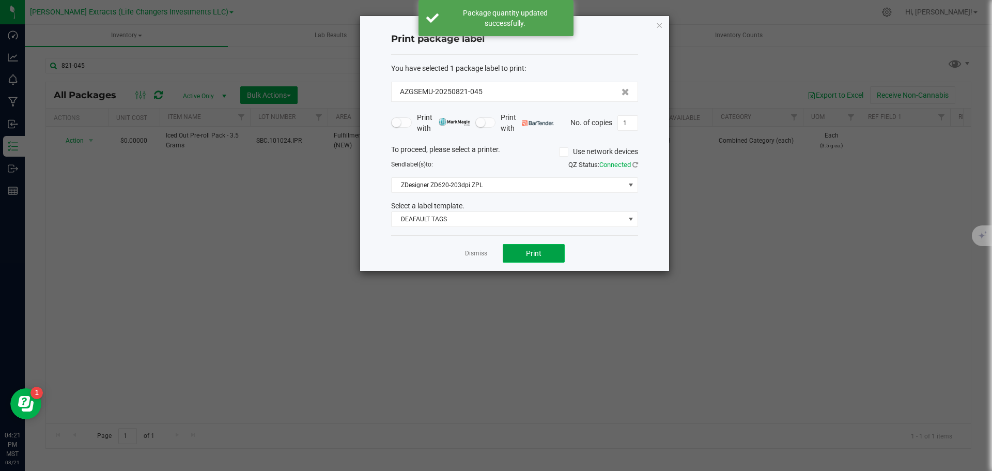
click at [530, 255] on span "Print" at bounding box center [534, 253] width 16 height 8
